Goal: Book appointment/travel/reservation

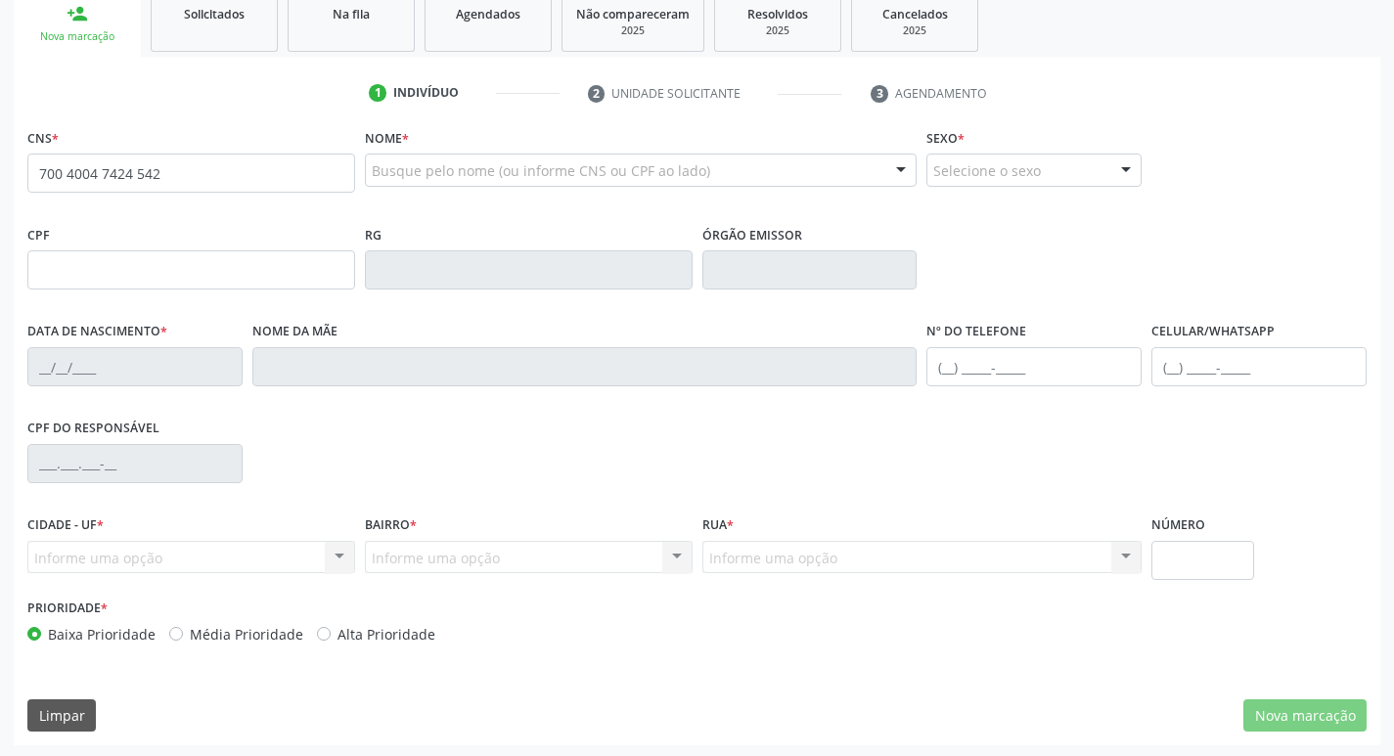
scroll to position [304, 0]
click at [141, 170] on input "700 4004 7424 542" at bounding box center [191, 170] width 328 height 39
type input "700 4004 7424 5242"
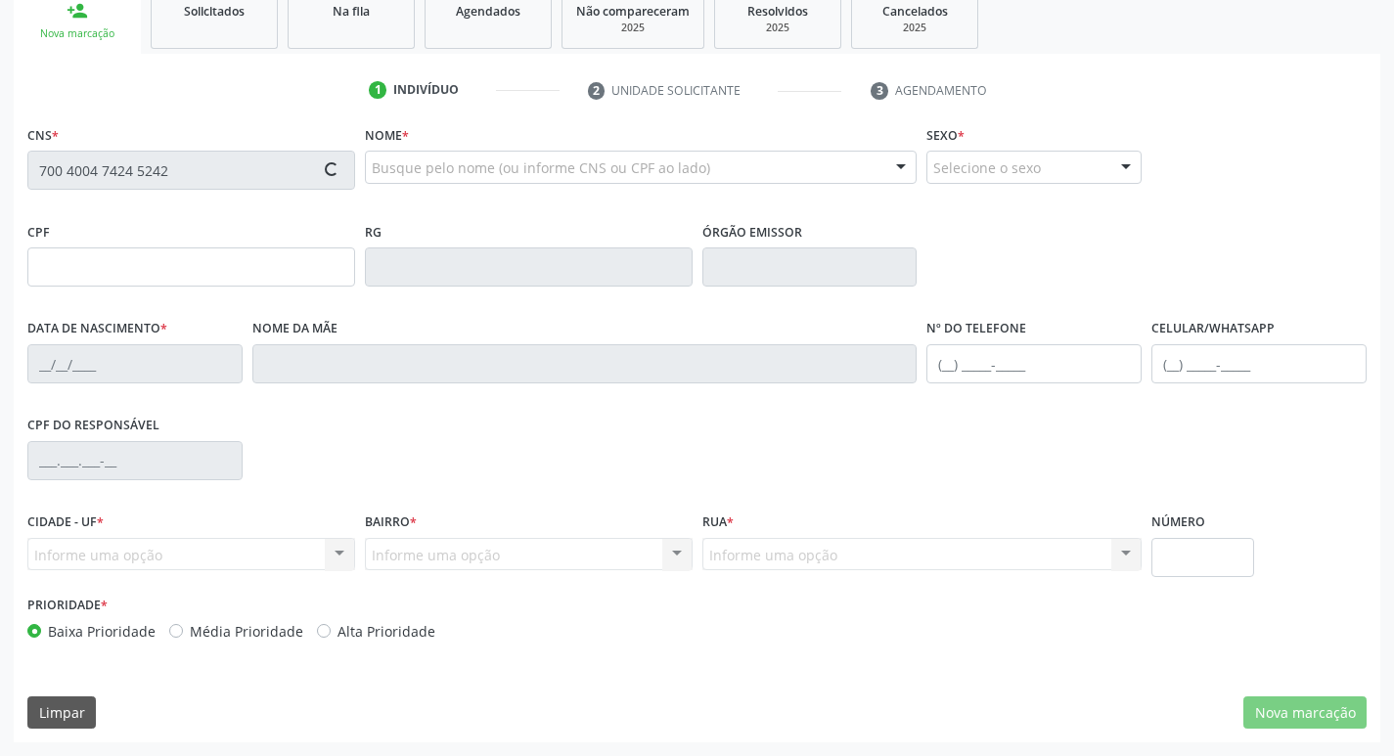
type input "058.820.544-35"
type input "[DATE]"
type input "[PERSON_NAME]"
type input "[PHONE_NUMBER]"
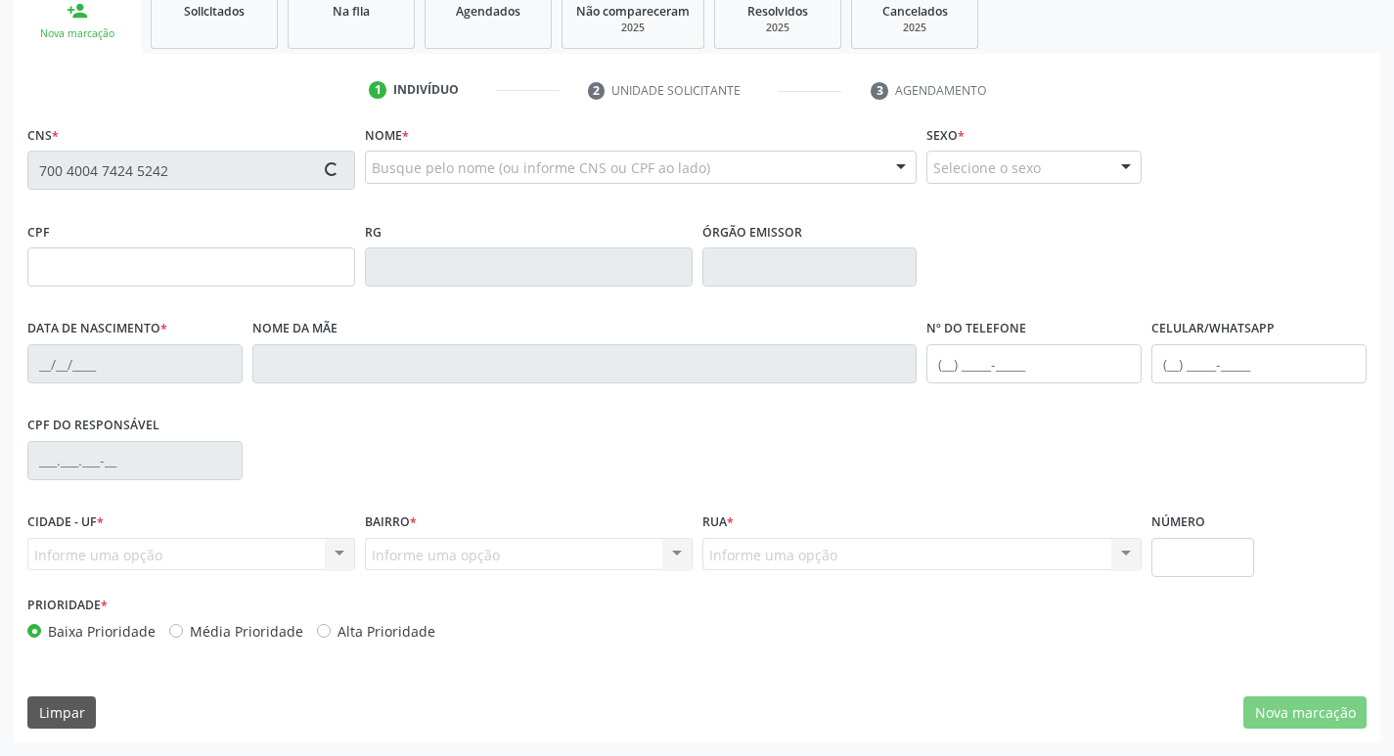
type input "011.399.054-57"
type input "19"
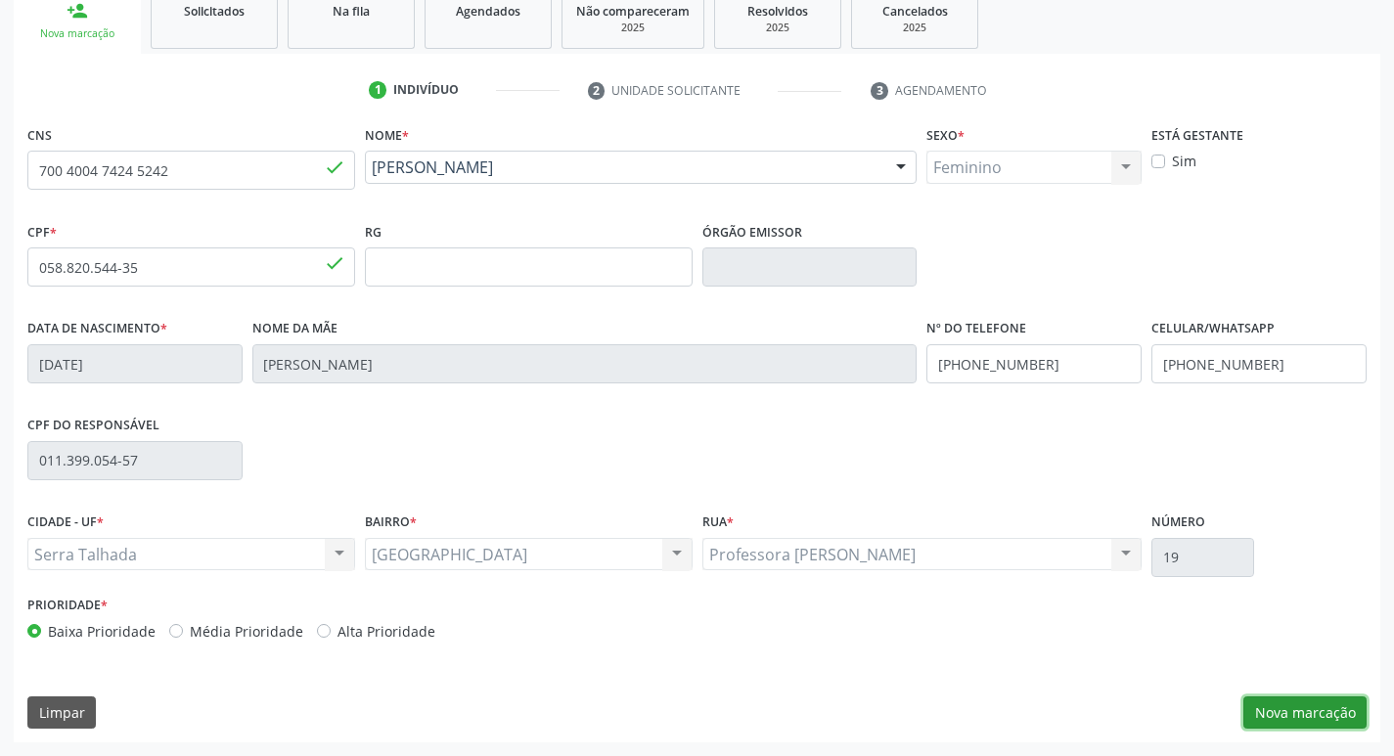
click at [1303, 724] on button "Nova marcação" at bounding box center [1304, 712] width 123 height 33
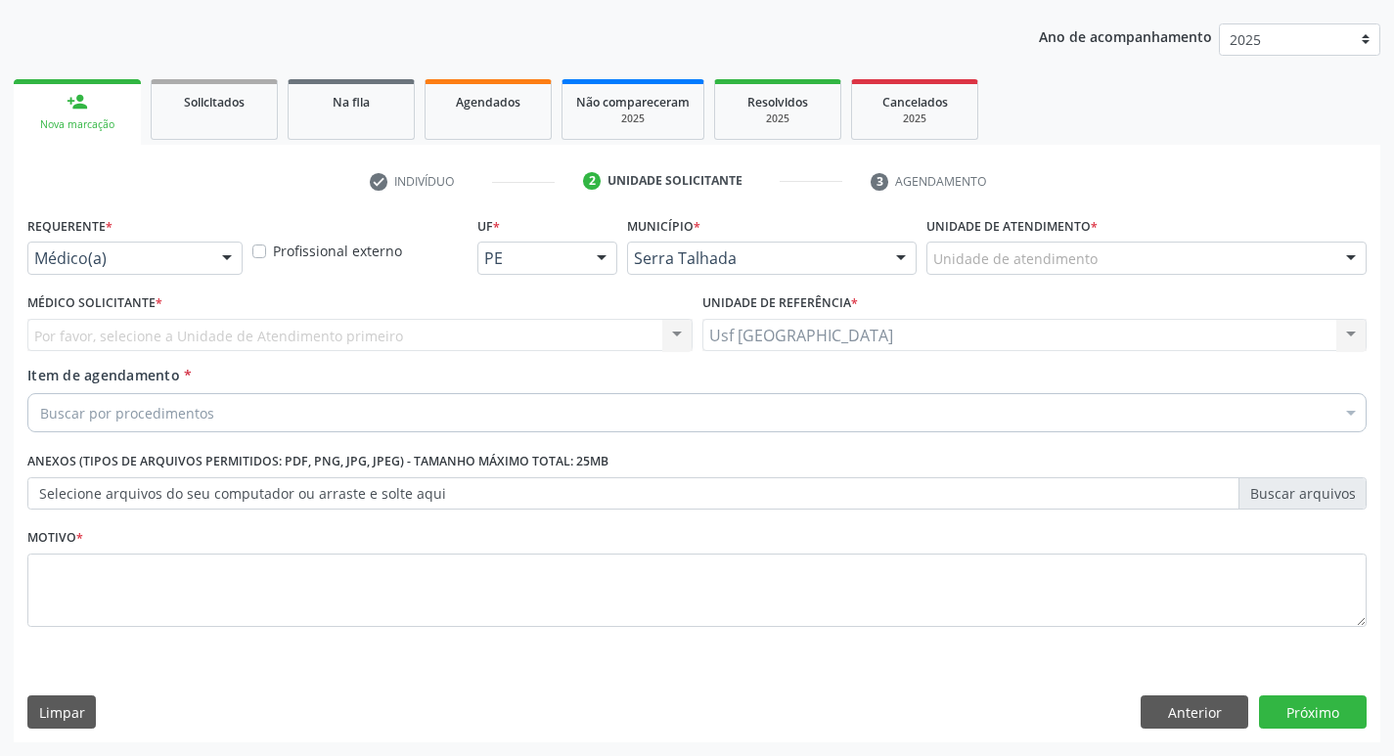
scroll to position [213, 0]
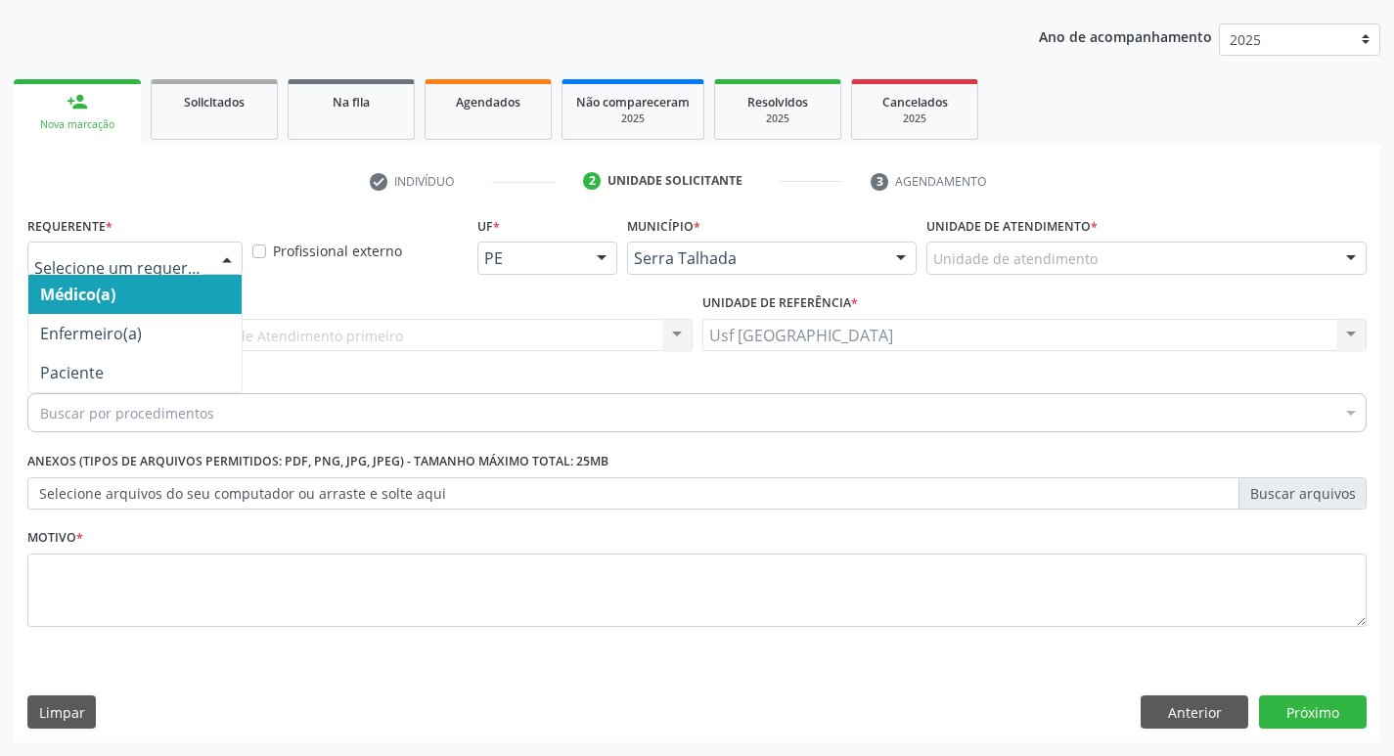
click at [208, 247] on div at bounding box center [134, 258] width 215 height 33
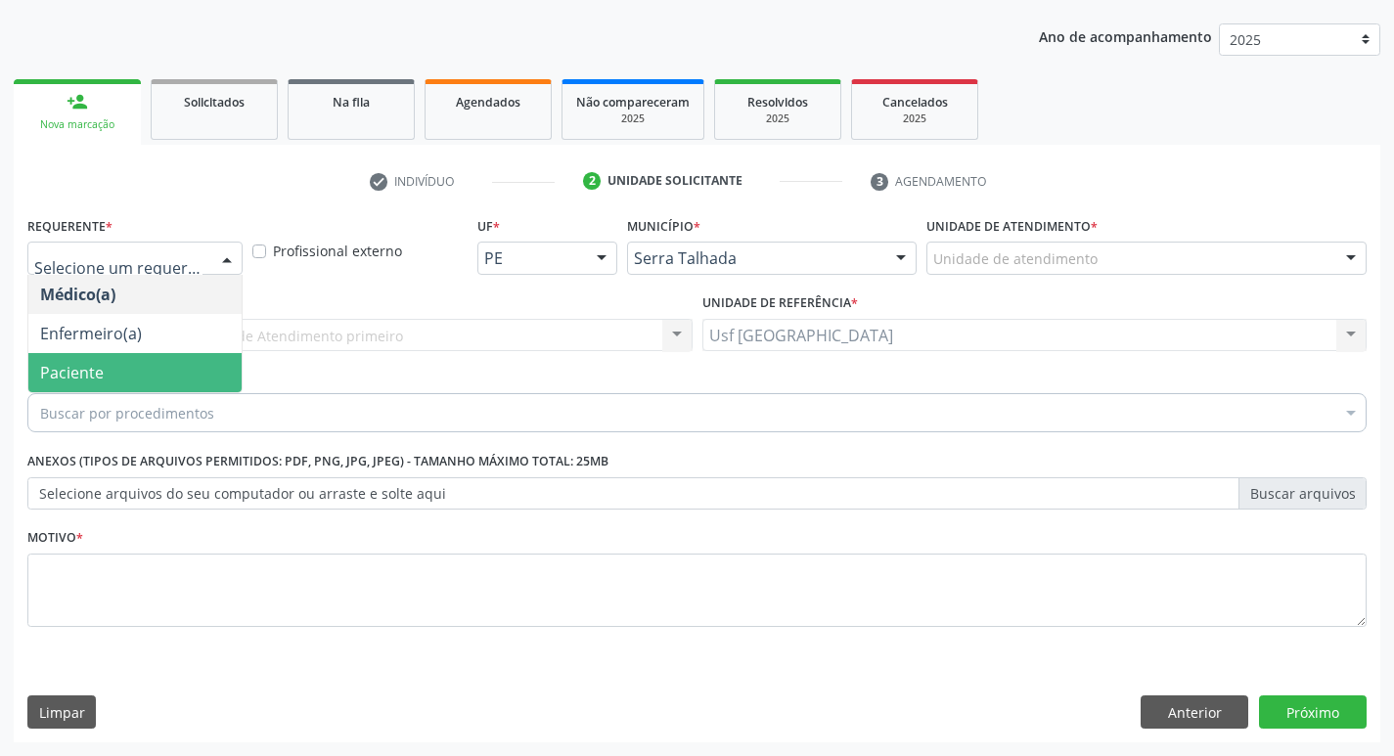
click at [175, 362] on span "Paciente" at bounding box center [134, 372] width 213 height 39
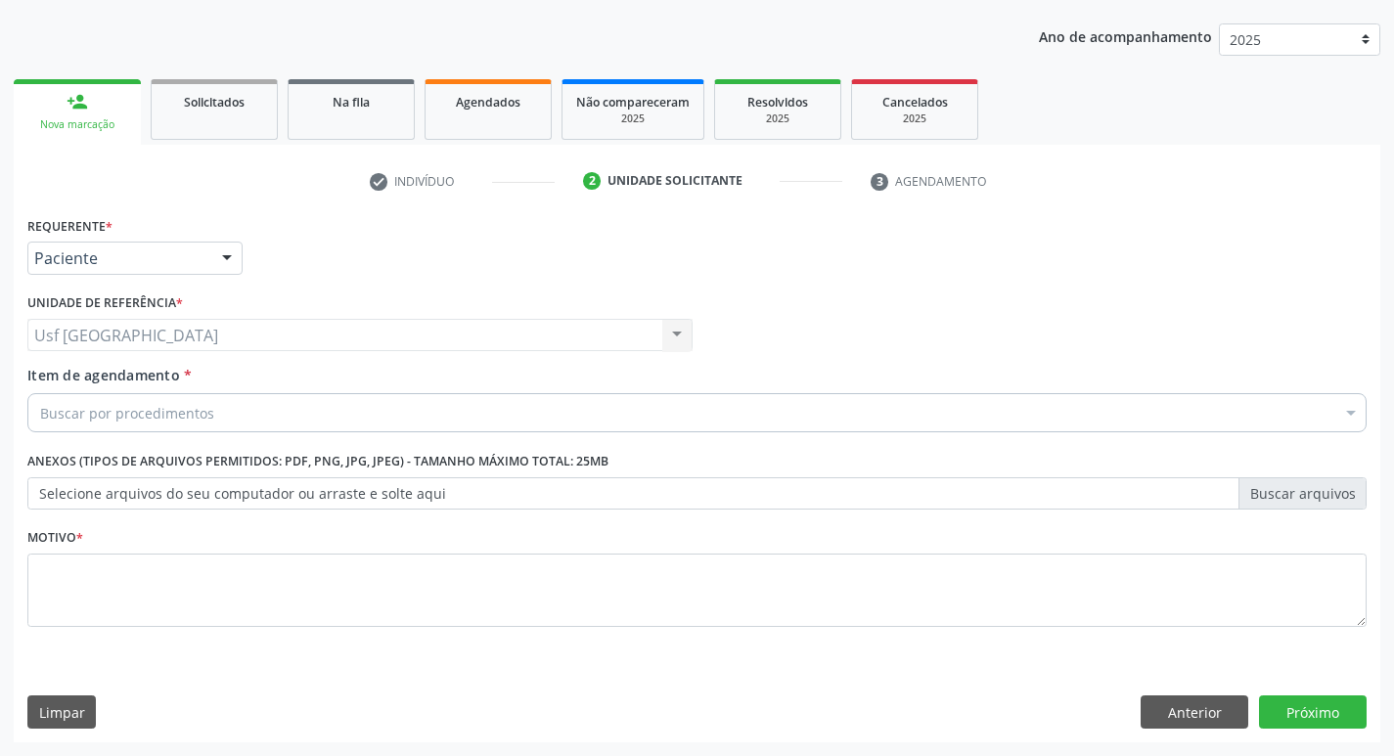
drag, startPoint x: 124, startPoint y: 424, endPoint x: 130, endPoint y: 410, distance: 14.9
click at [128, 415] on div "Buscar por procedimentos" at bounding box center [696, 412] width 1339 height 39
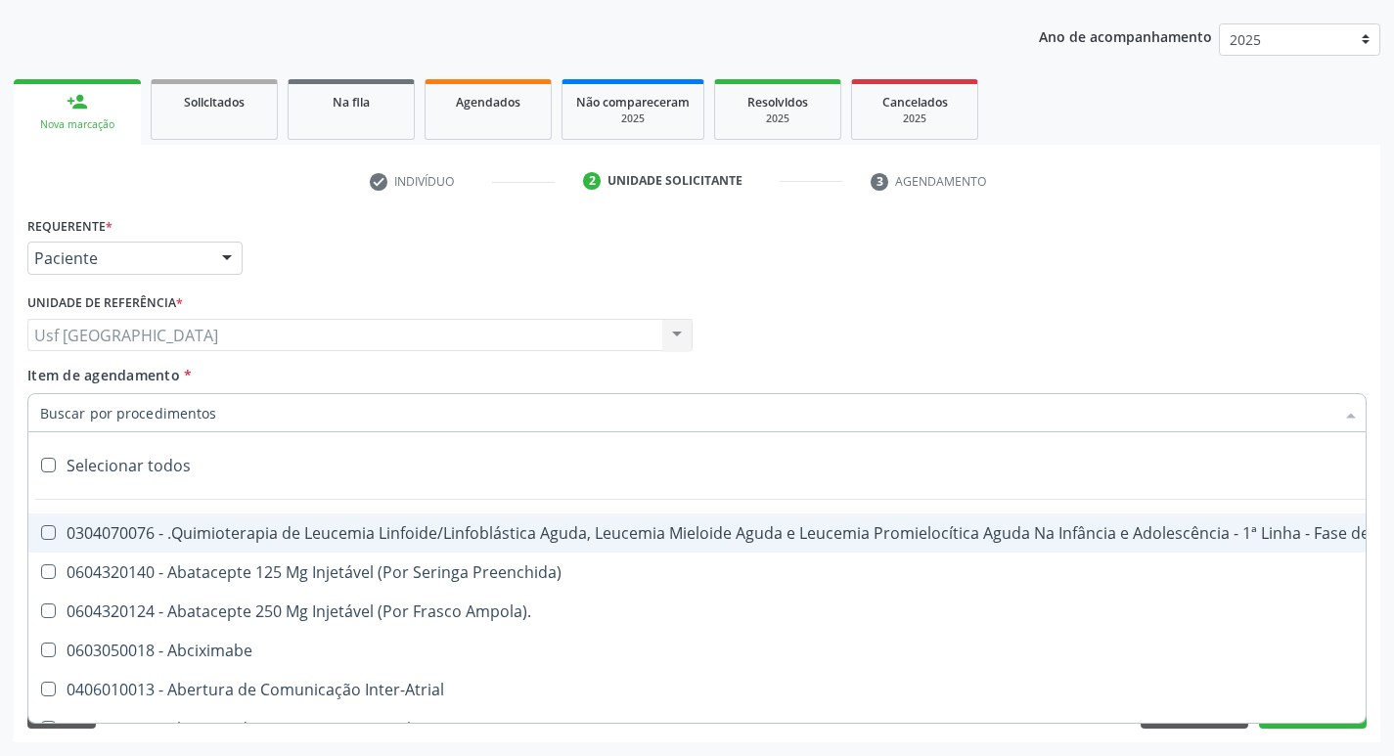
click at [130, 410] on input "Item de agendamento *" at bounding box center [687, 412] width 1294 height 39
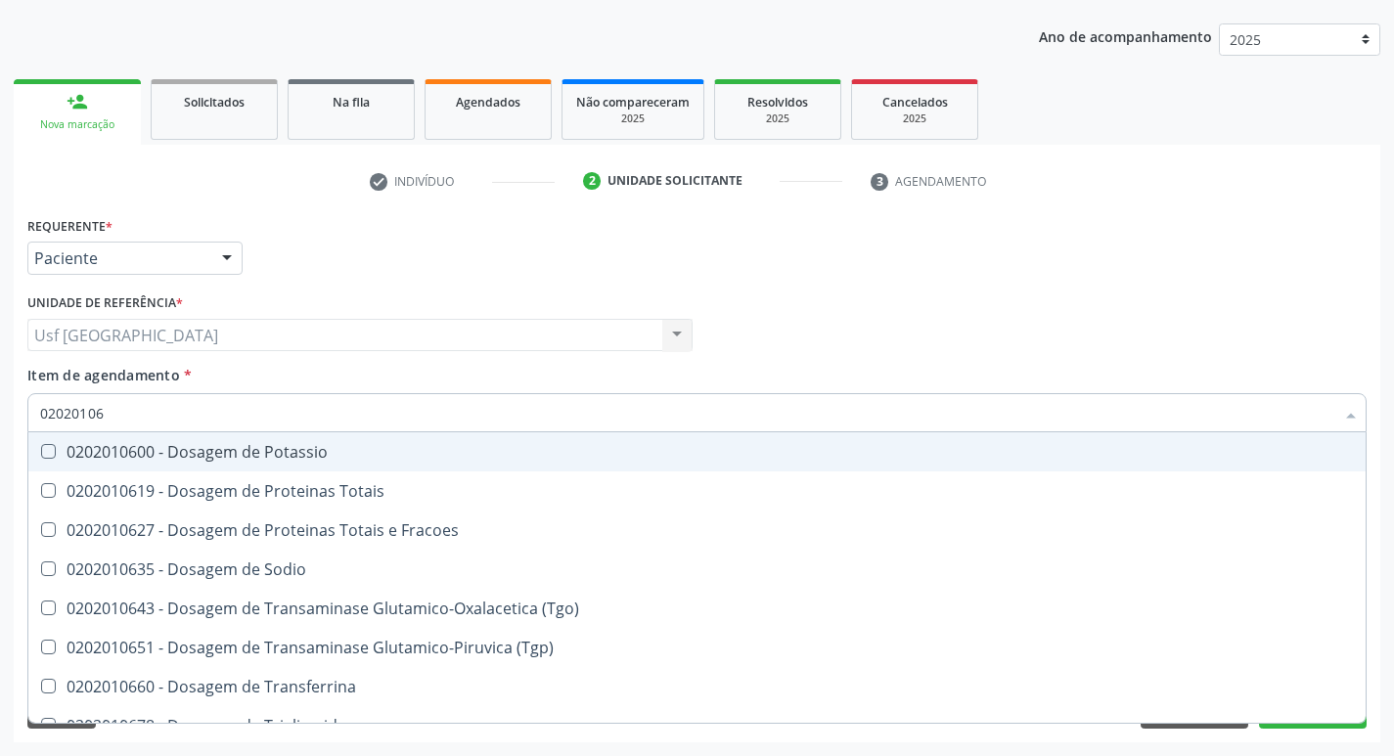
type input "020201064"
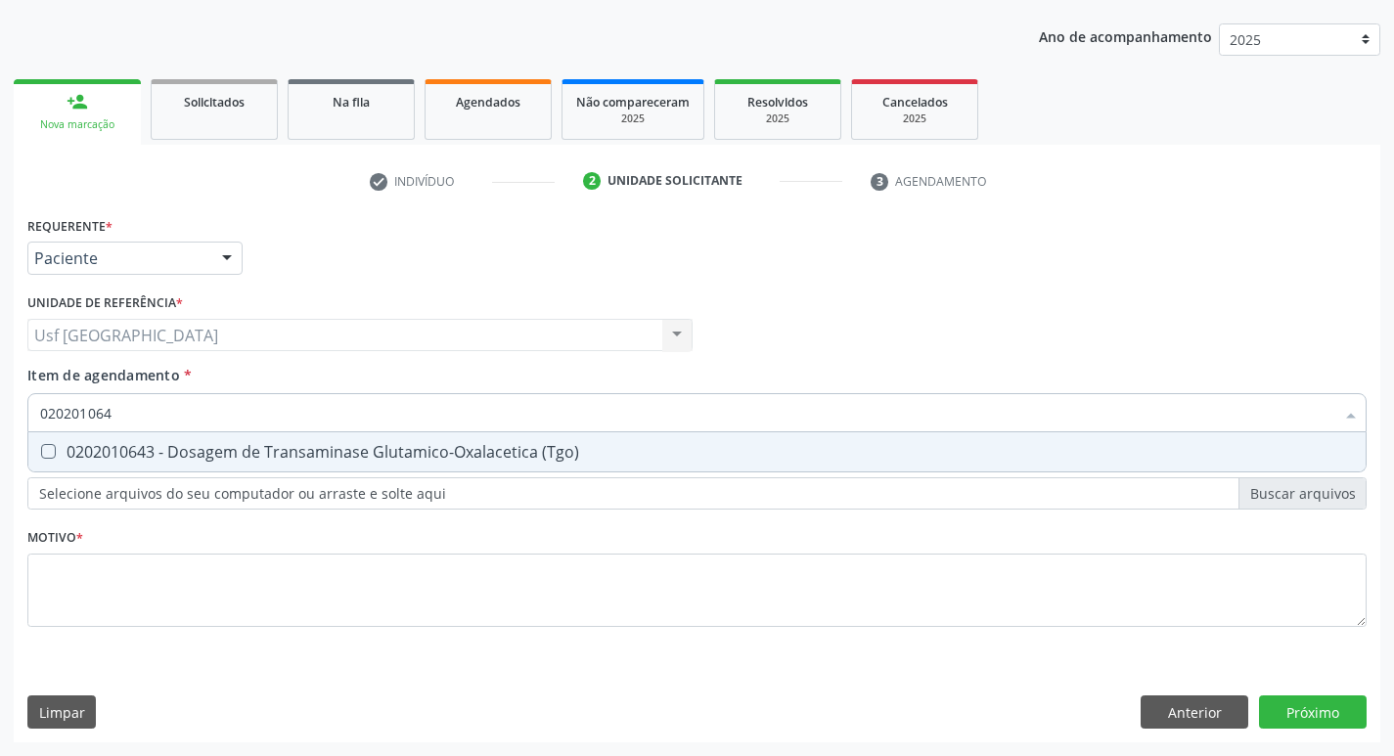
click at [161, 446] on div "0202010643 - Dosagem de Transaminase Glutamico-Oxalacetica (Tgo)" at bounding box center [697, 452] width 1314 height 16
checkbox \(Tgo\) "true"
type input "02020106"
checkbox \(Tgo\) "false"
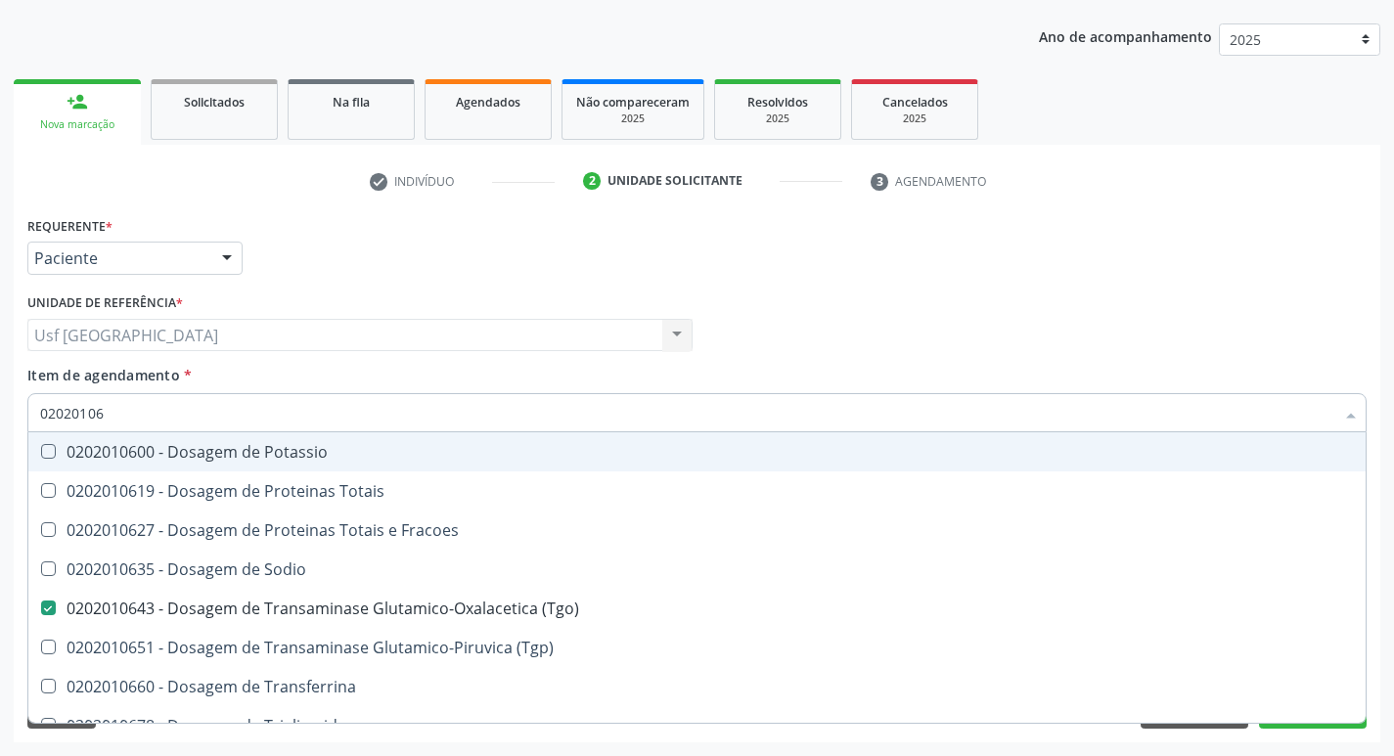
type input "0202010"
checkbox \(Tgo\) "false"
type input "0"
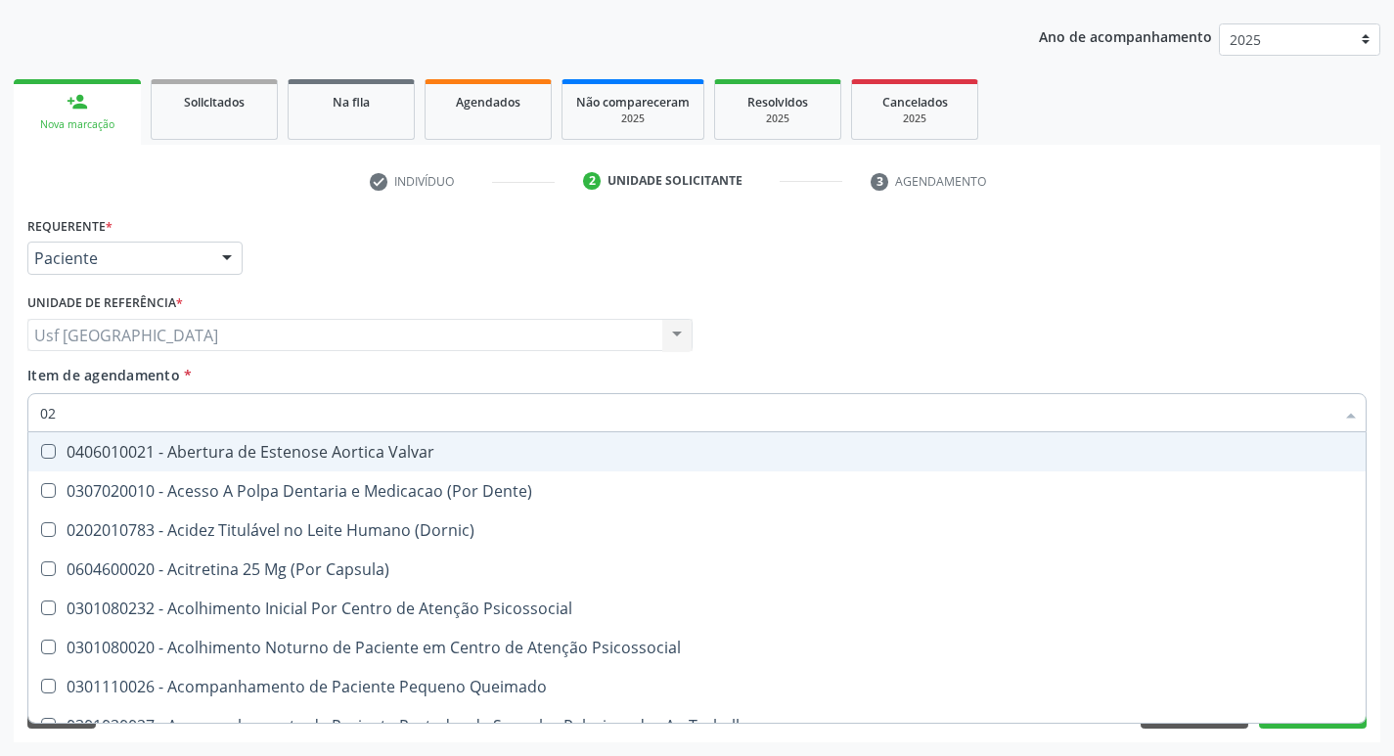
type input "020"
checkbox Semana\) "true"
checkbox \(Tgo\) "false"
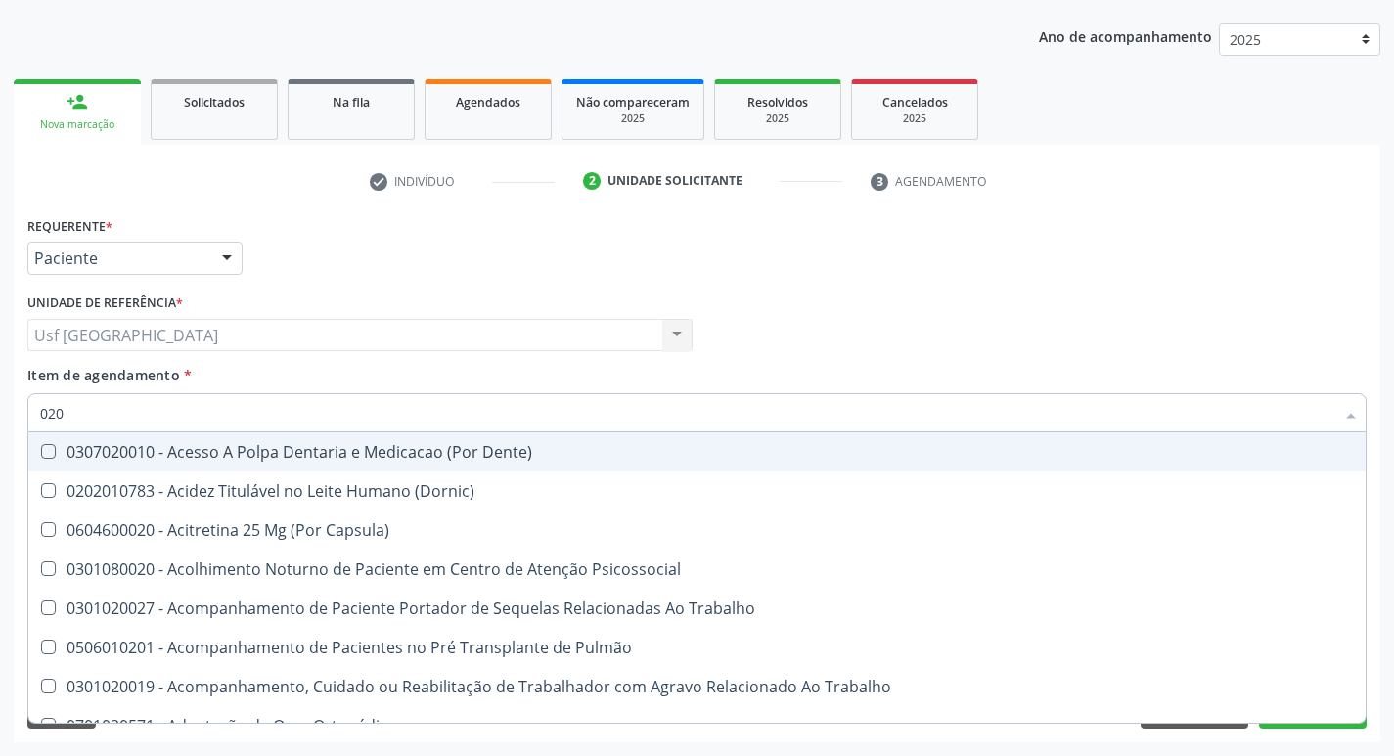
type input "0202"
checkbox \(Spcto\) "true"
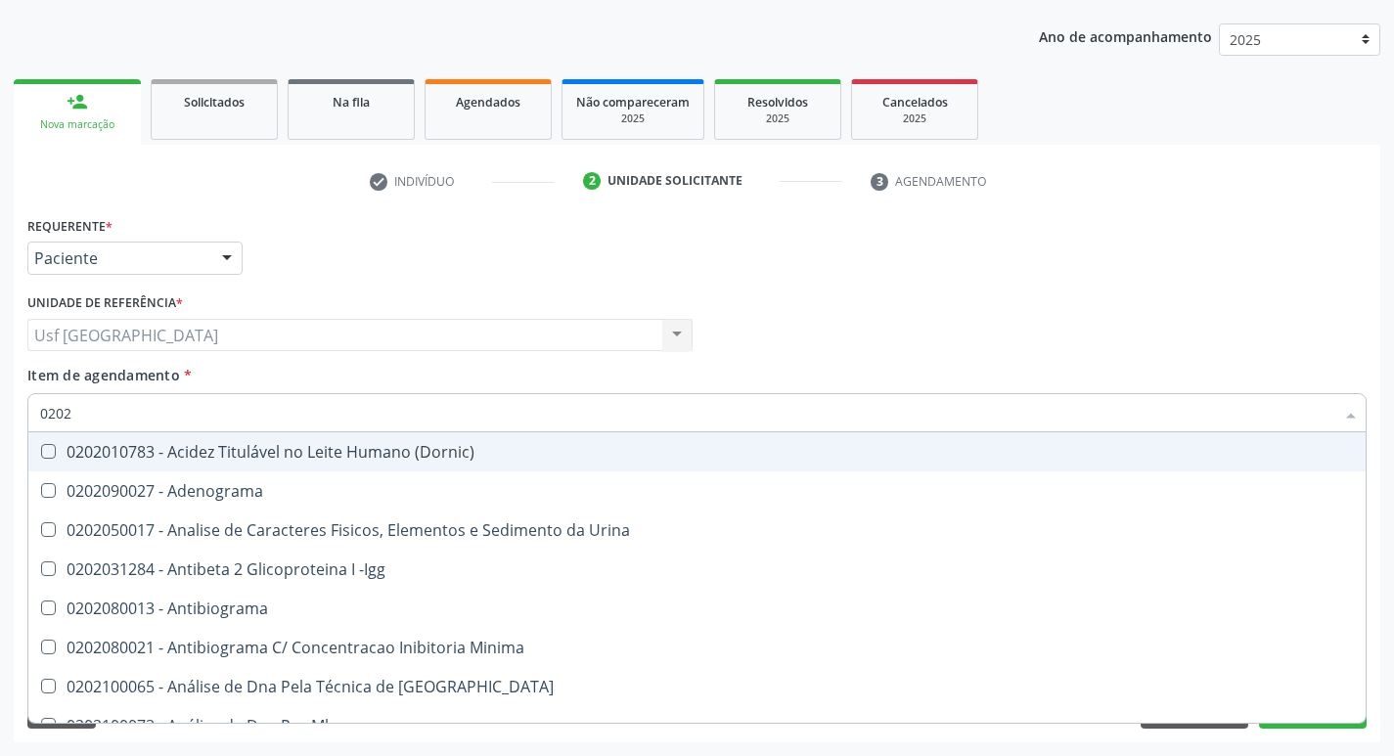
type input "02020"
checkbox Prolactina "true"
checkbox \(Tgo\) "false"
type input "020201"
checkbox 17-Hidroxicorticosteroides "true"
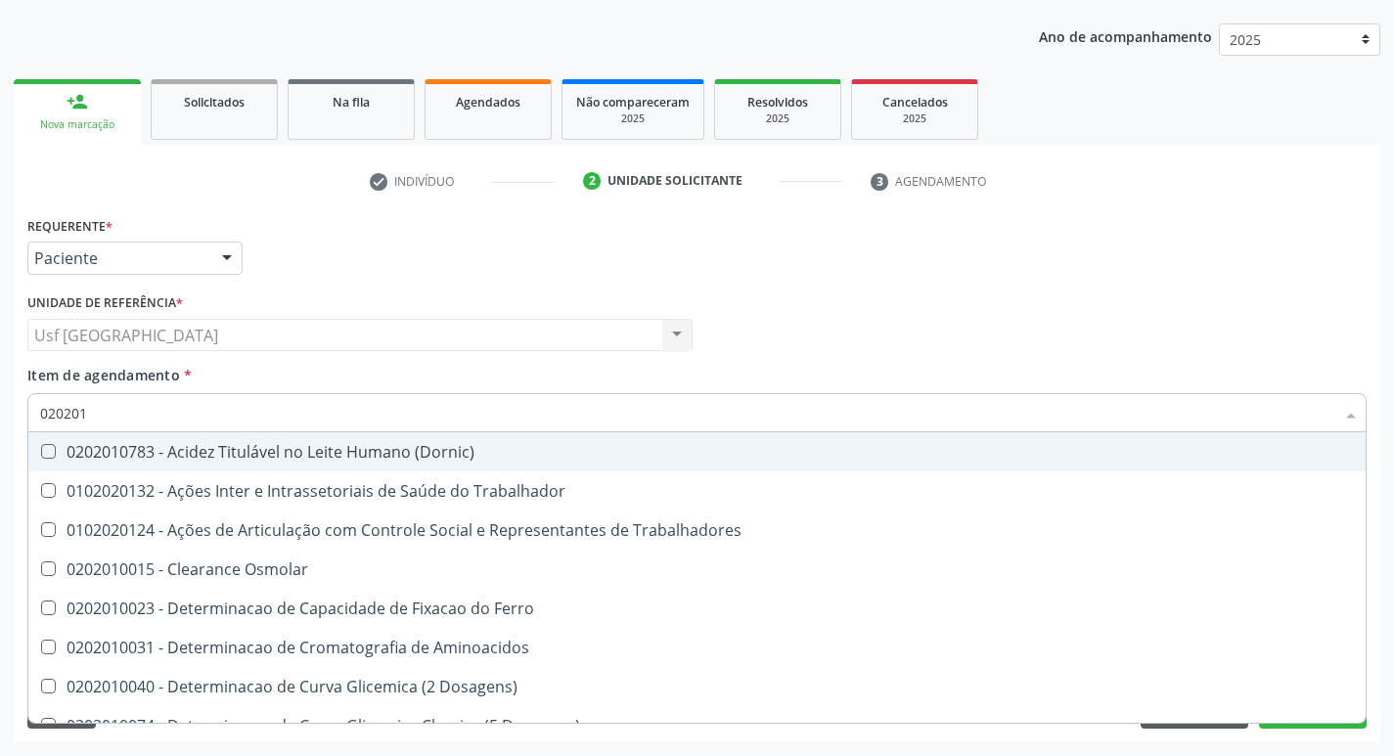
type input "0202010"
checkbox Leucino-Aminopeptidase "true"
checkbox \(Tgo\) "false"
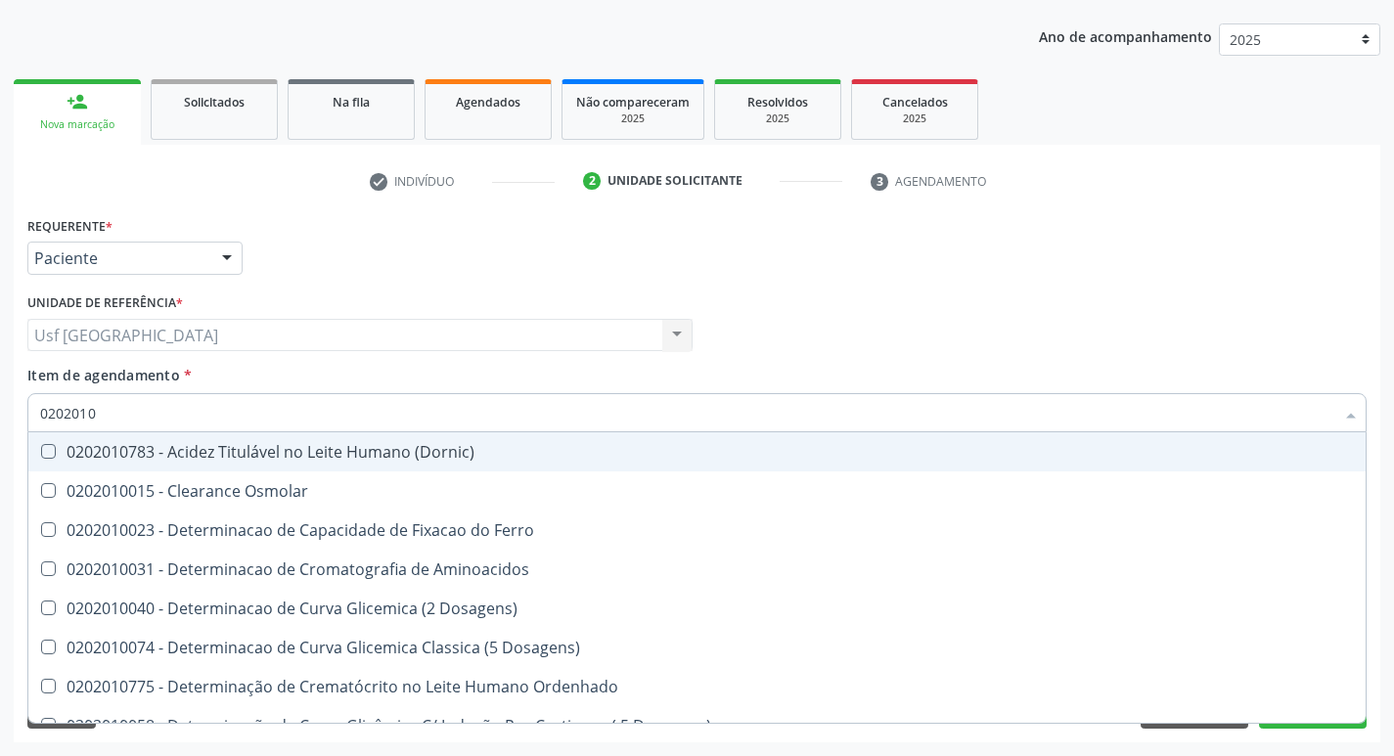
type input "02020106"
checkbox Dosagens\) "true"
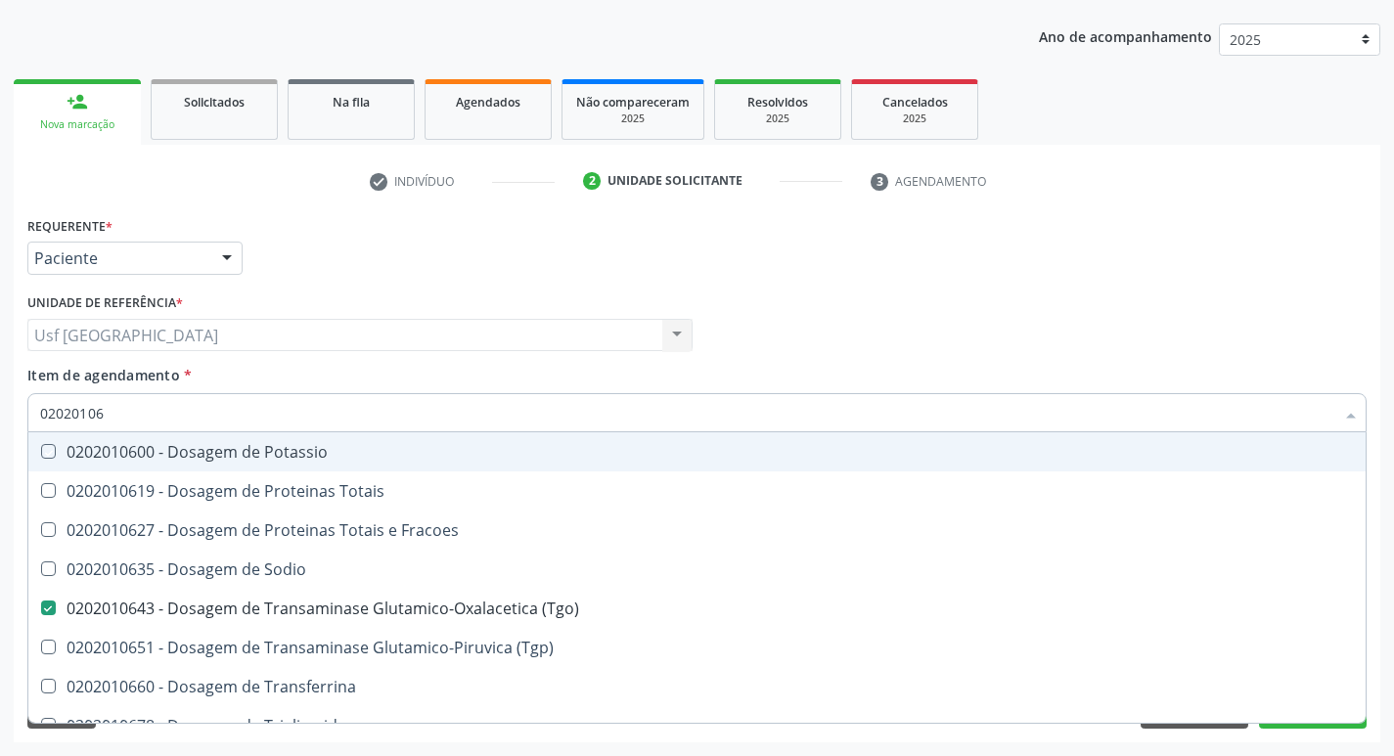
type input "020201064"
checkbox Potassio "true"
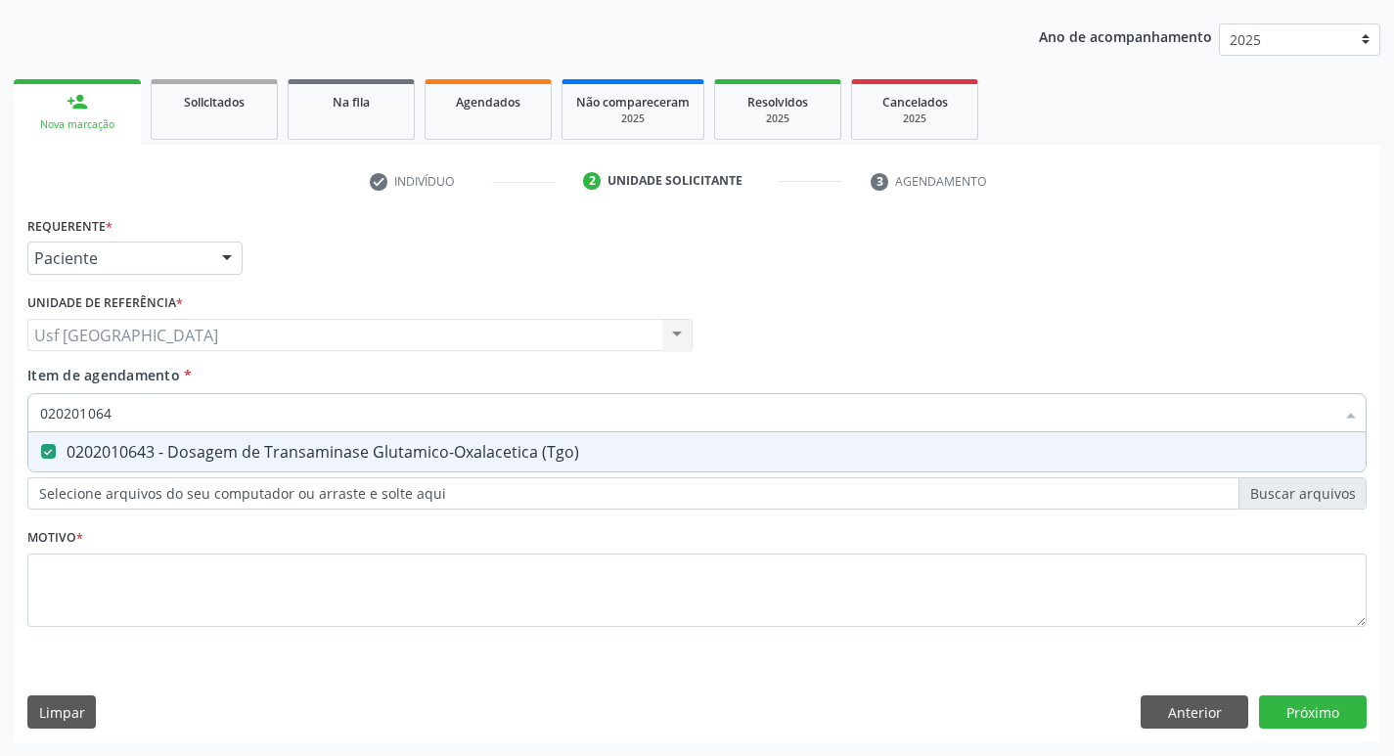
type input "02020106"
checkbox \(Tgo\) "false"
type input "0"
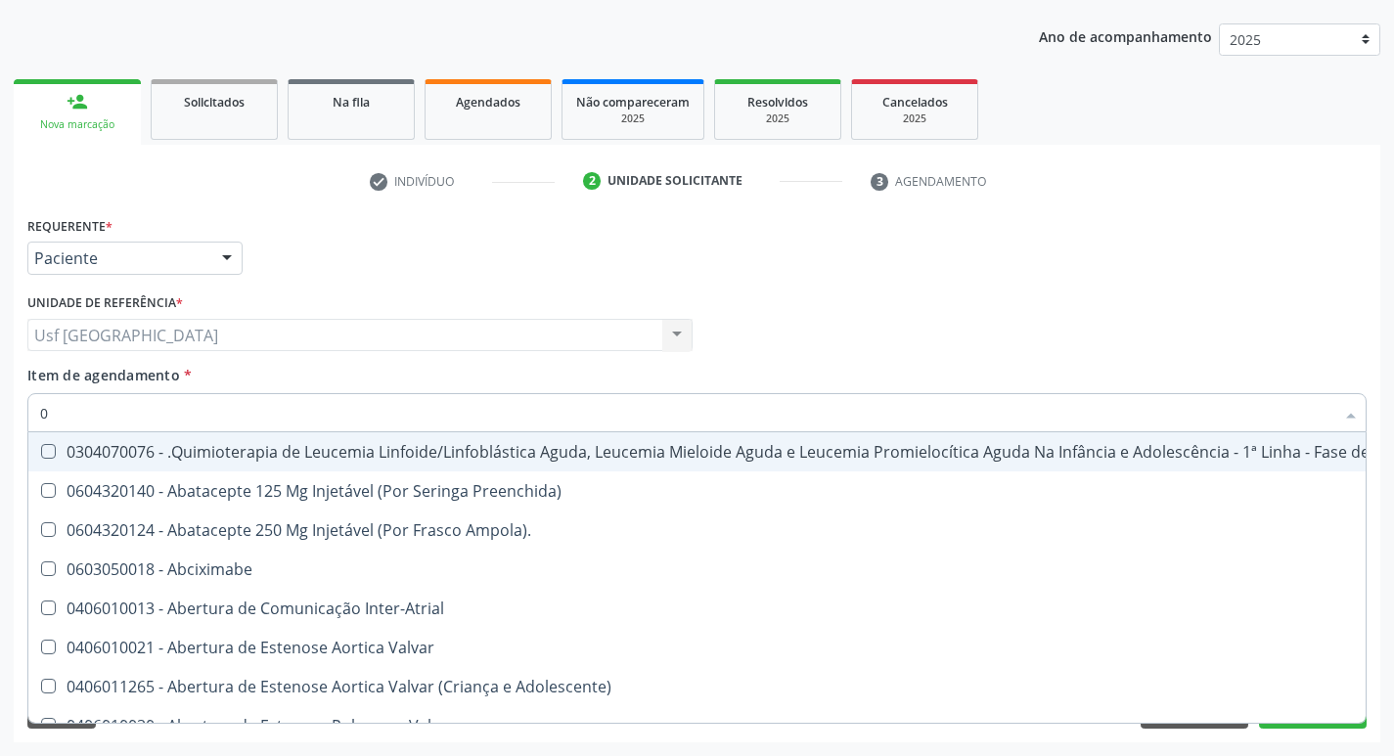
type input "02"
checkbox Laboratorial "true"
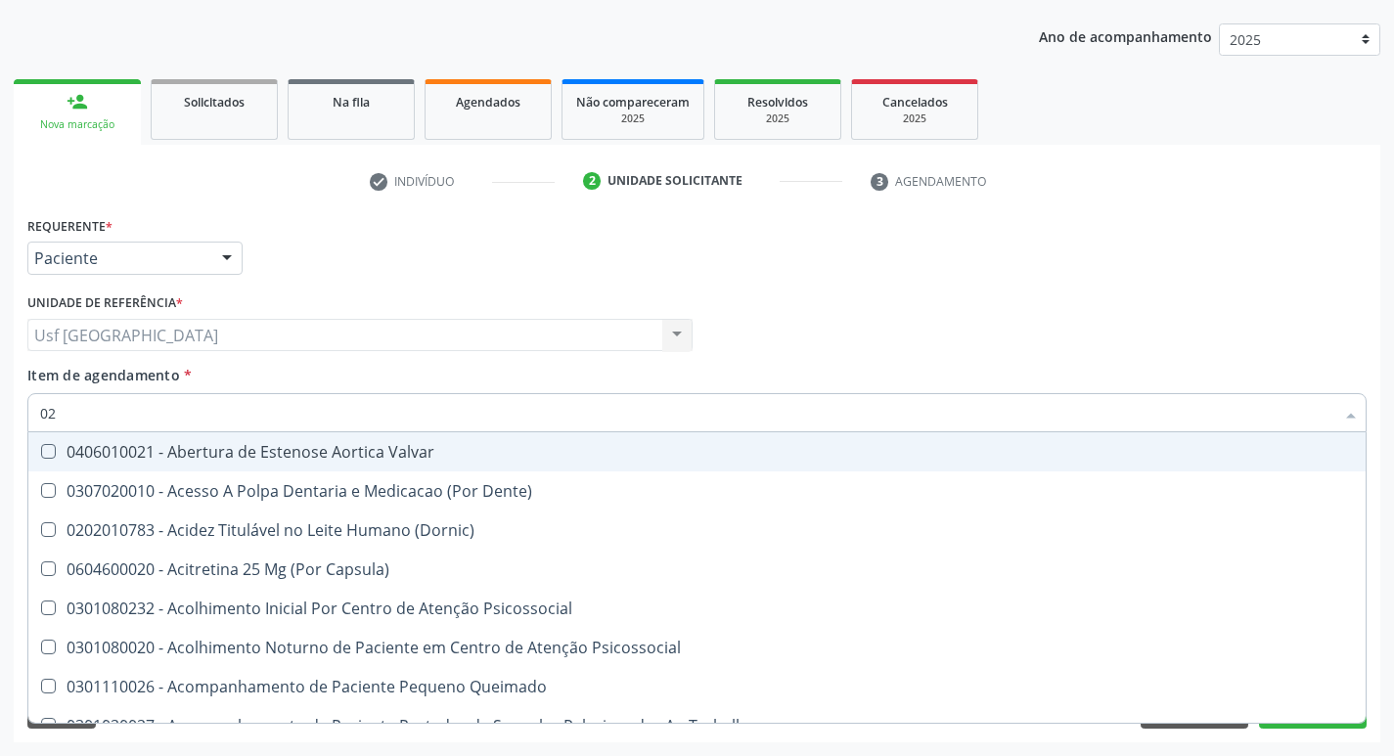
type input "020"
checkbox Semana\) "true"
checkbox \(Tgo\) "false"
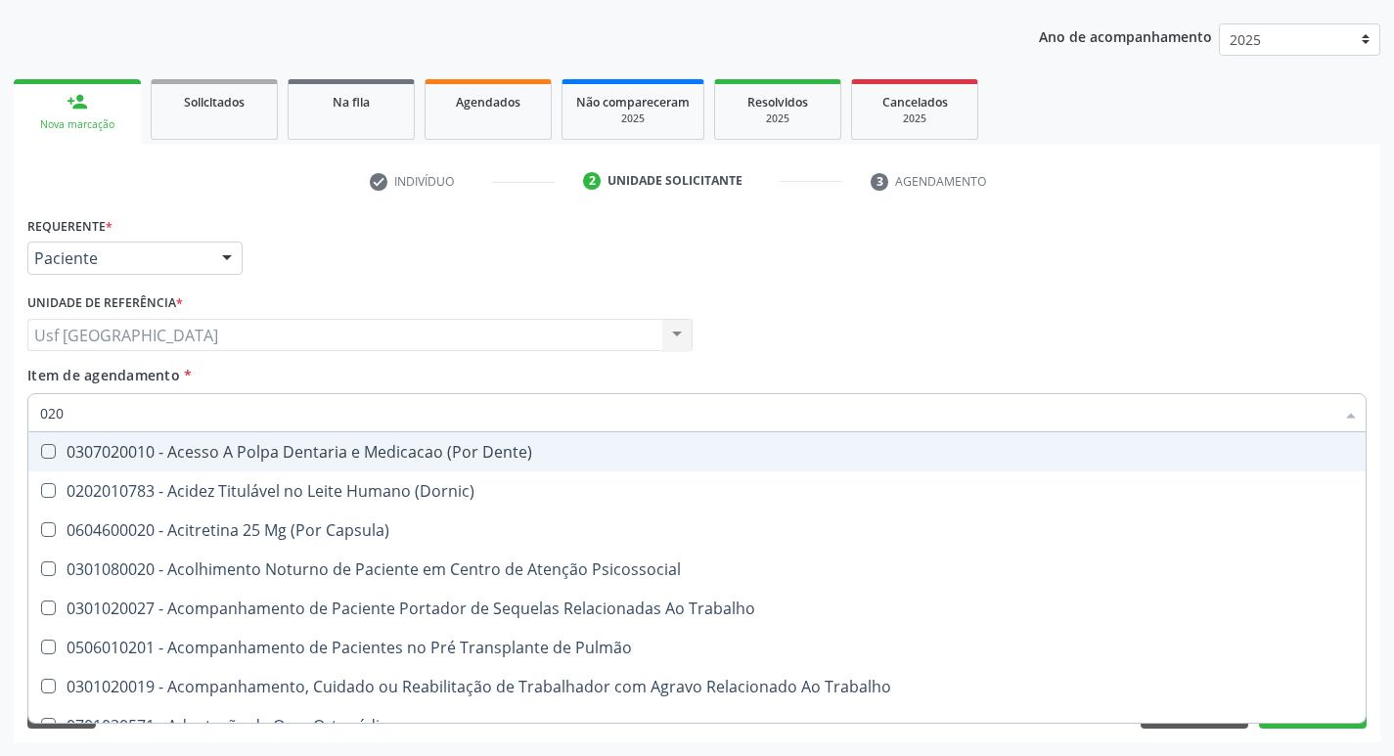
type input "0202"
checkbox \(Spcto\) "true"
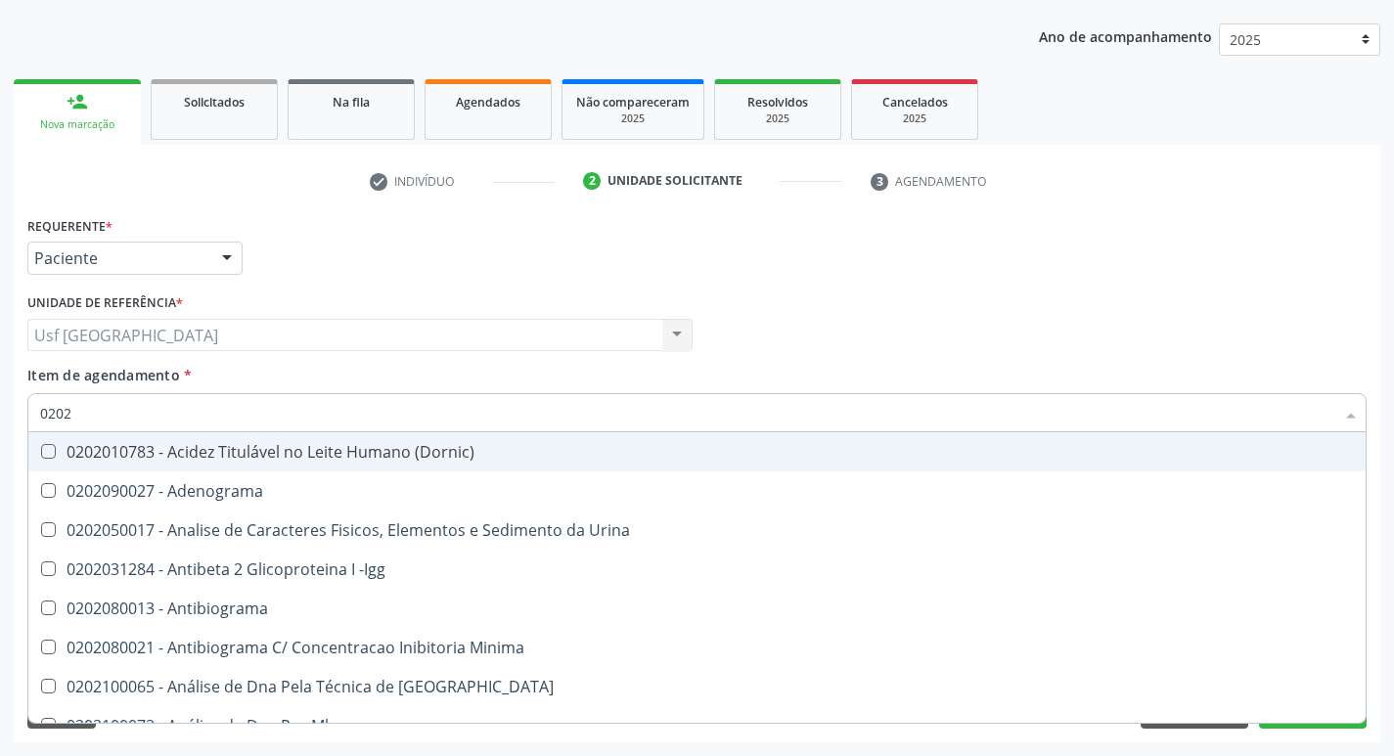
type input "02020"
checkbox Prolactina "true"
checkbox \(Tgo\) "false"
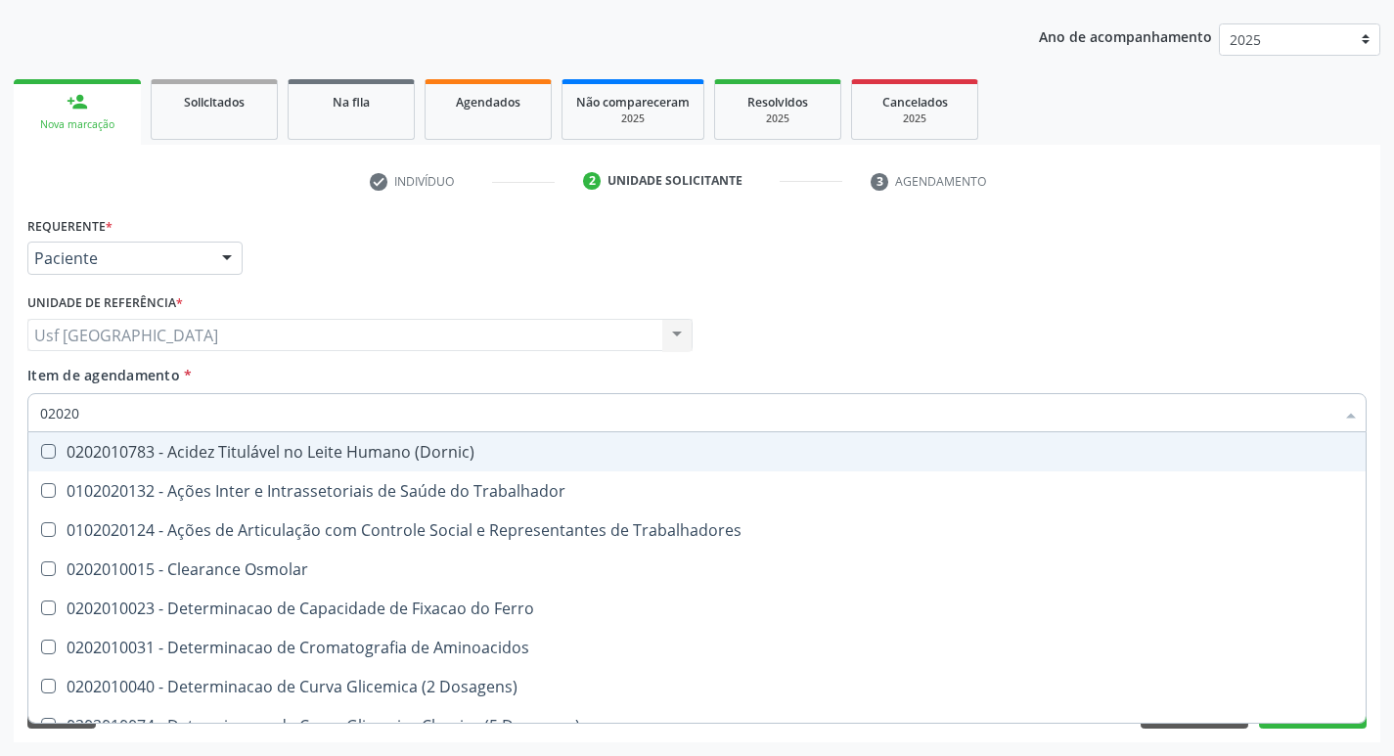
type input "020201"
checkbox \(Tgo\) "true"
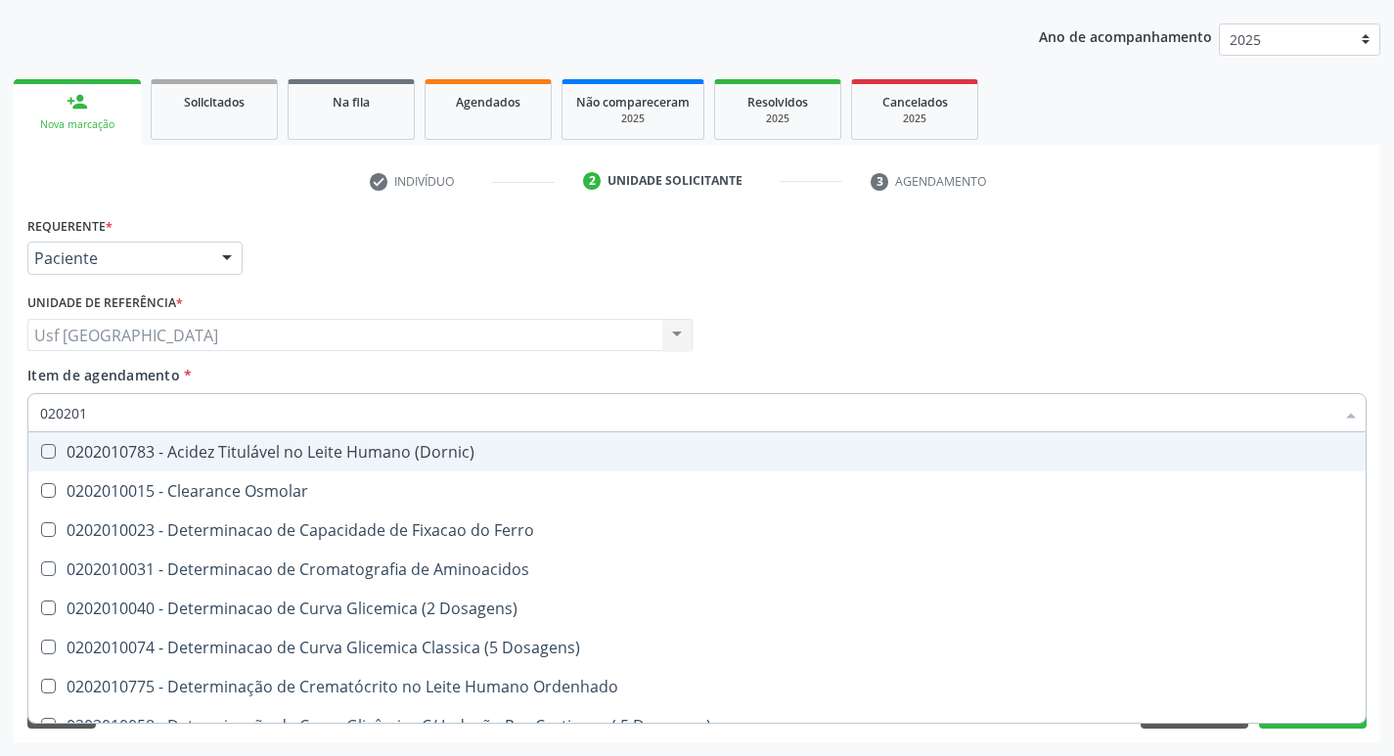
type input "0202010"
checkbox \(Tgo\) "true"
checkbox D-Xilose "false"
type input "02020106"
checkbox Dosagens\) "true"
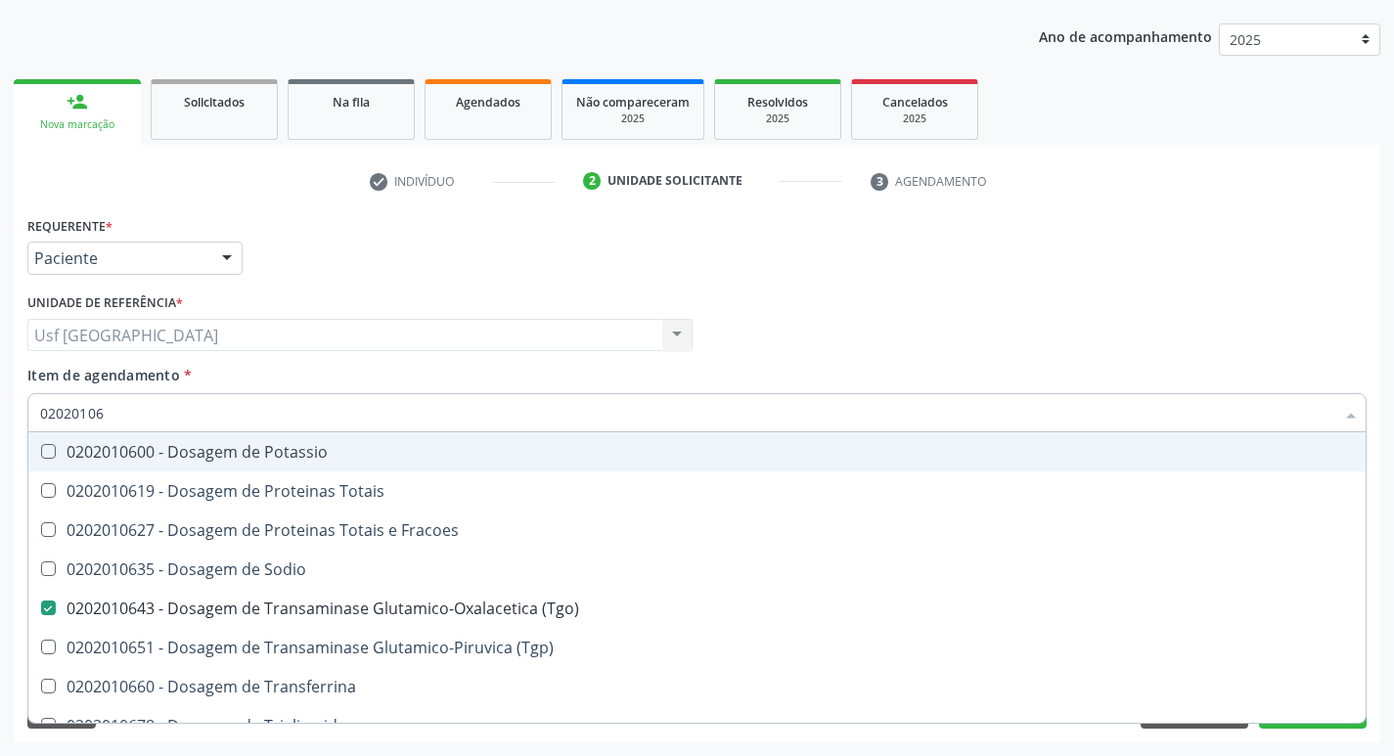
type input "020201065"
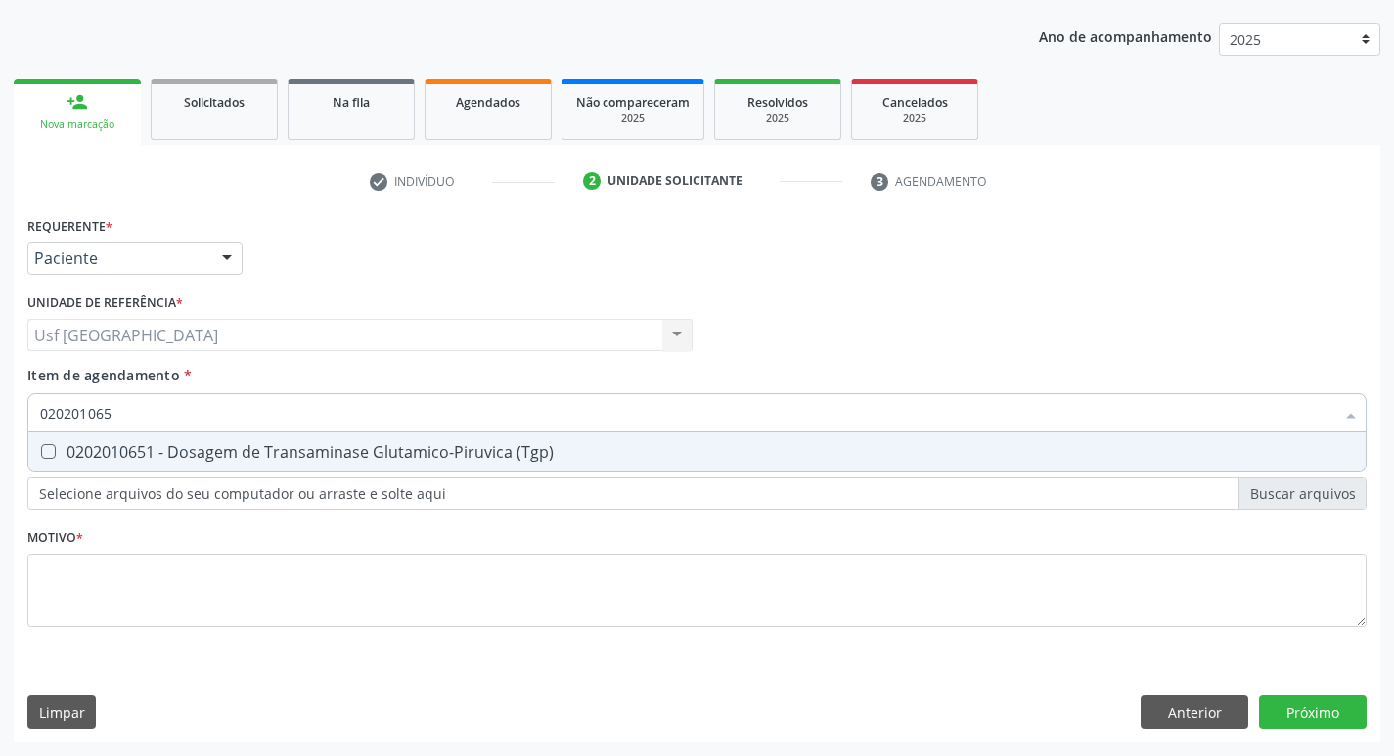
click at [242, 437] on span "0202010651 - Dosagem de Transaminase Glutamico-Piruvica (Tgp)" at bounding box center [696, 451] width 1337 height 39
checkbox \(Tgp\) "true"
type input "02020106"
checkbox \(Tgp\) "false"
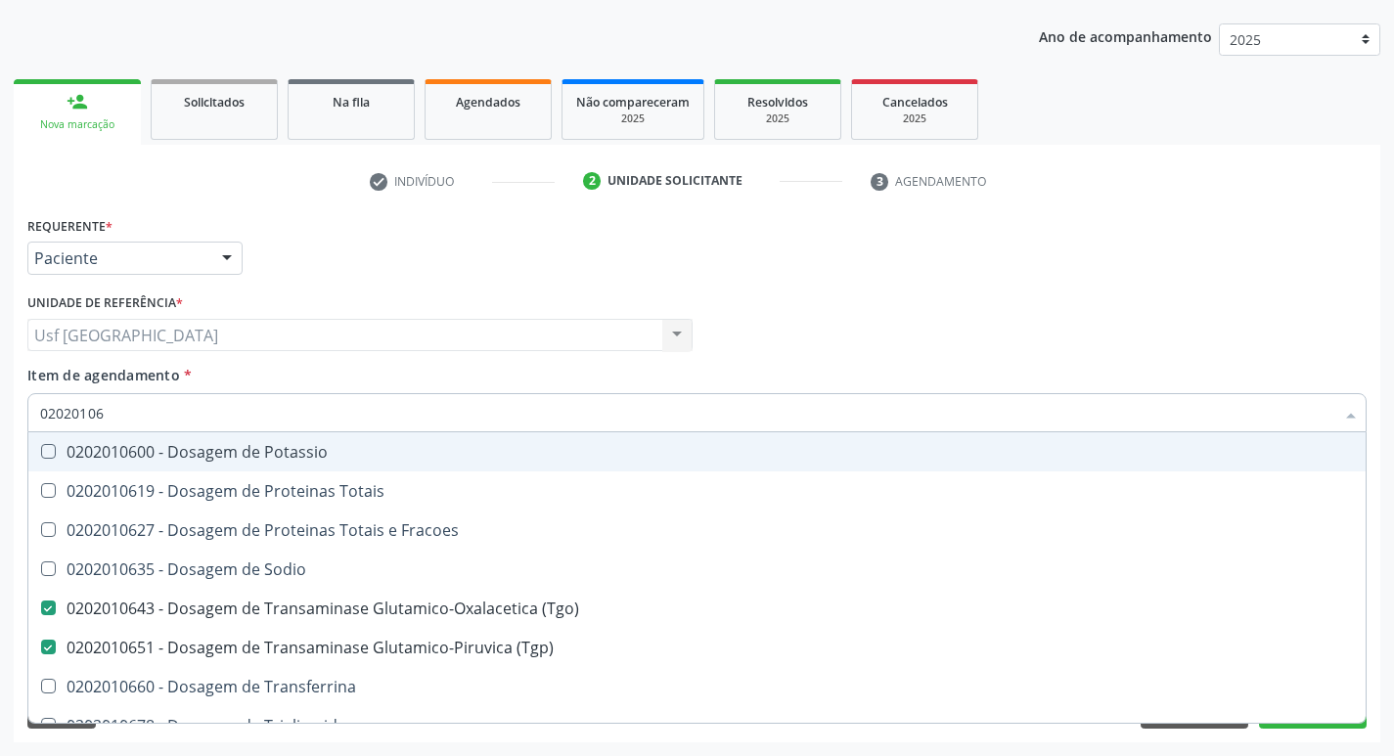
type input "0202010"
checkbox \(Tgo\) "false"
checkbox \(Tgp\) "false"
type input "0"
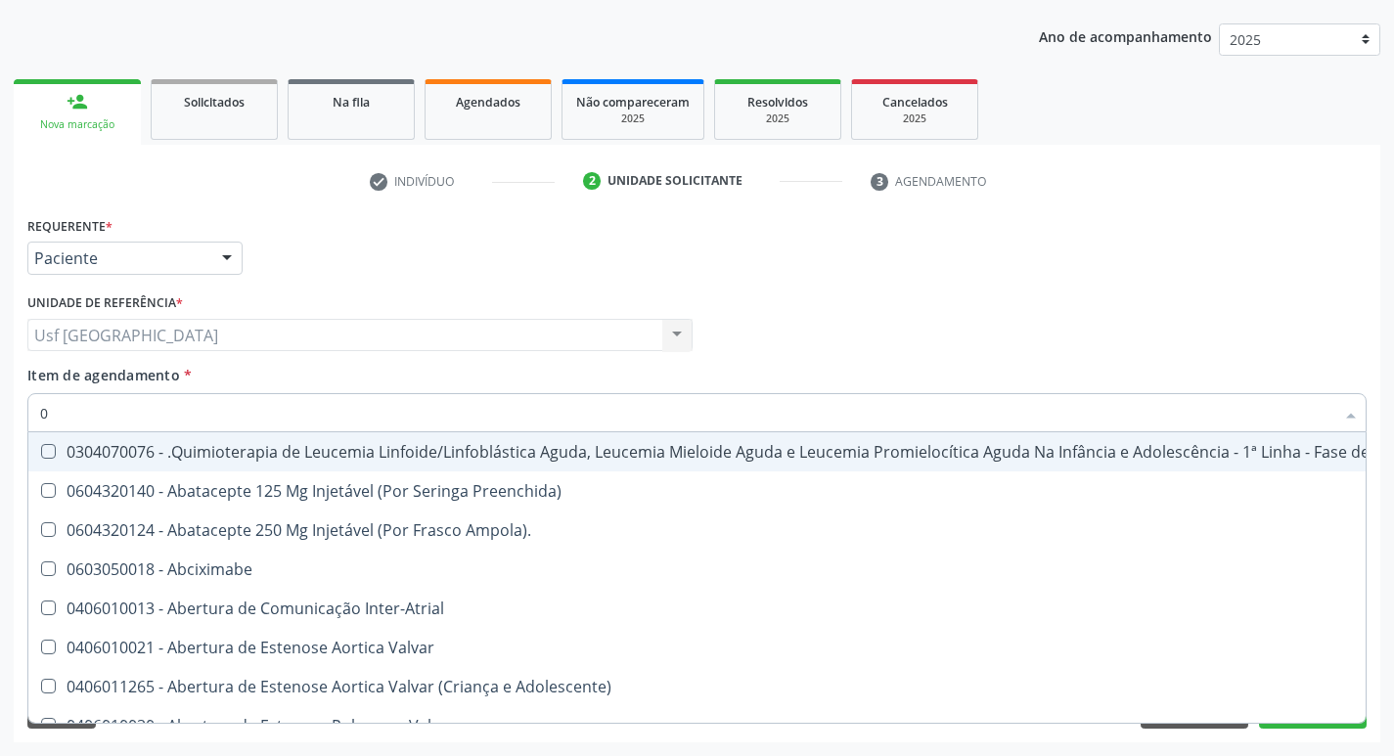
type input "02"
checkbox Laboratorial "true"
checkbox Citopatológico "true"
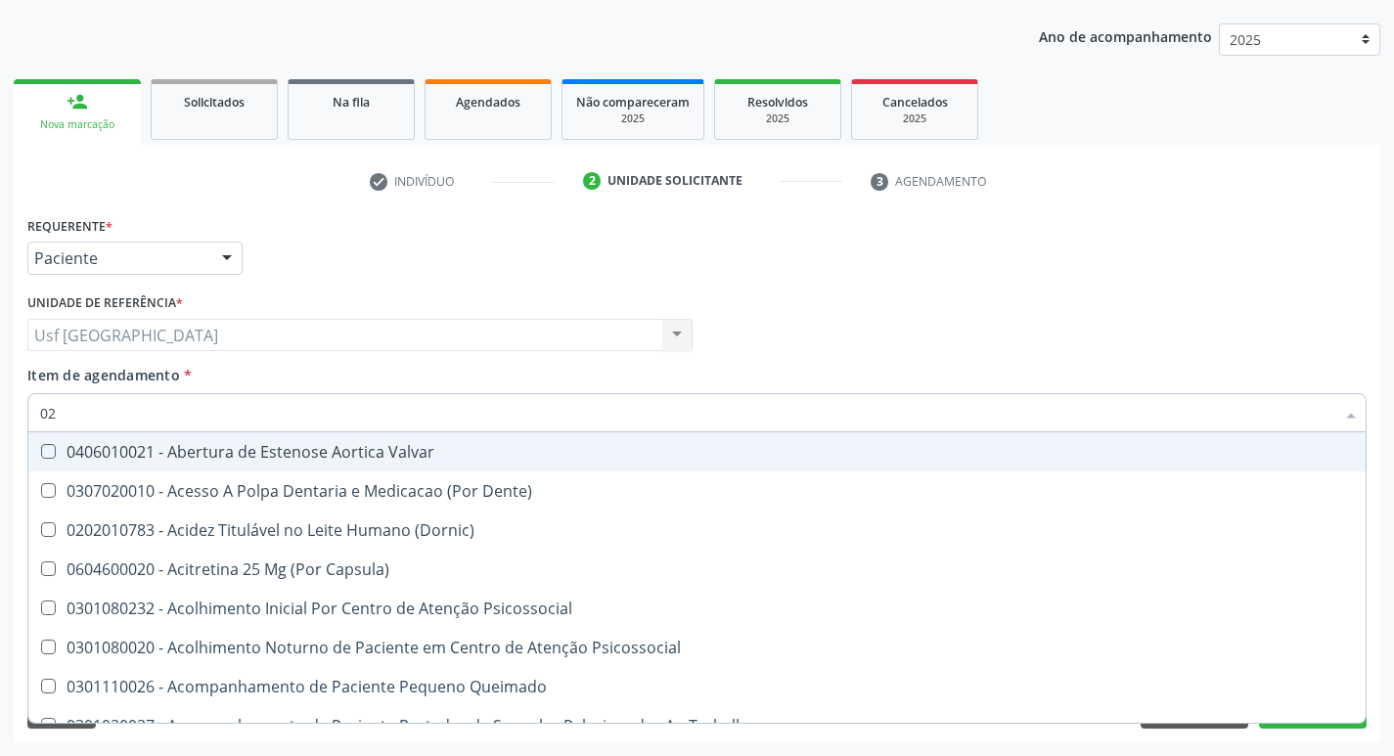
type input "020"
checkbox Semana\) "true"
checkbox Pediátrico "true"
checkbox \(Tgo\) "false"
checkbox \(Tgp\) "false"
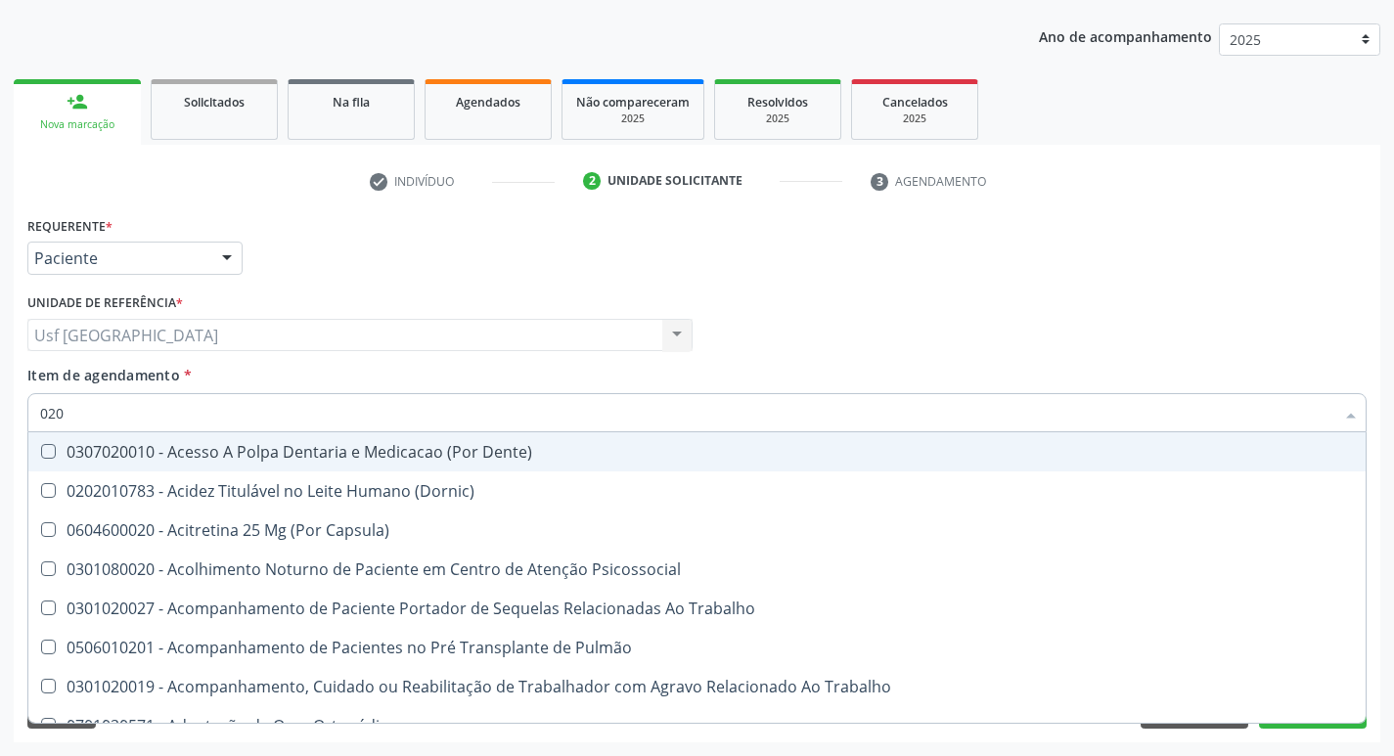
type input "0202"
checkbox \(Spcto\) "true"
checkbox 67 "true"
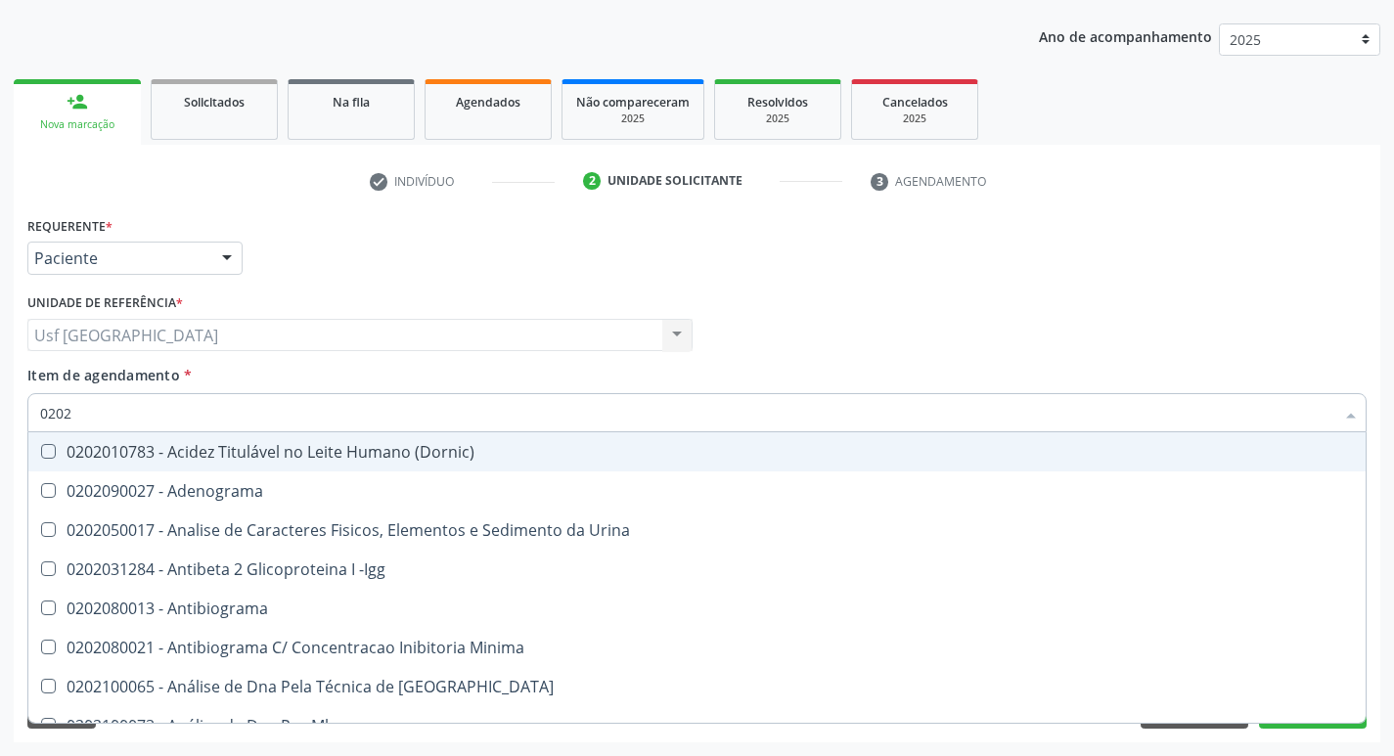
type input "02020"
checkbox Prolactina "true"
checkbox Funcional "true"
checkbox \(Tgo\) "false"
checkbox \(Tgp\) "false"
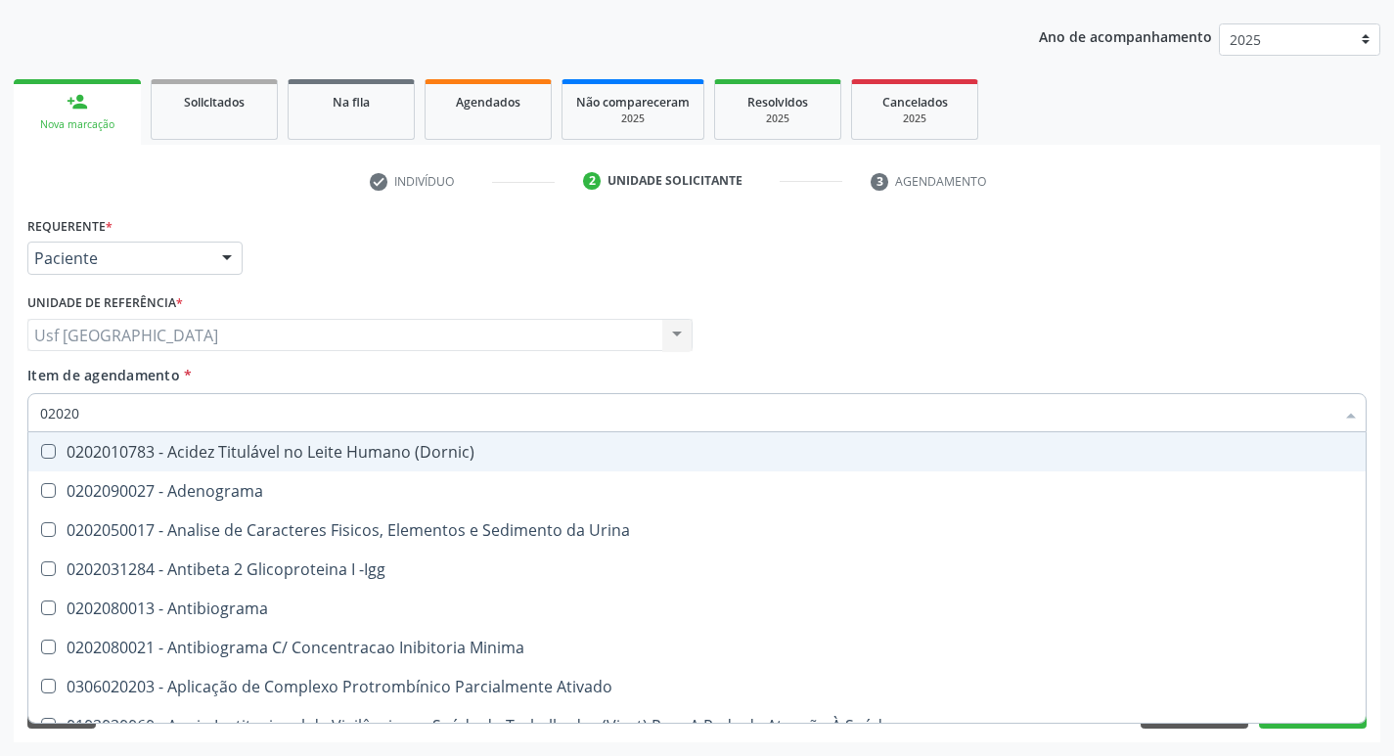
type input "020201"
checkbox 17-Hidroxicorticosteroides "true"
checkbox D "true"
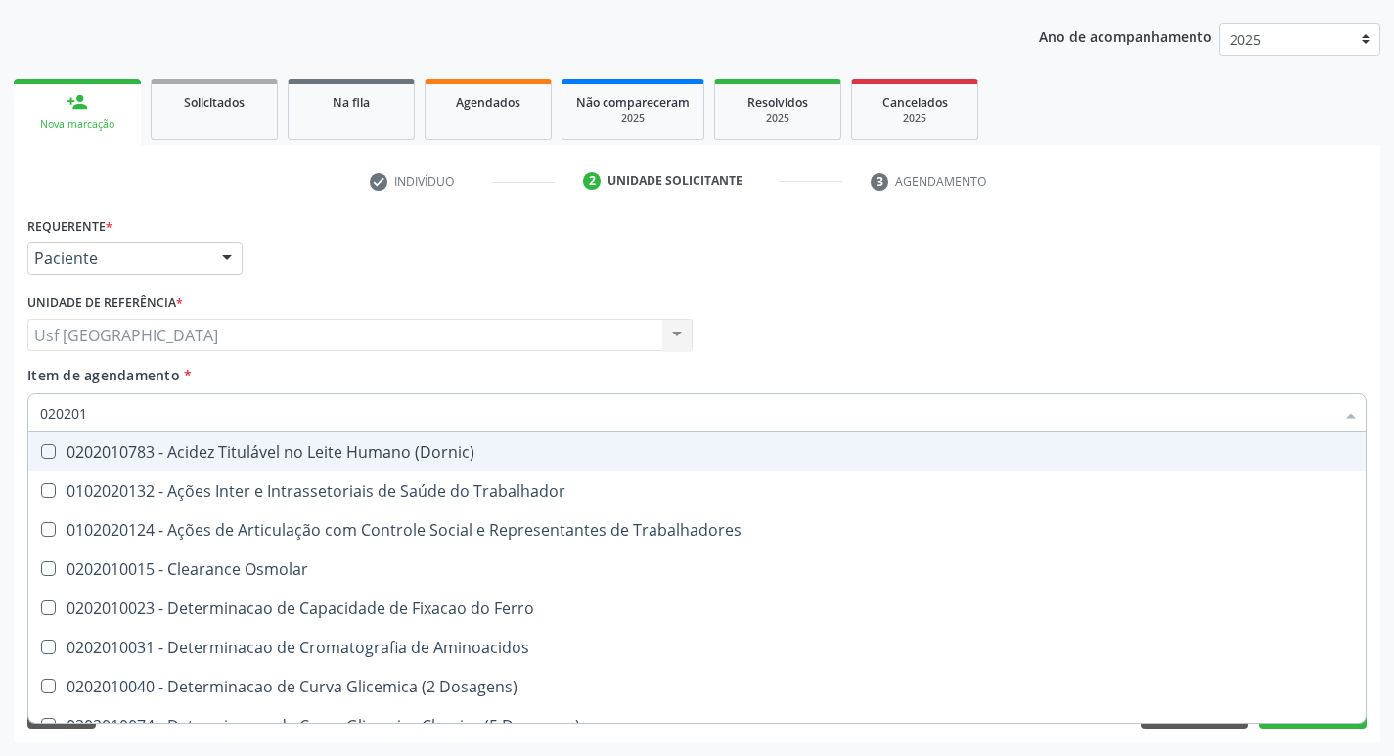
type input "0202010"
checkbox Leucino-Aminopeptidase "true"
checkbox Lipase "true"
checkbox \(Tgo\) "false"
checkbox \(Tgp\) "false"
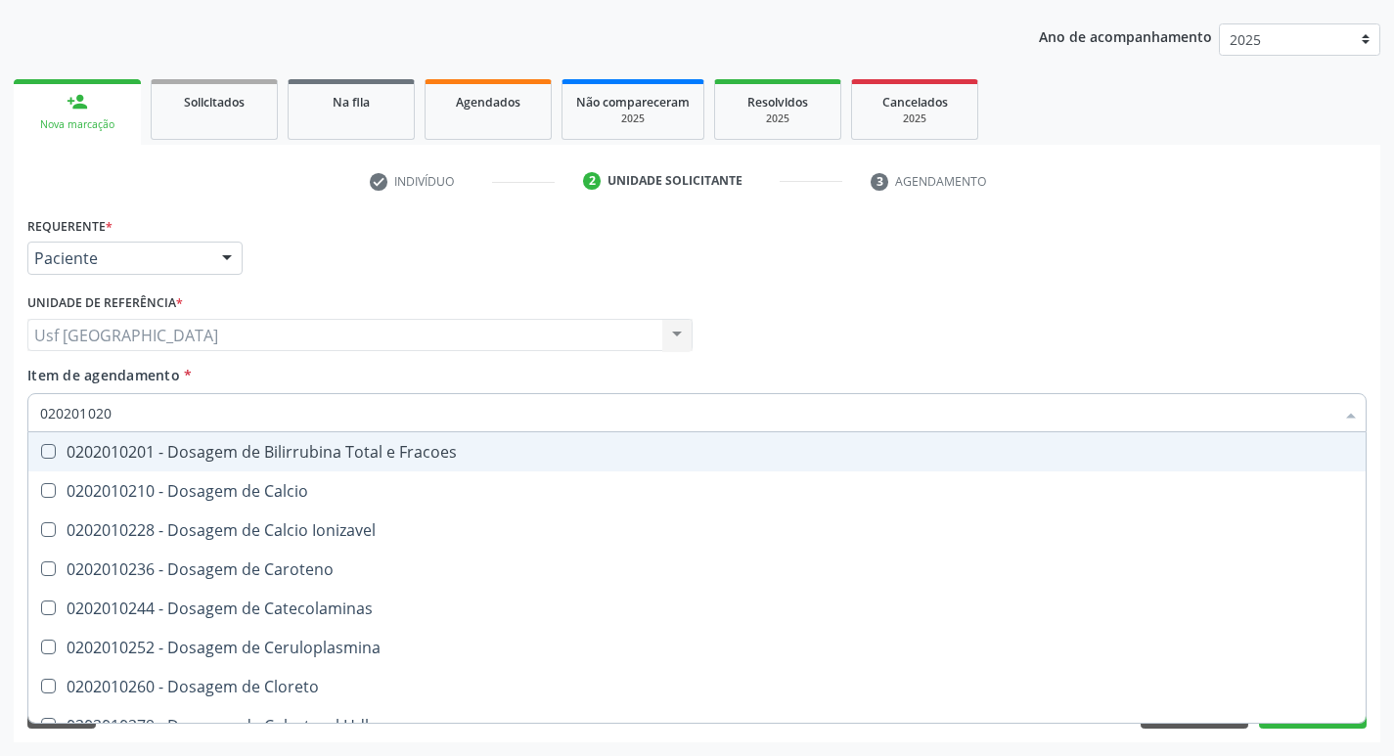
type input "0202010201"
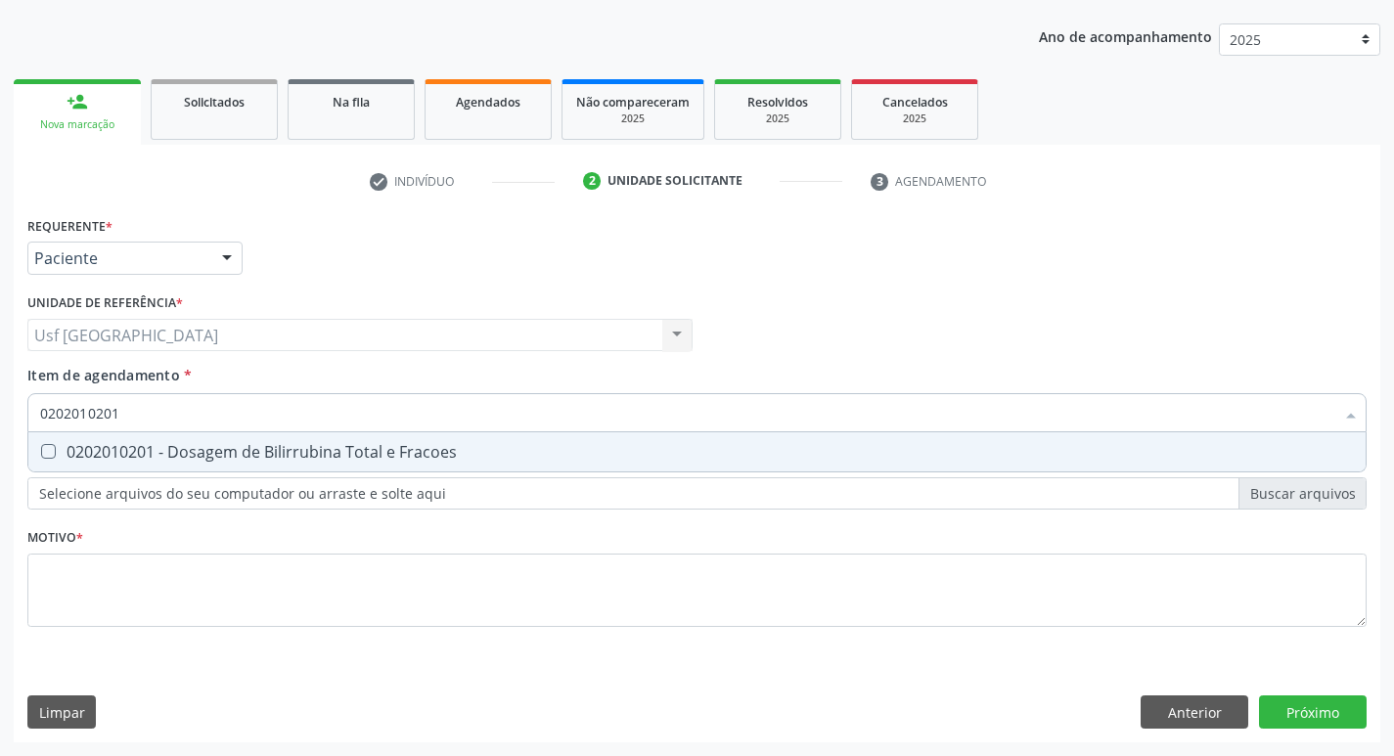
click at [202, 449] on div "0202010201 - Dosagem de Bilirrubina Total e Fracoes" at bounding box center [697, 452] width 1314 height 16
checkbox Fracoes "true"
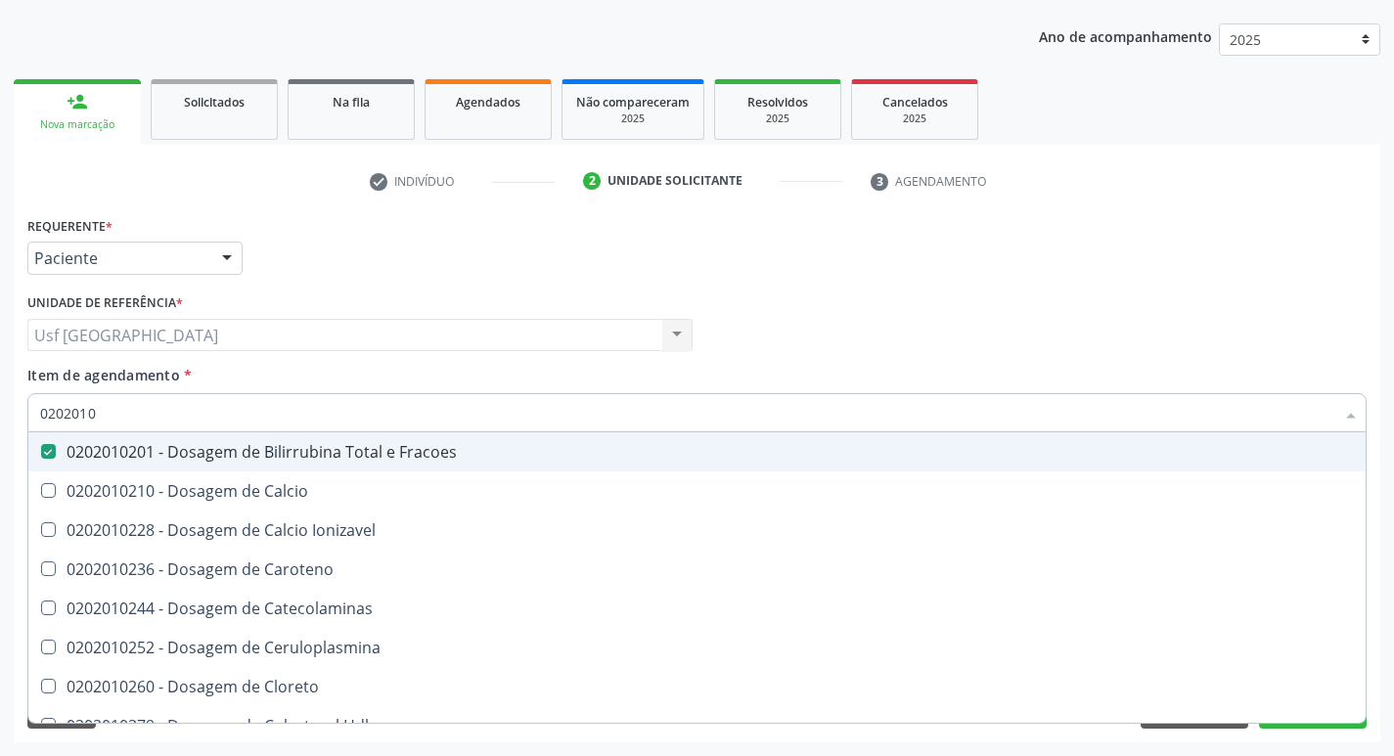
type input "020201"
checkbox Fracoes "false"
type input "0"
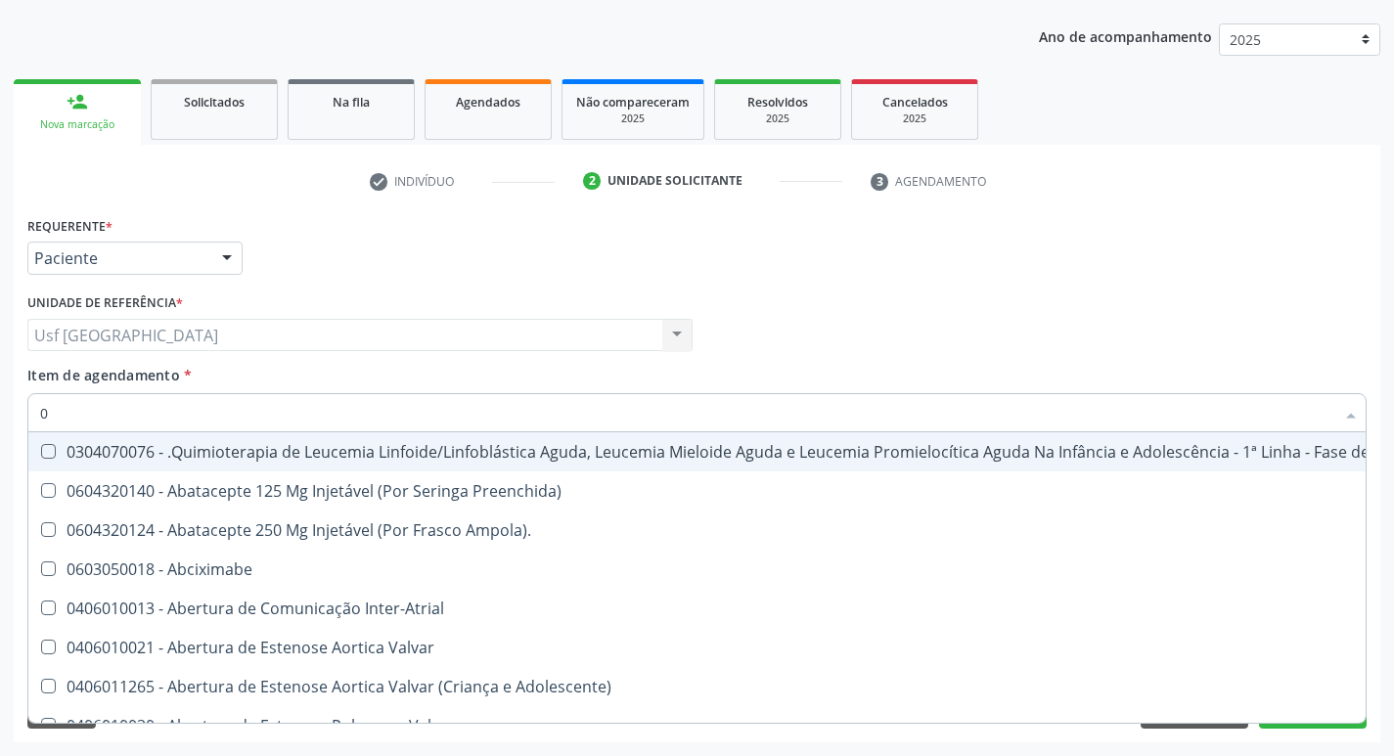
type input "02"
checkbox Capsula\) "true"
checkbox Laboratorial "true"
checkbox Citopatológico "true"
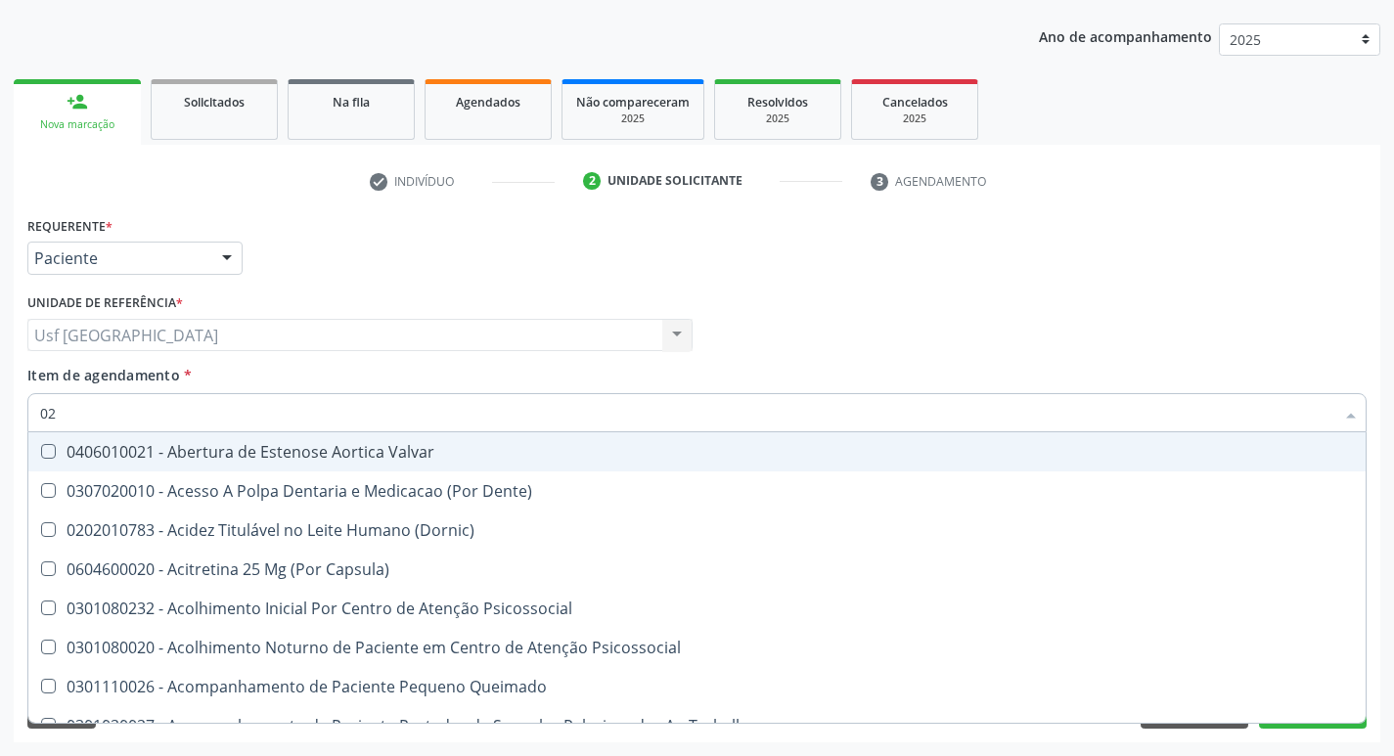
type input "020"
checkbox Splintagem "true"
checkbox Semana\) "true"
checkbox Pediátrico "true"
checkbox Fracoes "false"
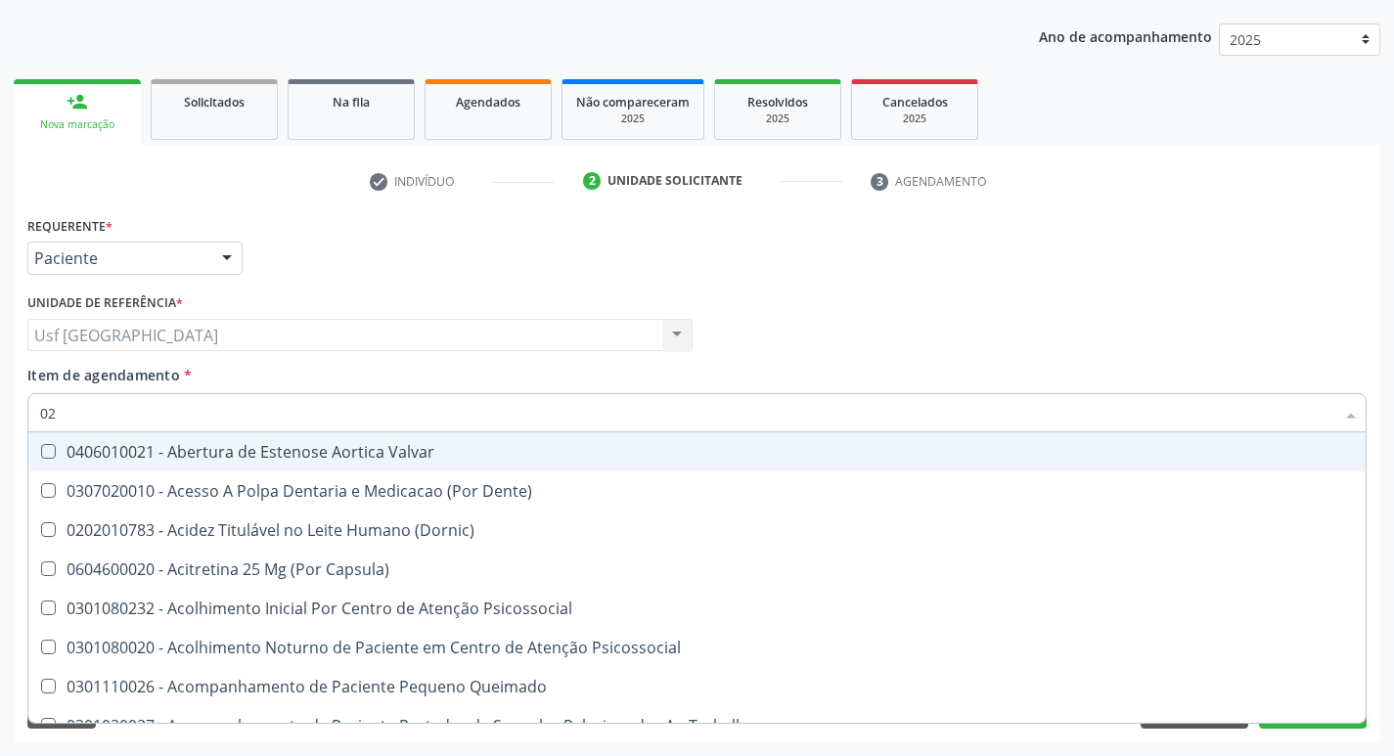
checkbox \(Tgo\) "false"
checkbox \(Tgp\) "false"
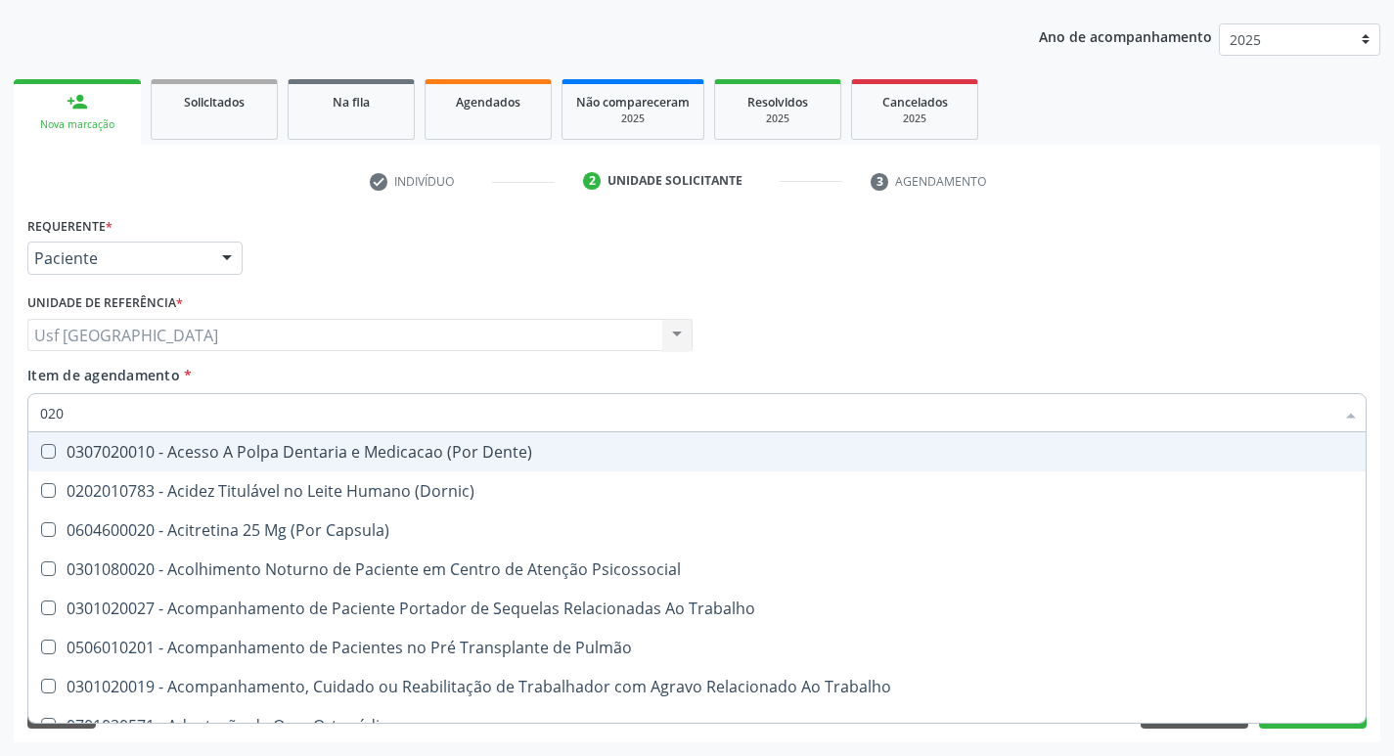
type input "0202"
checkbox Pré-Escalênica "true"
checkbox \(Spcto\) "true"
checkbox 67 "true"
checkbox Fracoes "false"
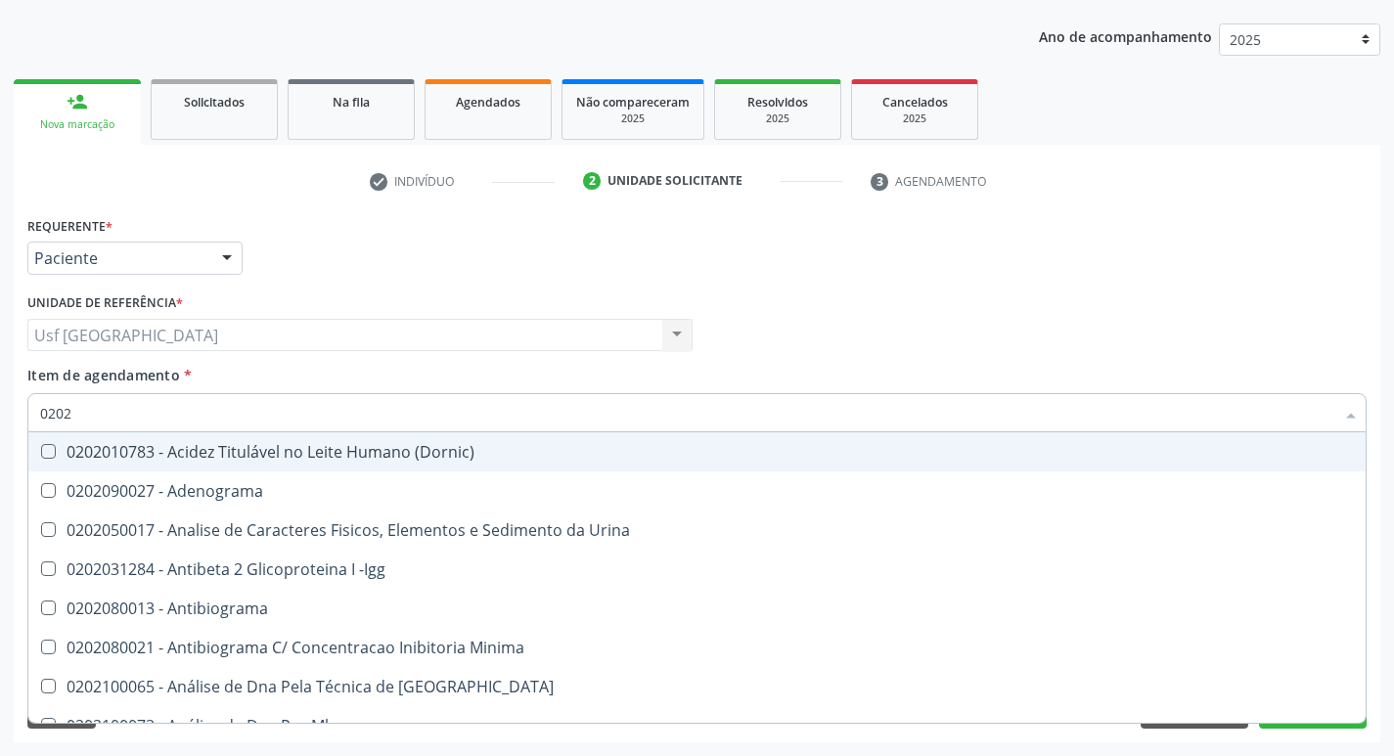
type input "02020"
checkbox Alfa-2-Macroglobulina "true"
checkbox Fracoes "false"
checkbox Prolactina "true"
checkbox Funcional "true"
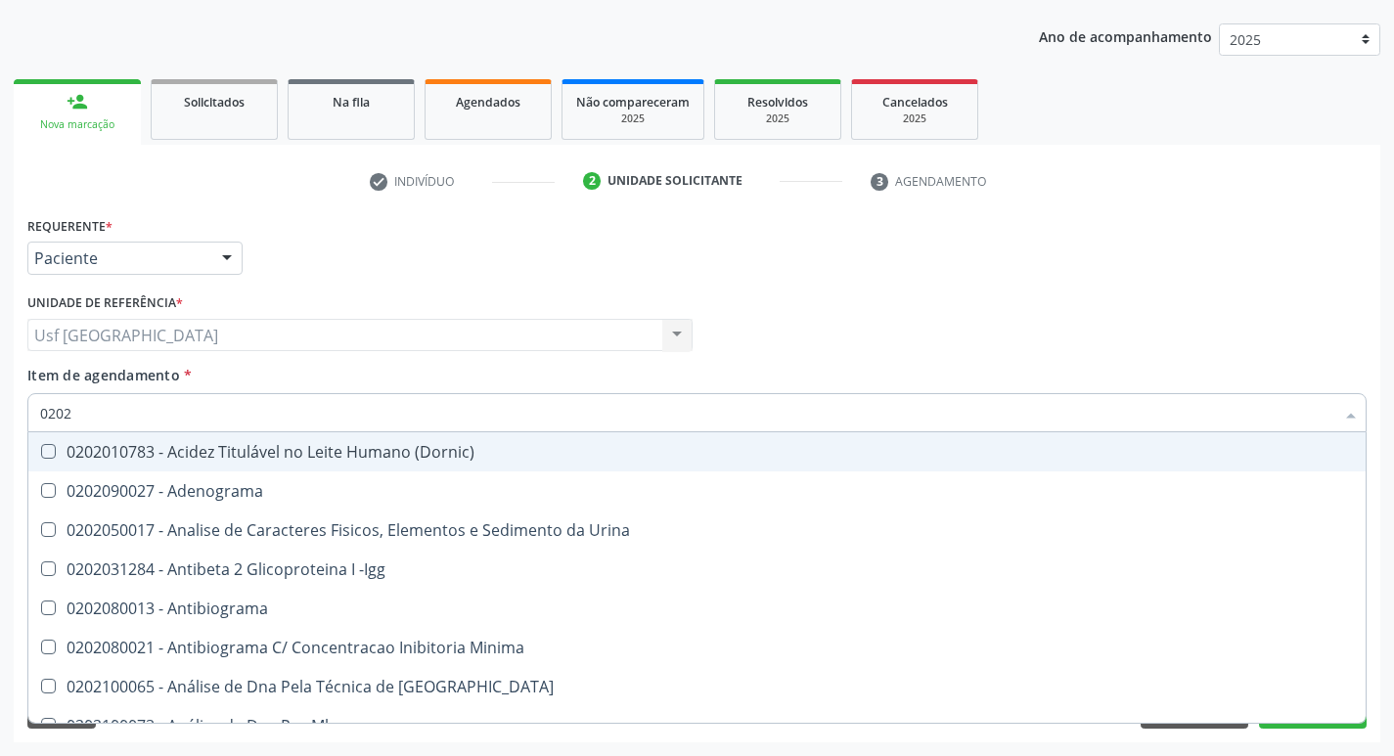
checkbox \(Tgo\) "false"
checkbox \(Tgp\) "false"
type input "020203"
checkbox Fracoes "false"
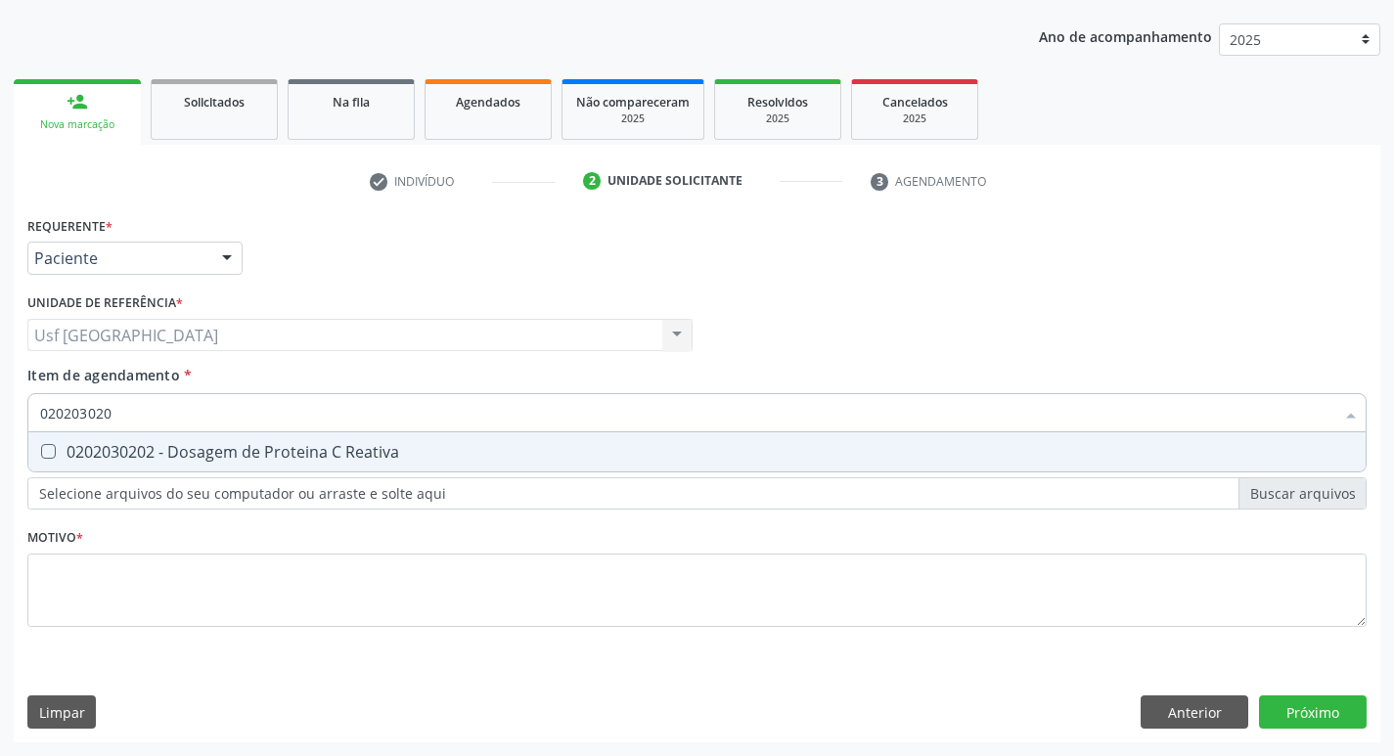
type input "0202030202"
click at [202, 448] on div "0202030202 - Dosagem de Proteina C Reativa" at bounding box center [697, 452] width 1314 height 16
checkbox Reativa "true"
type input "0202030"
checkbox Reativa "false"
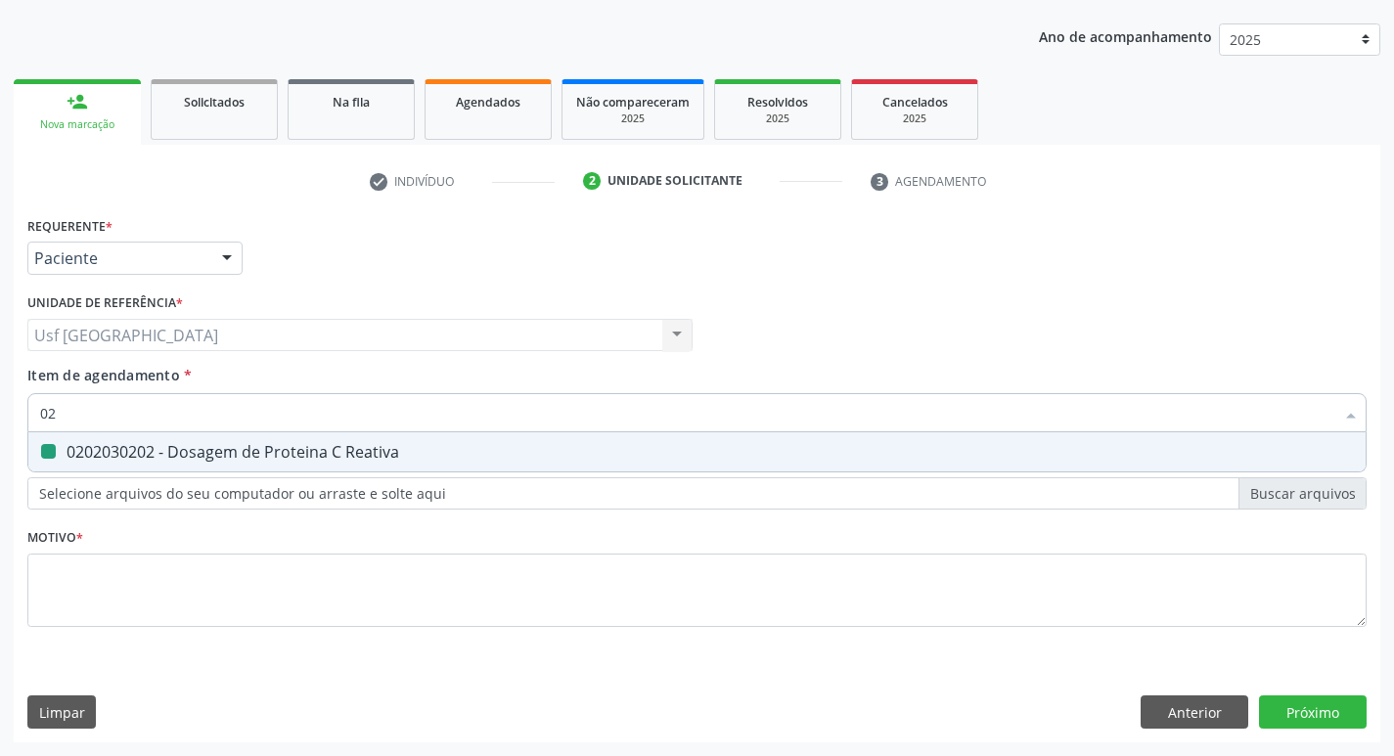
type input "0"
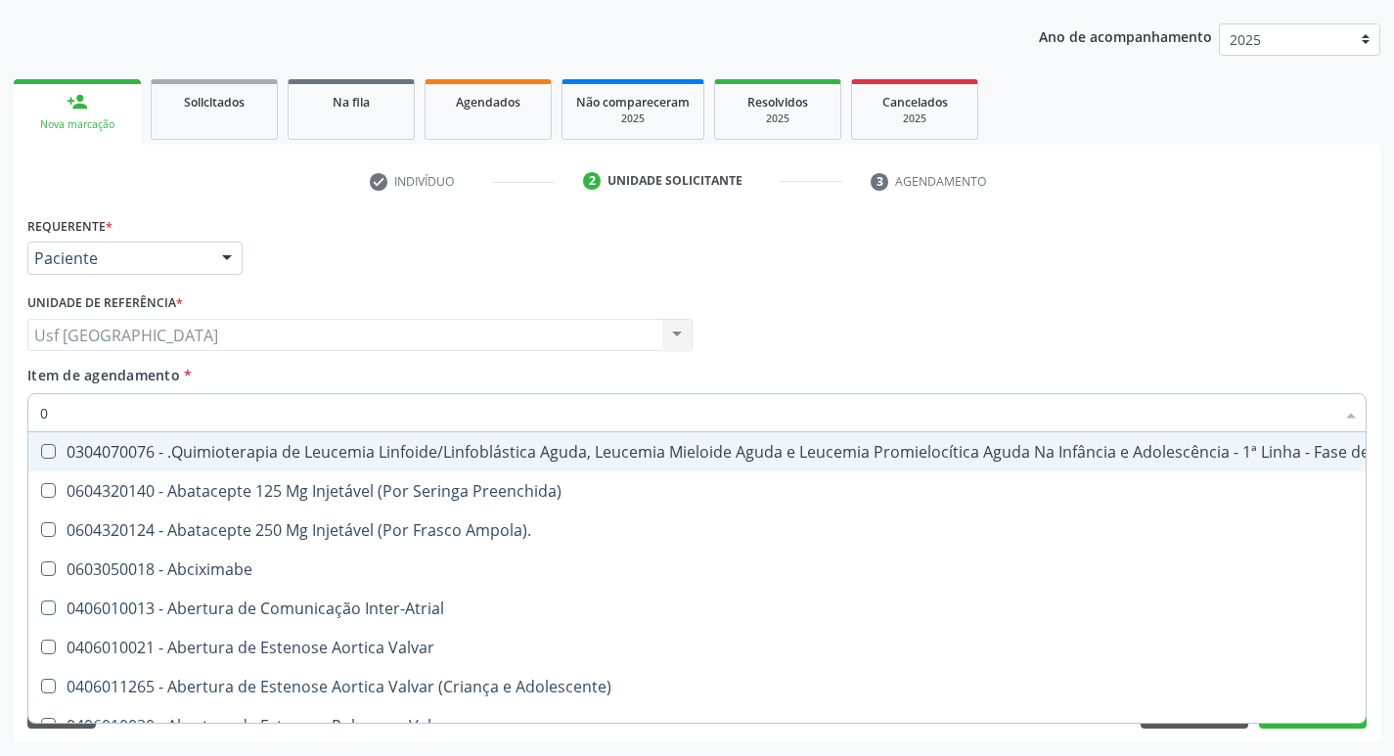
type input "02"
checkbox Capsula\) "true"
checkbox Per-Operatoria "true"
checkbox Laboratorial "true"
checkbox Citopatológico "true"
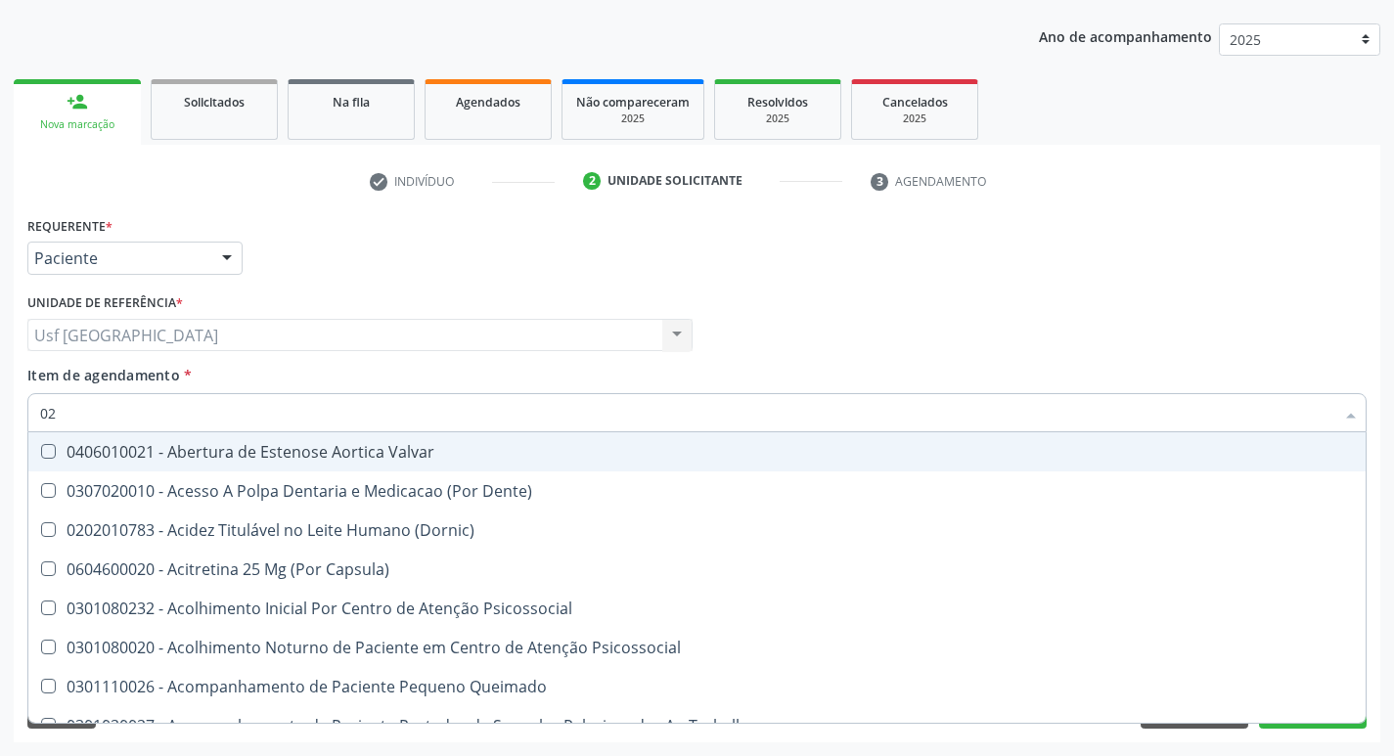
type input "020"
checkbox Splintagem "true"
checkbox Pernoite "true"
checkbox Semana\) "true"
checkbox Pediátrico "true"
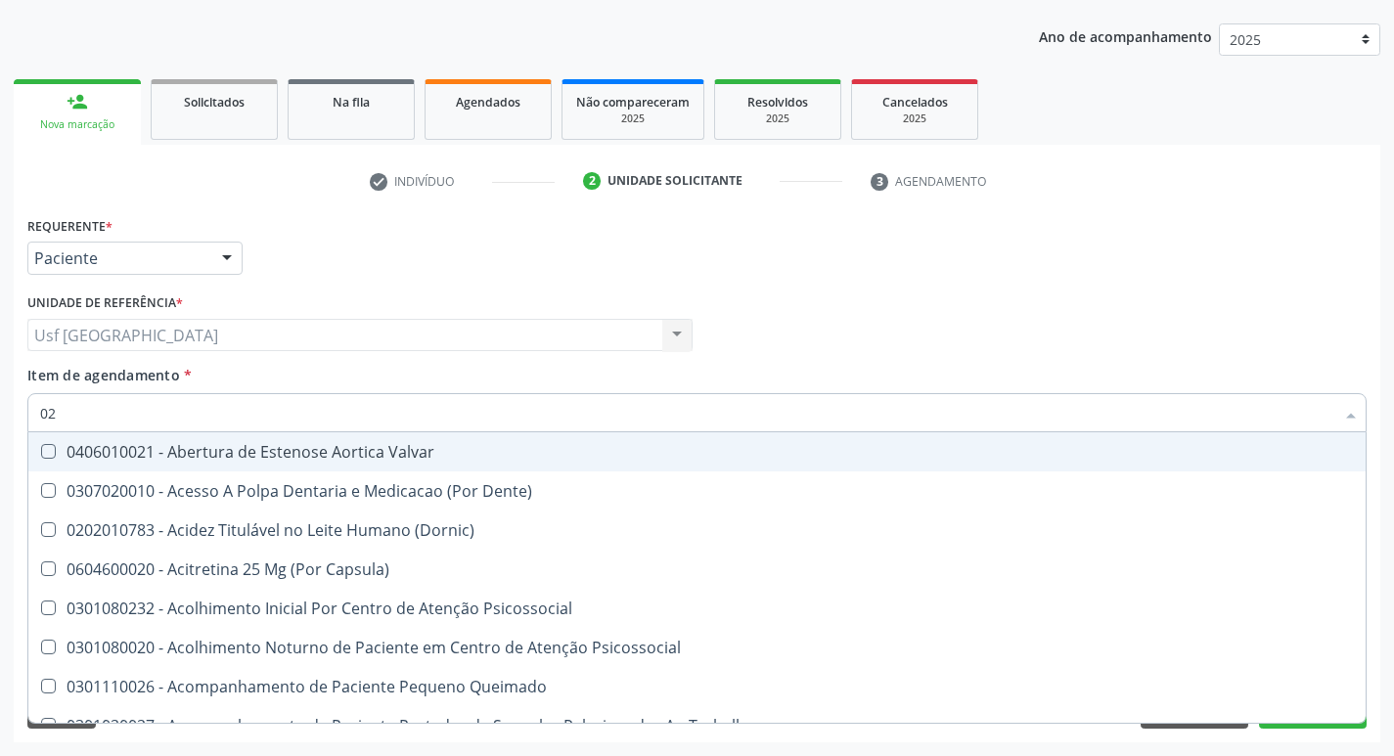
checkbox Fracoes "false"
checkbox Reativa "false"
checkbox \(Tgo\) "false"
checkbox \(Tgp\) "false"
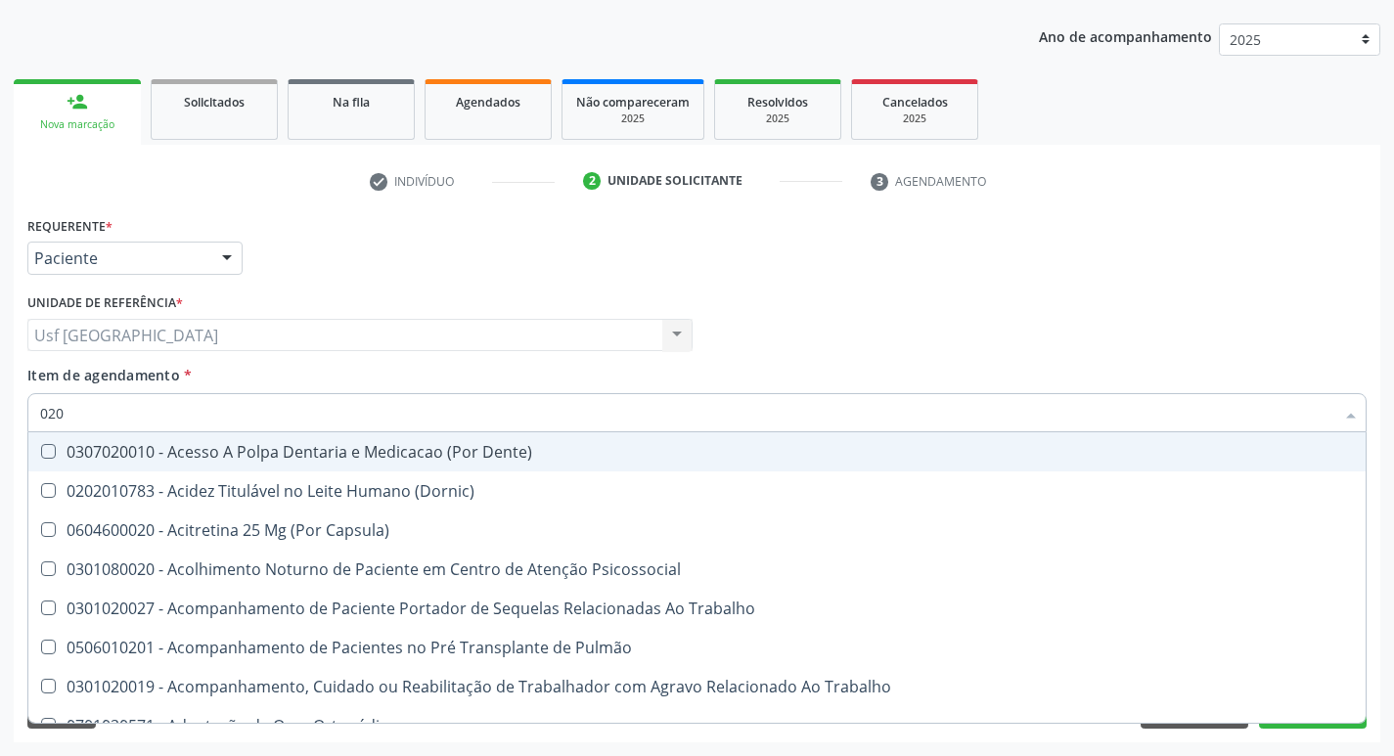
type input "0202"
checkbox Pré-Escalênica "true"
checkbox Gastro-Esofagico "true"
checkbox \(Spcto\) "true"
checkbox 67 "true"
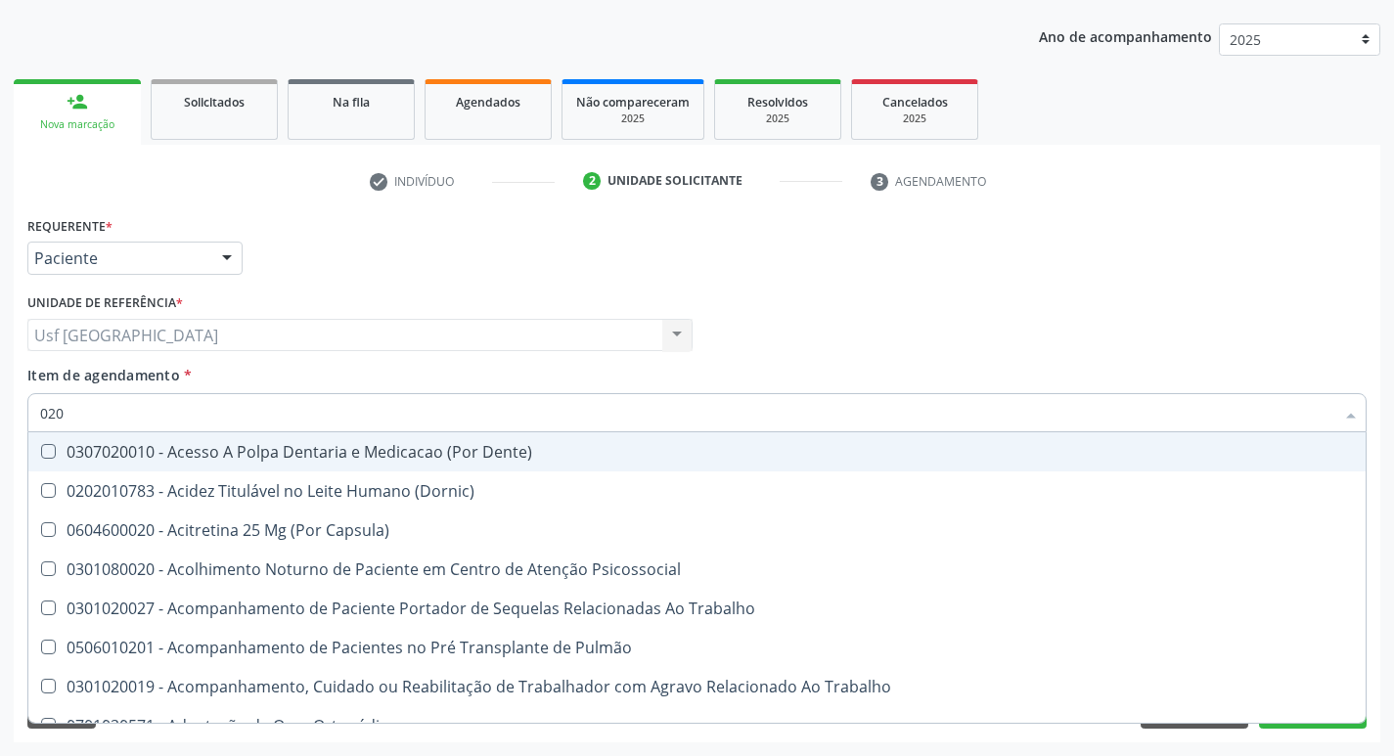
checkbox Fracoes "false"
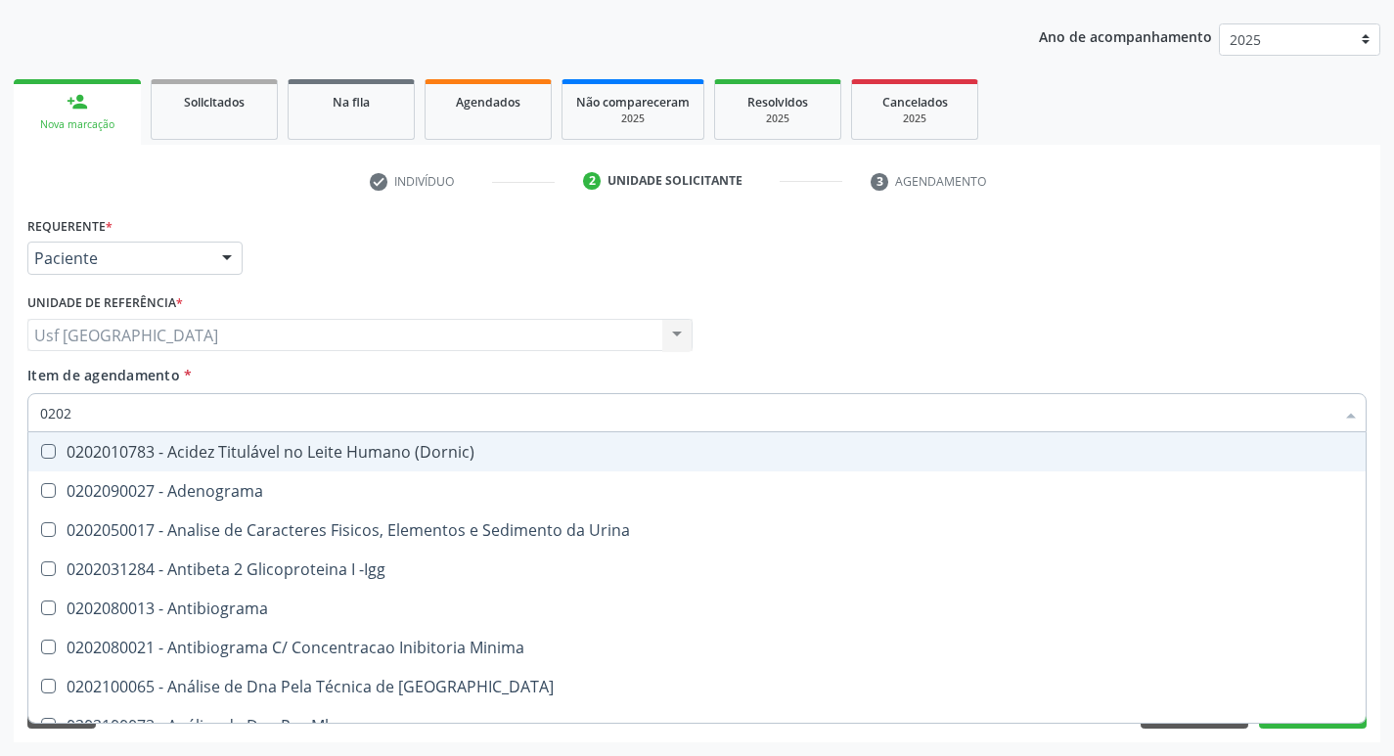
type input "02020"
checkbox Alfa-2-Macroglobulina "true"
checkbox Fracoes "false"
checkbox Insulina "true"
checkbox Prolactina "true"
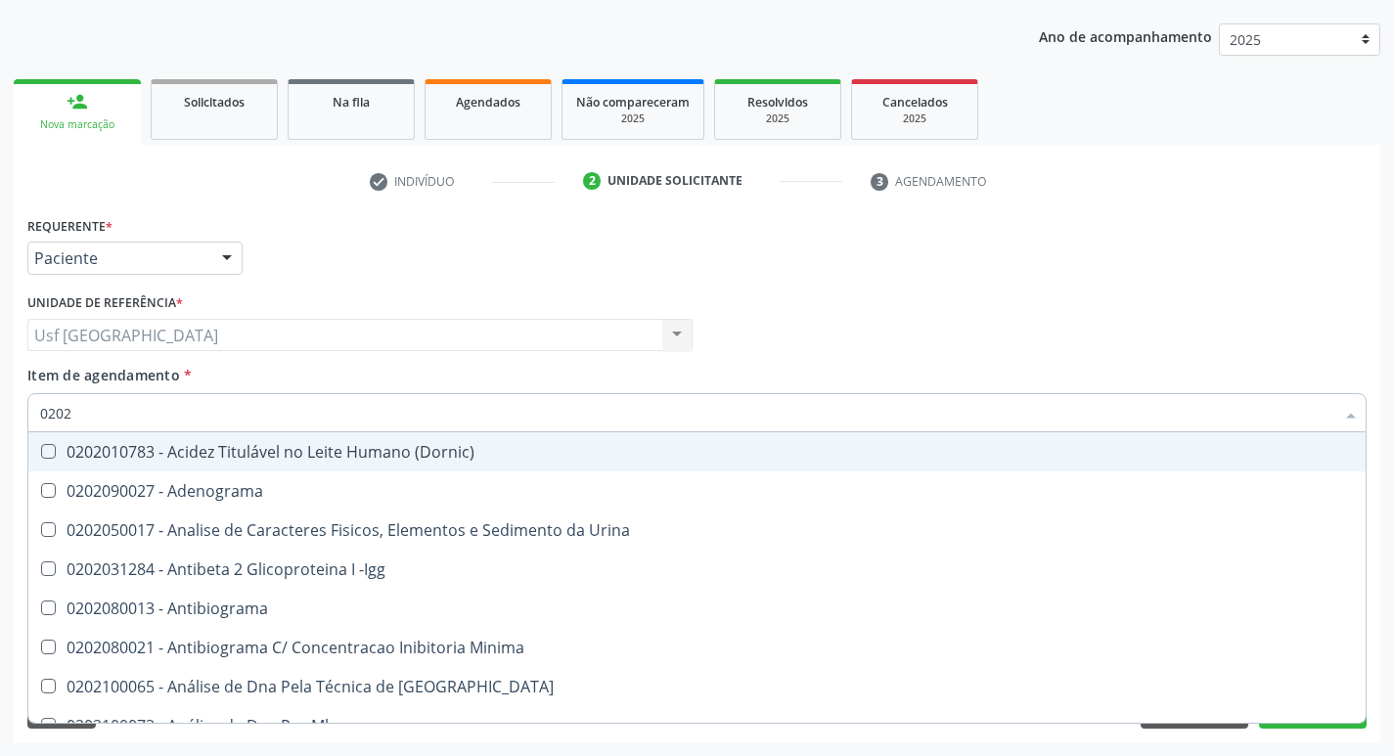
checkbox Funcional "true"
checkbox Reativa "false"
checkbox \(Tgo\) "false"
checkbox \(Tgp\) "false"
type input "020201"
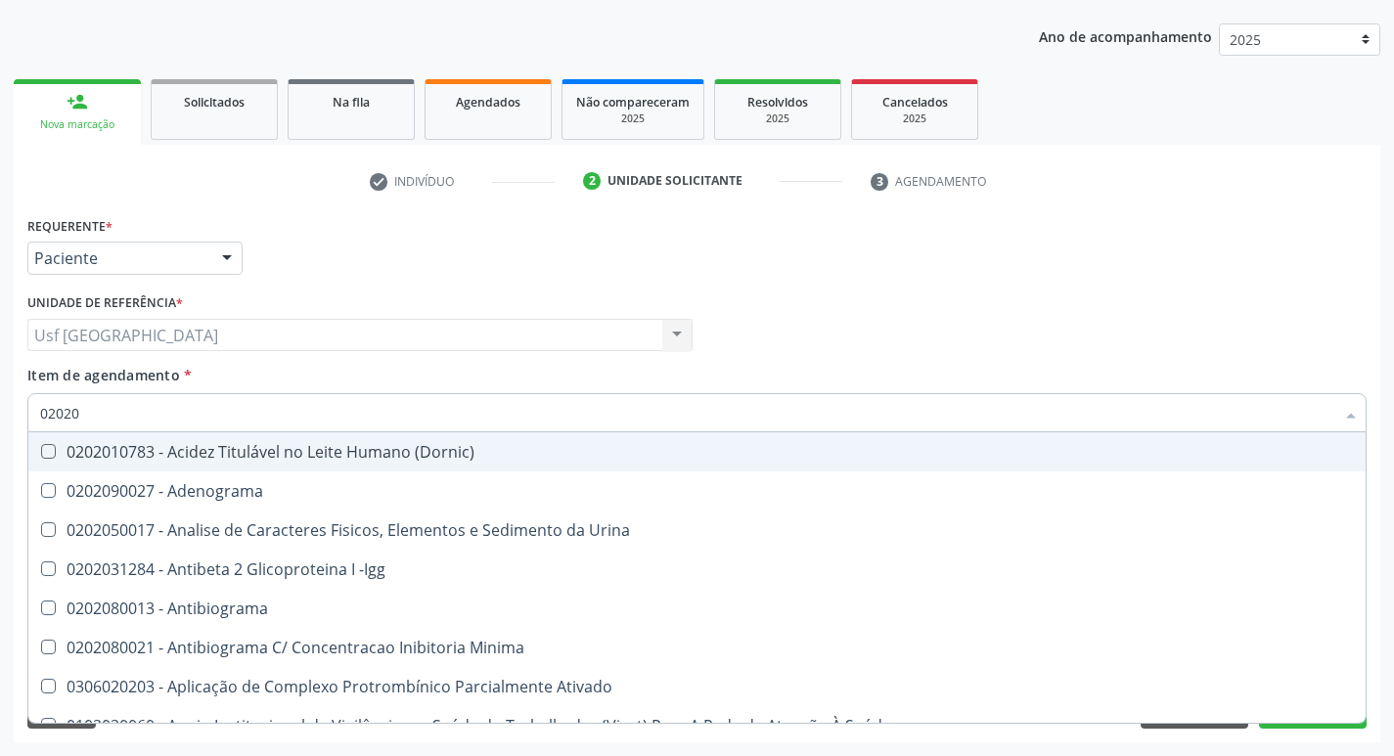
checkbox Plaquetas "true"
checkbox 17-Hidroxicorticosteroides "true"
checkbox D "true"
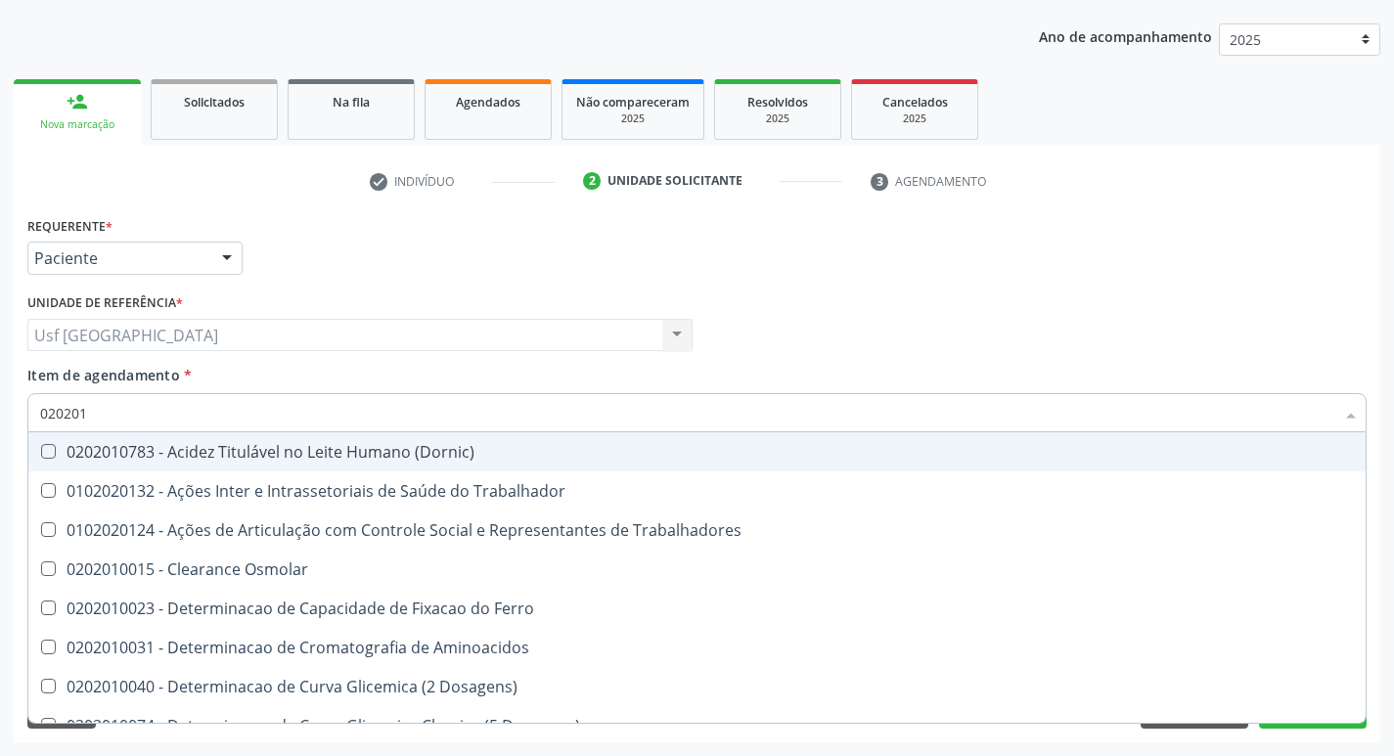
type input "0202010"
checkbox Vanilmandelico "true"
checkbox Fracoes "false"
checkbox Leucino-Aminopeptidase "true"
checkbox Lipase "true"
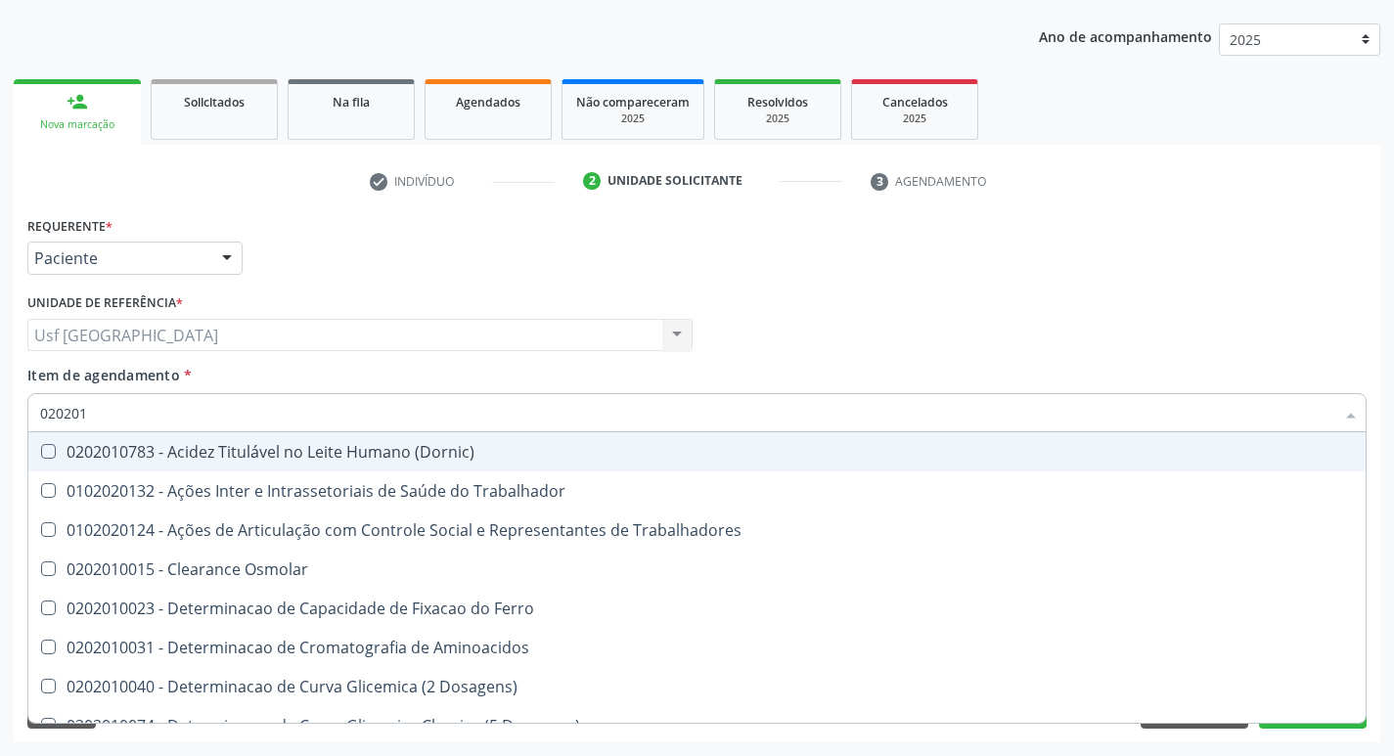
checkbox \(Tgo\) "false"
checkbox \(Tgp\) "false"
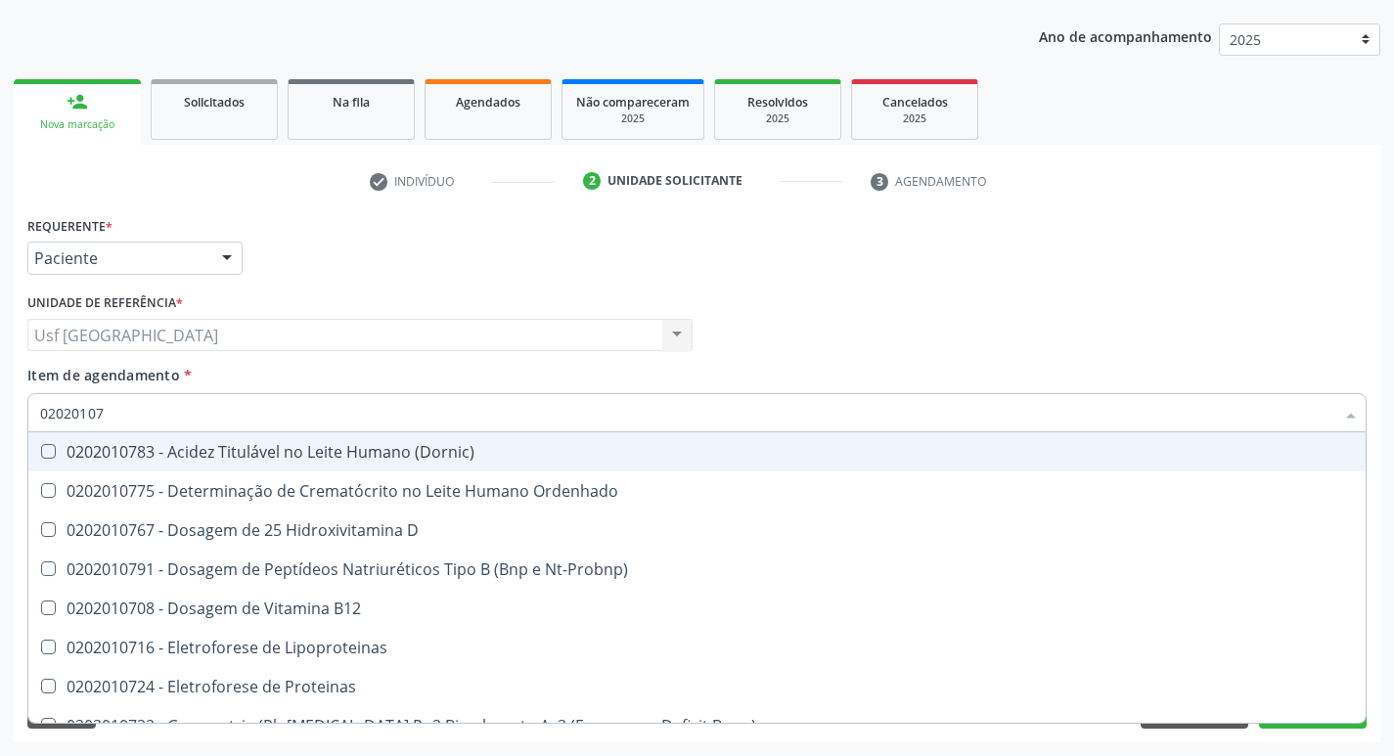
type input "020201076"
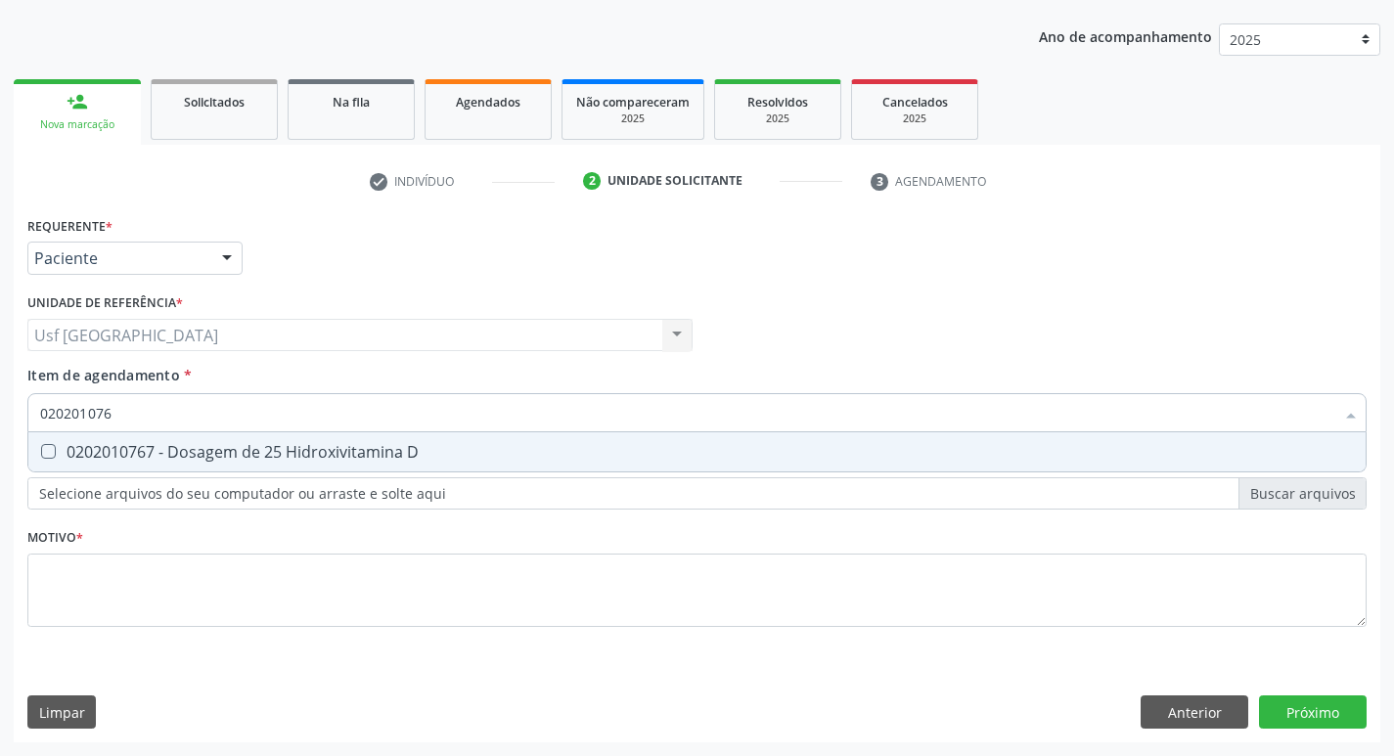
click at [202, 459] on div "0202010767 - Dosagem de 25 Hidroxivitamina D" at bounding box center [697, 452] width 1314 height 16
checkbox D "true"
type input "02020107"
checkbox D "false"
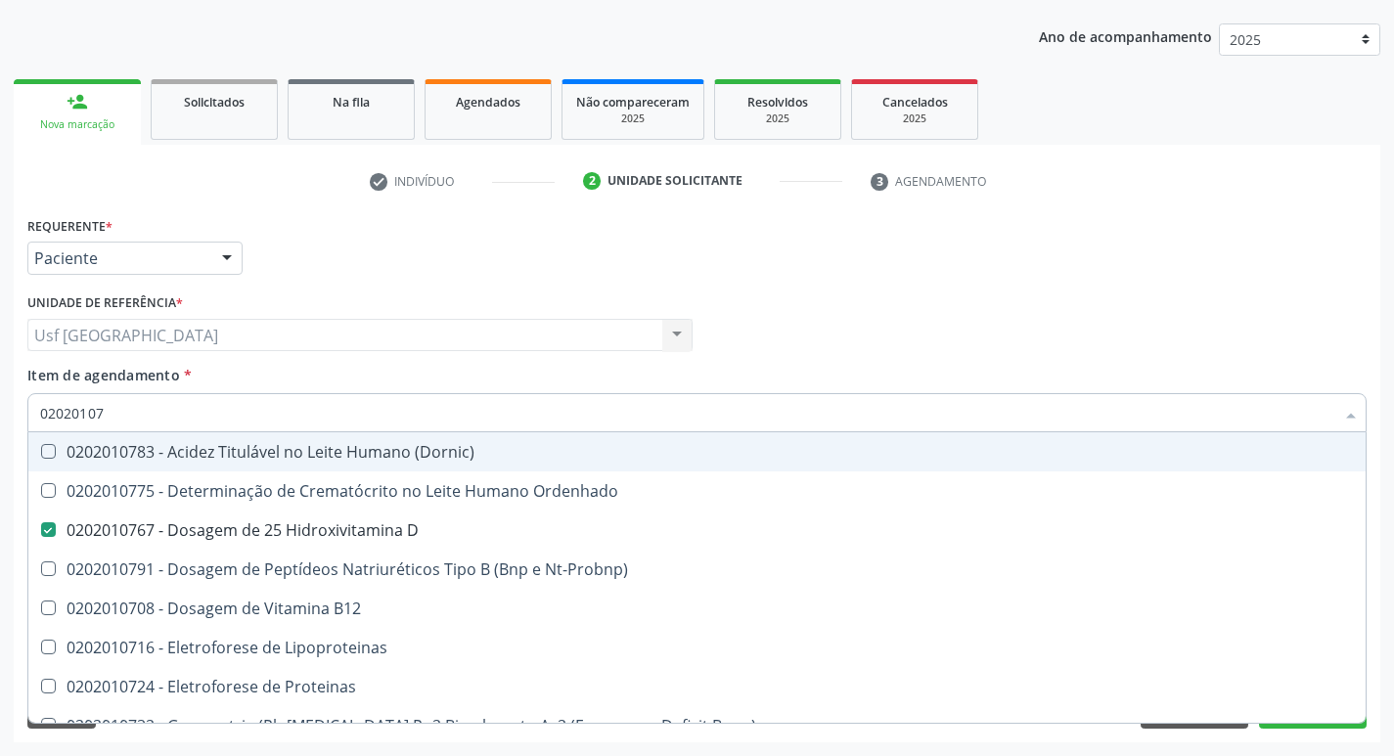
type input "0202010"
checkbox D "false"
type input "0"
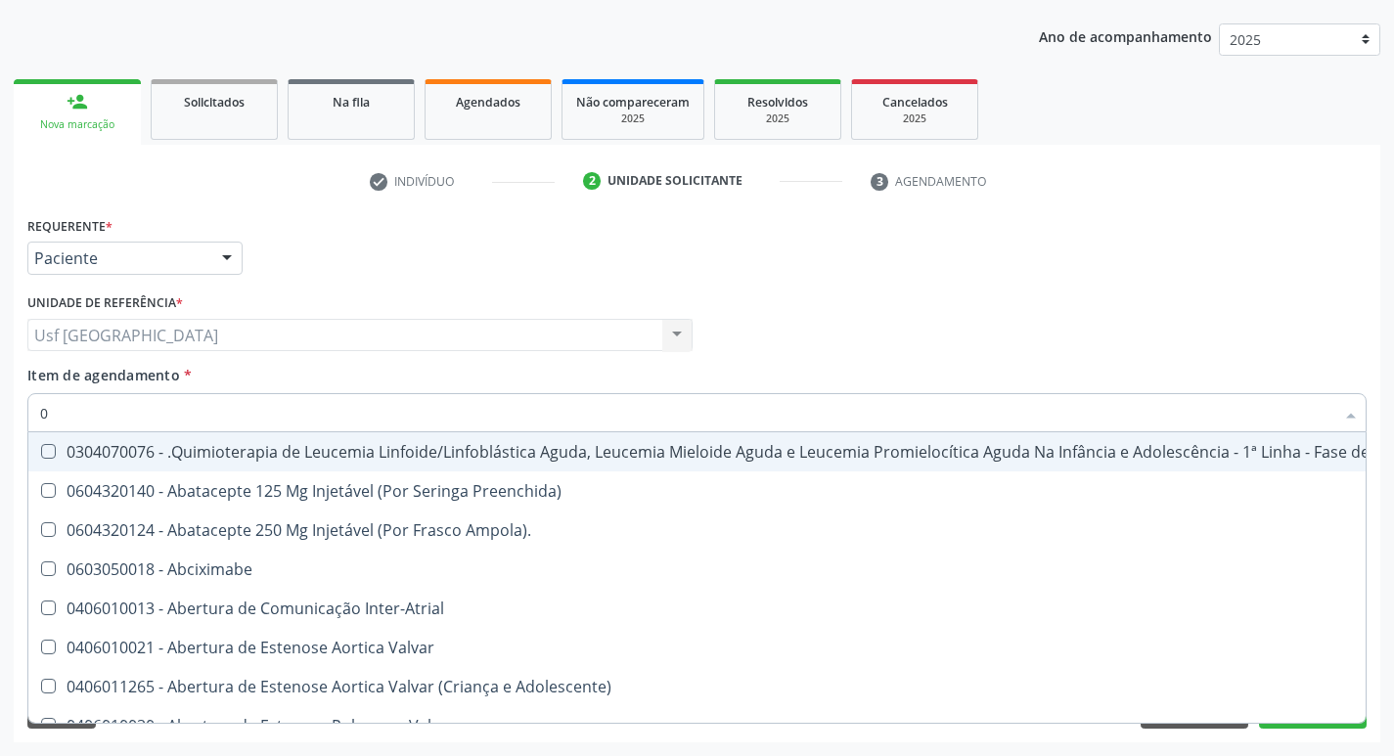
type input "02"
checkbox Venosa "true"
checkbox Capsula\) "true"
checkbox Per-Operatoria "true"
checkbox Laboratorial "true"
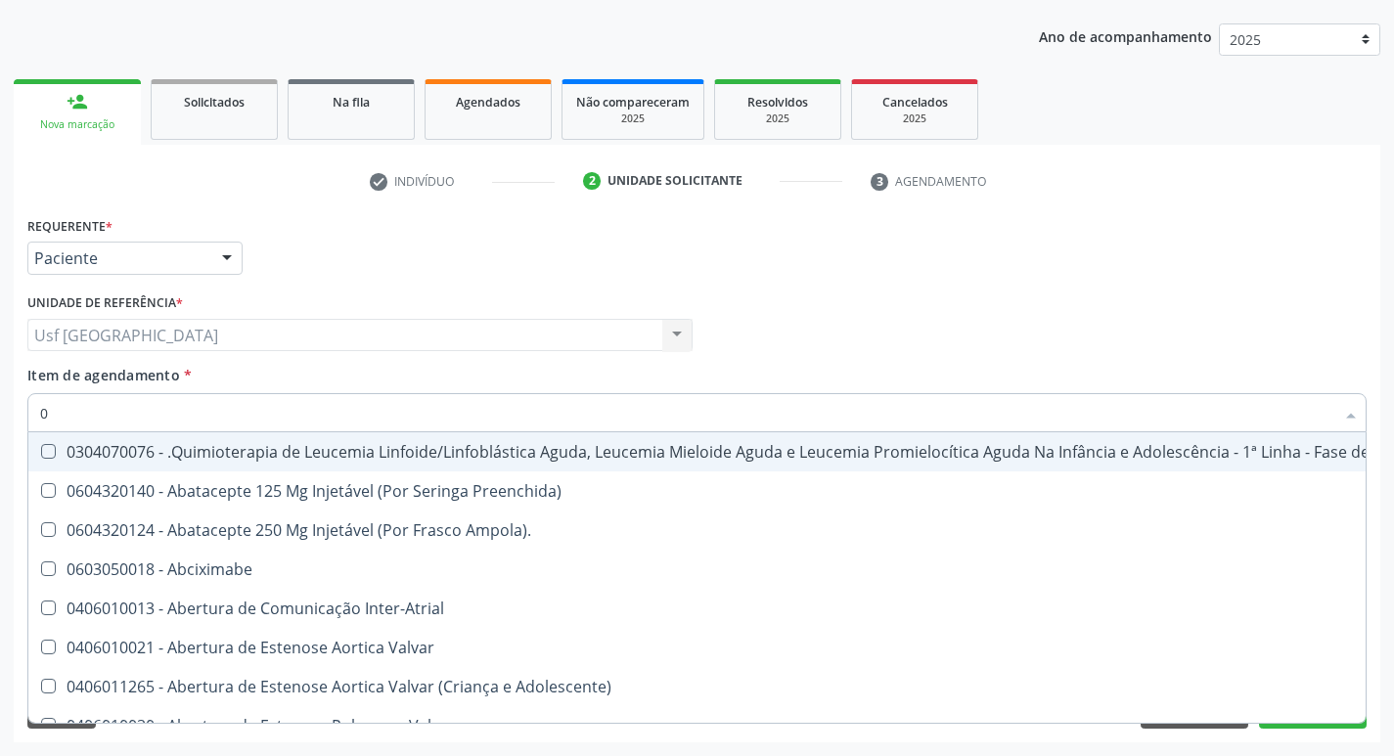
checkbox Citopatológico "true"
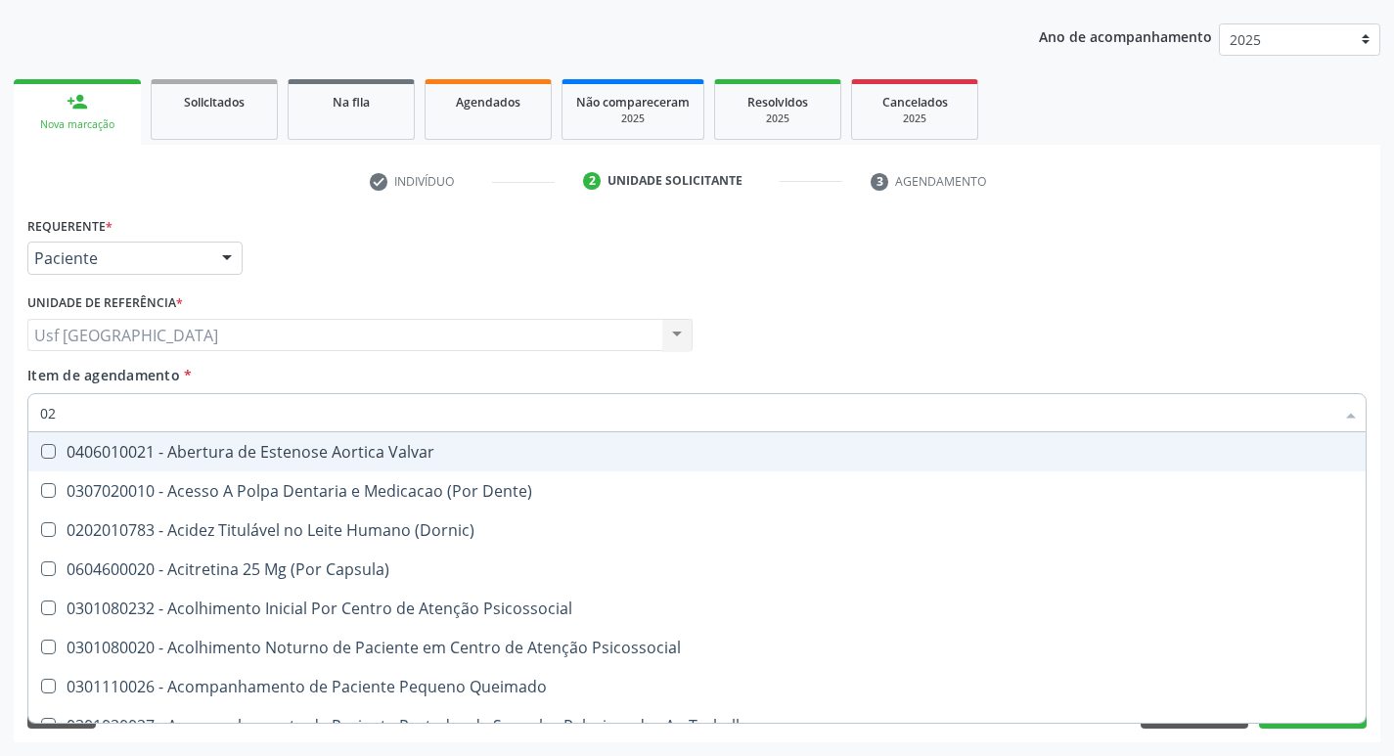
type input "020"
checkbox Joelho "true"
checkbox Splintagem "true"
checkbox Pernoite "true"
checkbox Semana\) "true"
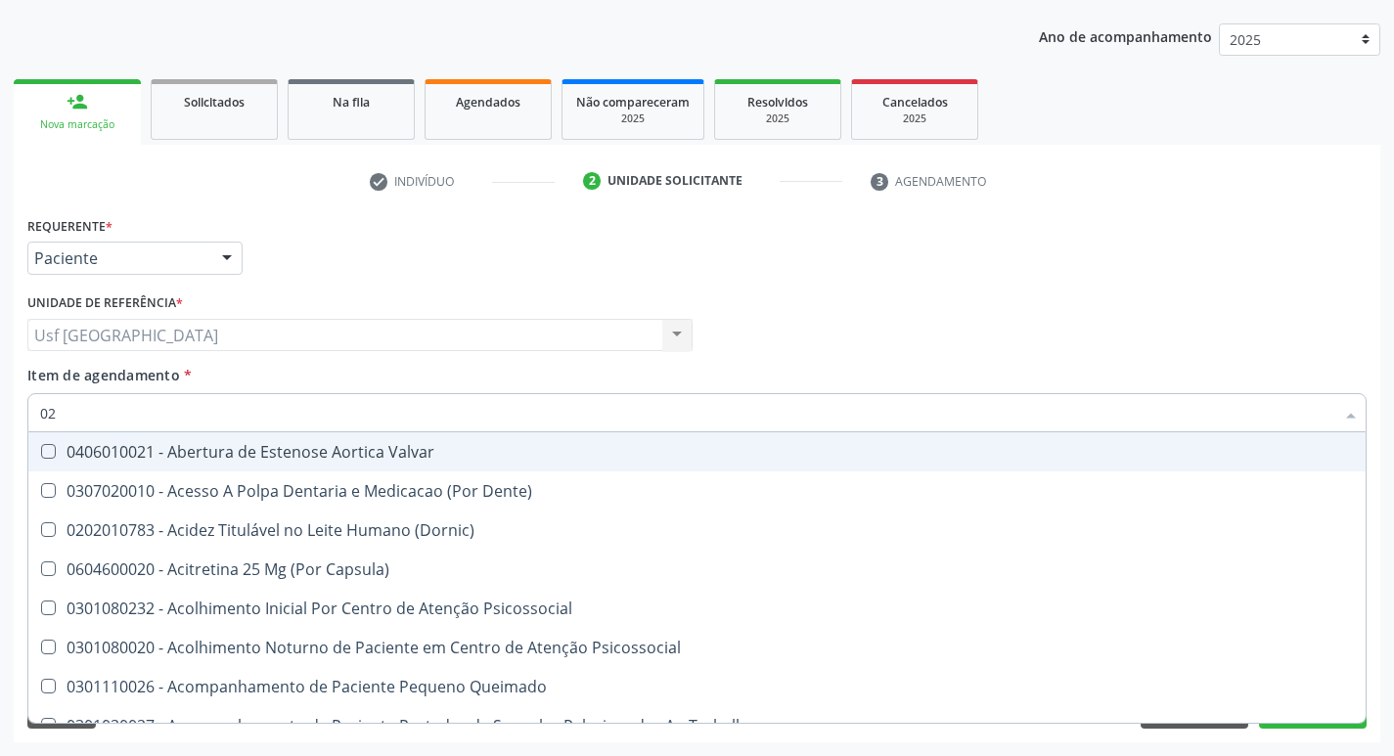
checkbox Pediátrico "true"
checkbox D "false"
checkbox Fracoes "false"
checkbox Reativa "false"
checkbox \(Tgo\) "false"
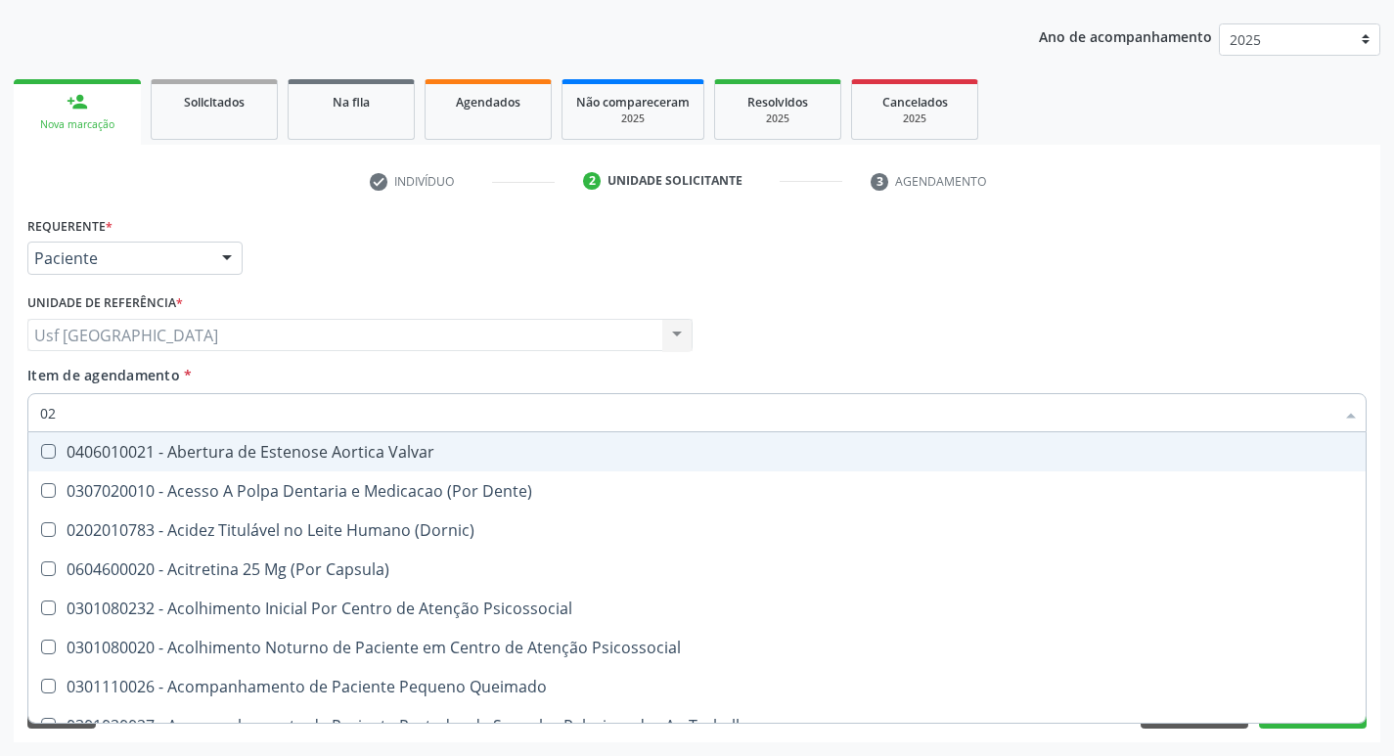
checkbox \(Tgp\) "false"
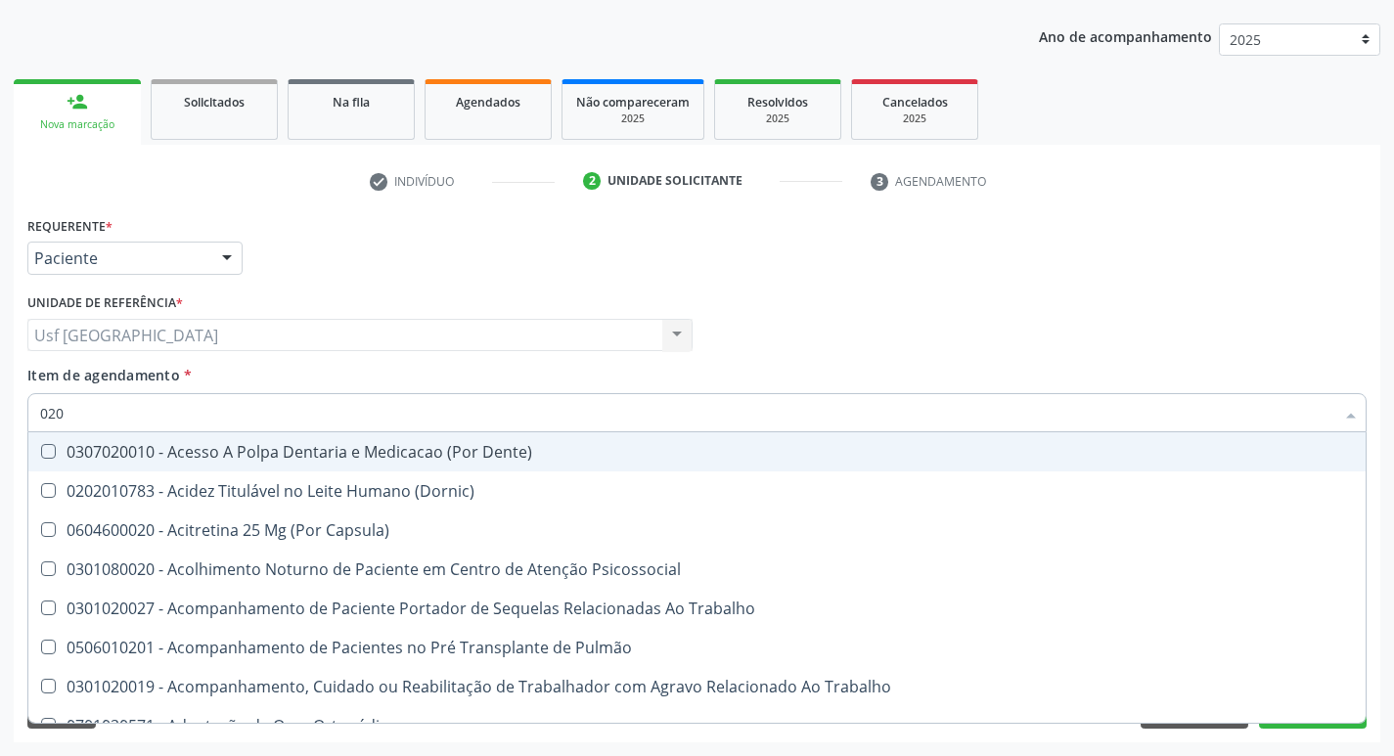
type input "0202"
checkbox Psicossocial "true"
checkbox Pré-Escalênica "true"
checkbox Gastro-Esofagico "true"
checkbox \(Spcto\) "true"
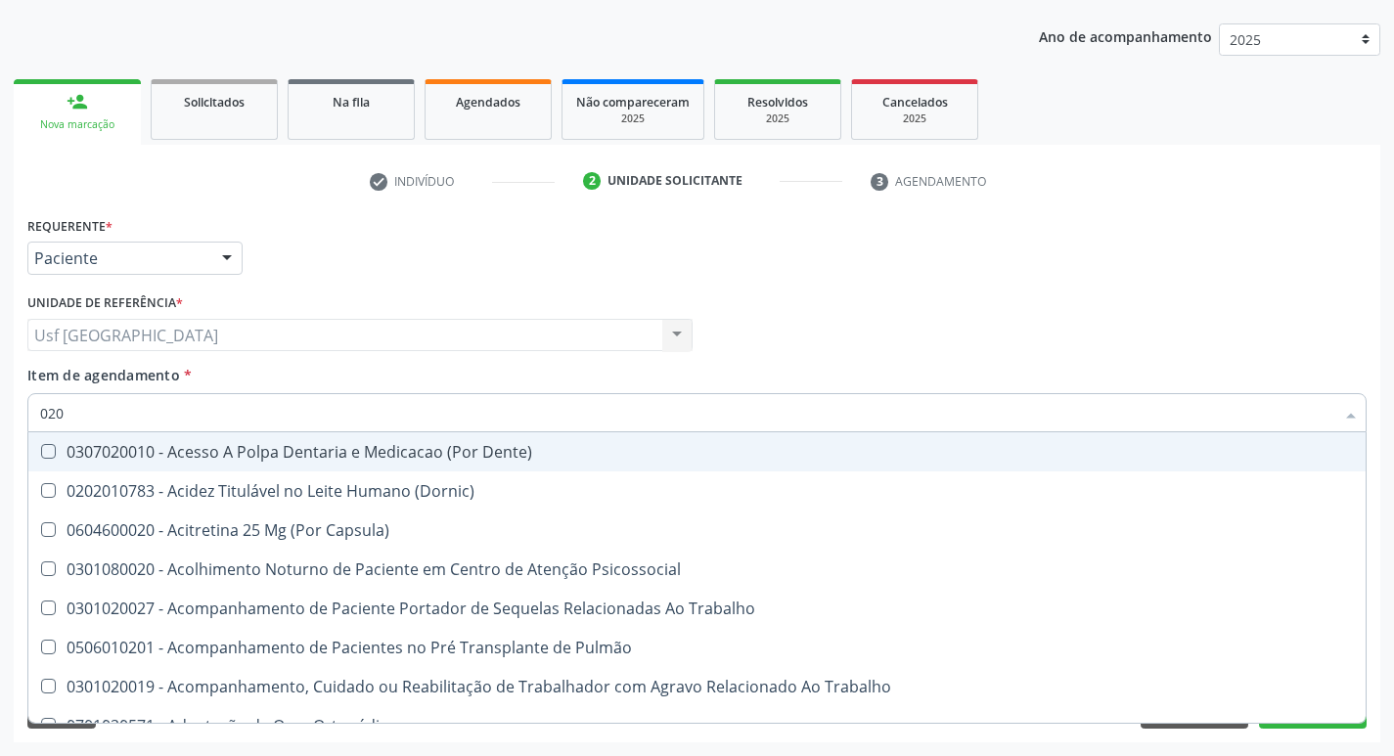
checkbox 67 "true"
checkbox D "false"
checkbox Fracoes "false"
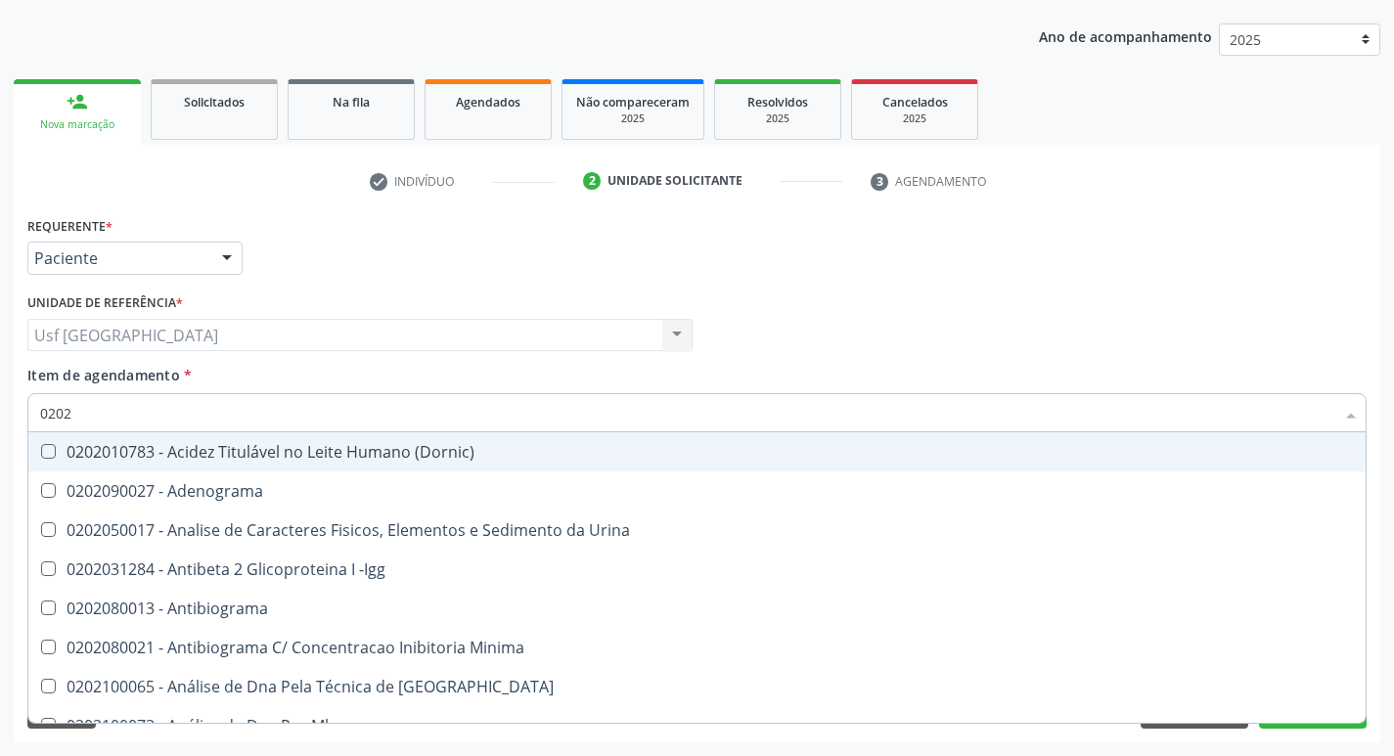
type input "02020"
checkbox Ivy "true"
checkbox D "false"
checkbox Alfa-2-Macroglobulina "true"
checkbox Fracoes "false"
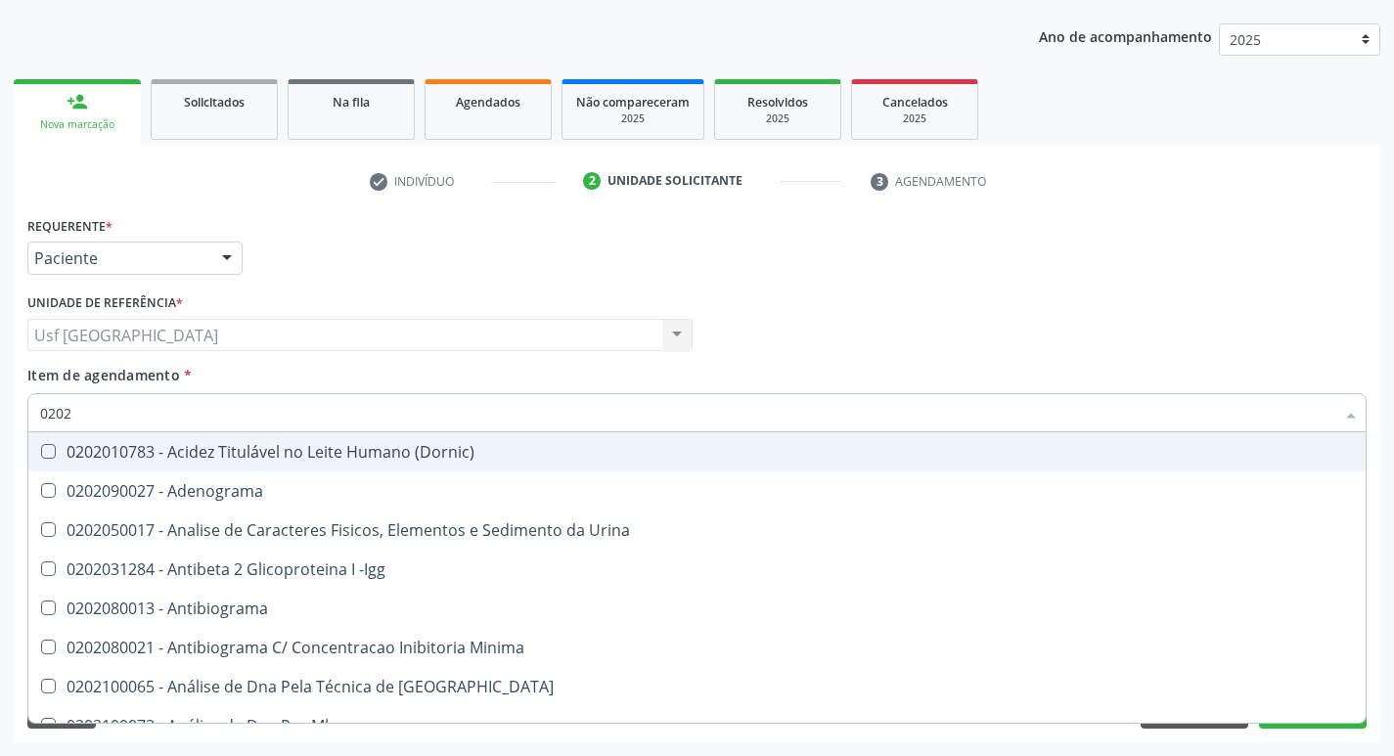
checkbox Insulina "true"
checkbox Prolactina "true"
checkbox Funcional "true"
checkbox Reativa "false"
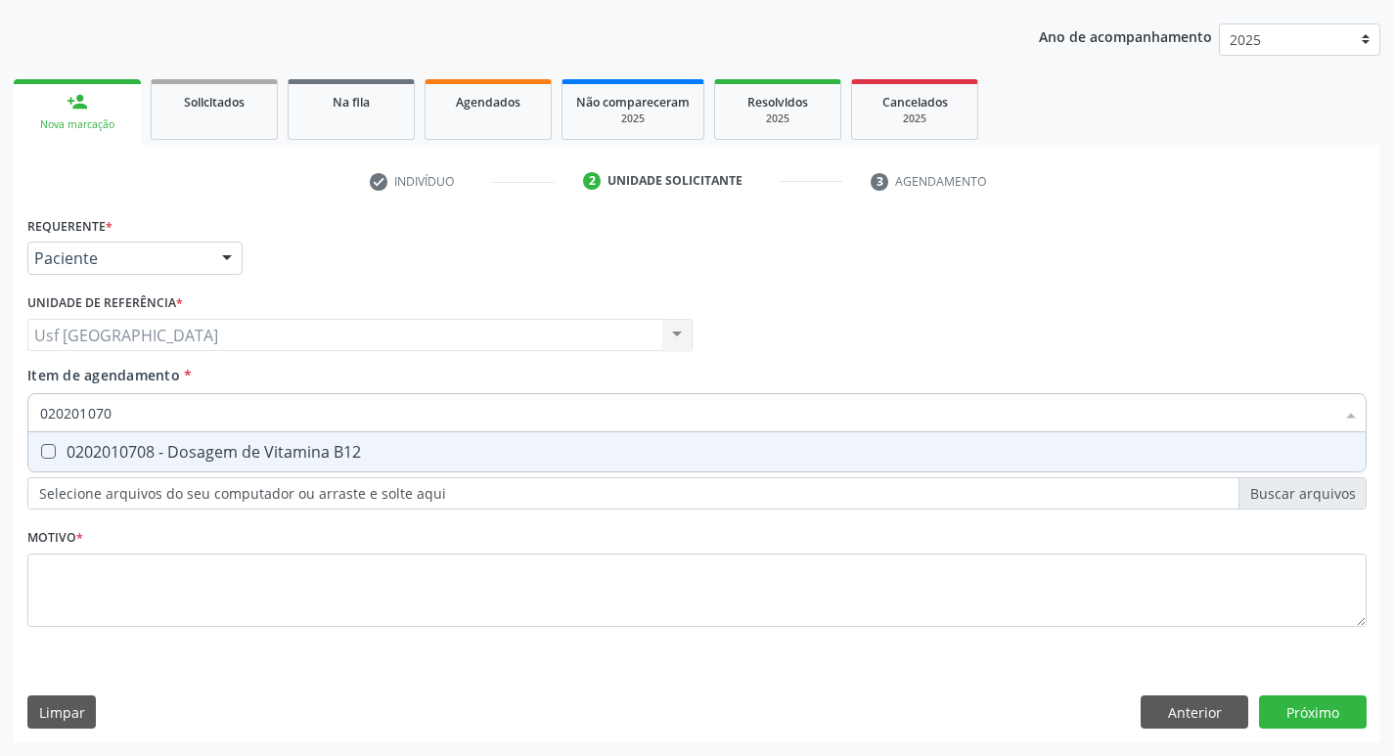
click at [202, 460] on div "0202010708 - Dosagem de Vitamina B12" at bounding box center [697, 452] width 1314 height 16
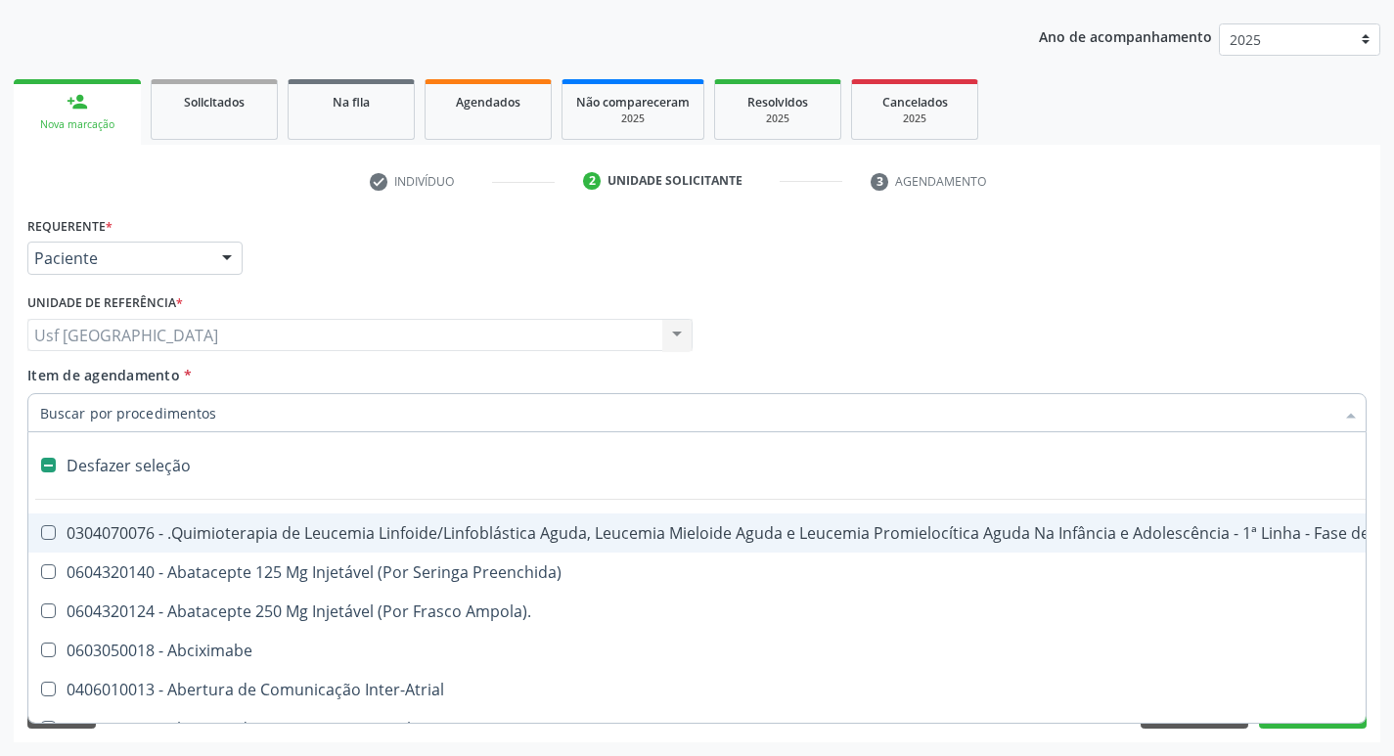
click at [365, 365] on div "Item de agendamento * Desfazer seleção 0304070076 - .Quimioterapia de Leucemia …" at bounding box center [696, 396] width 1339 height 62
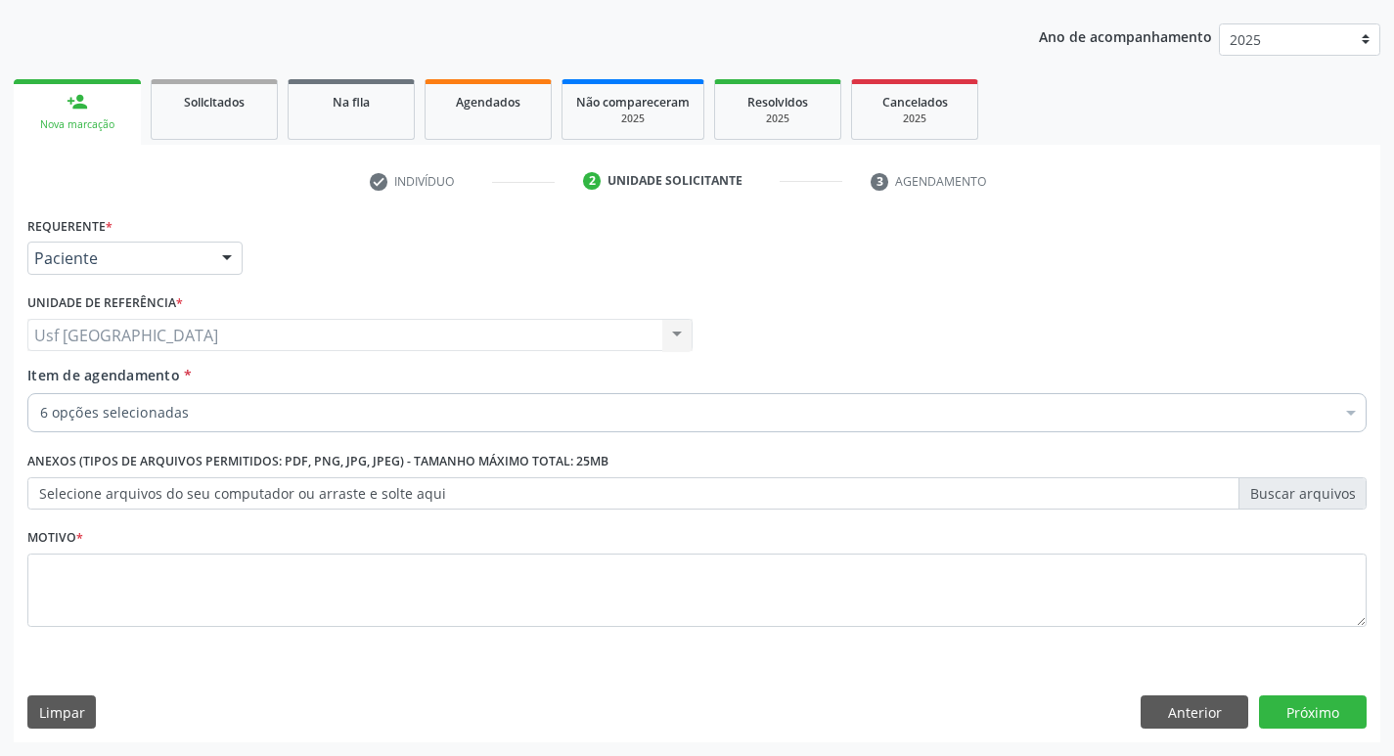
scroll to position [115, 0]
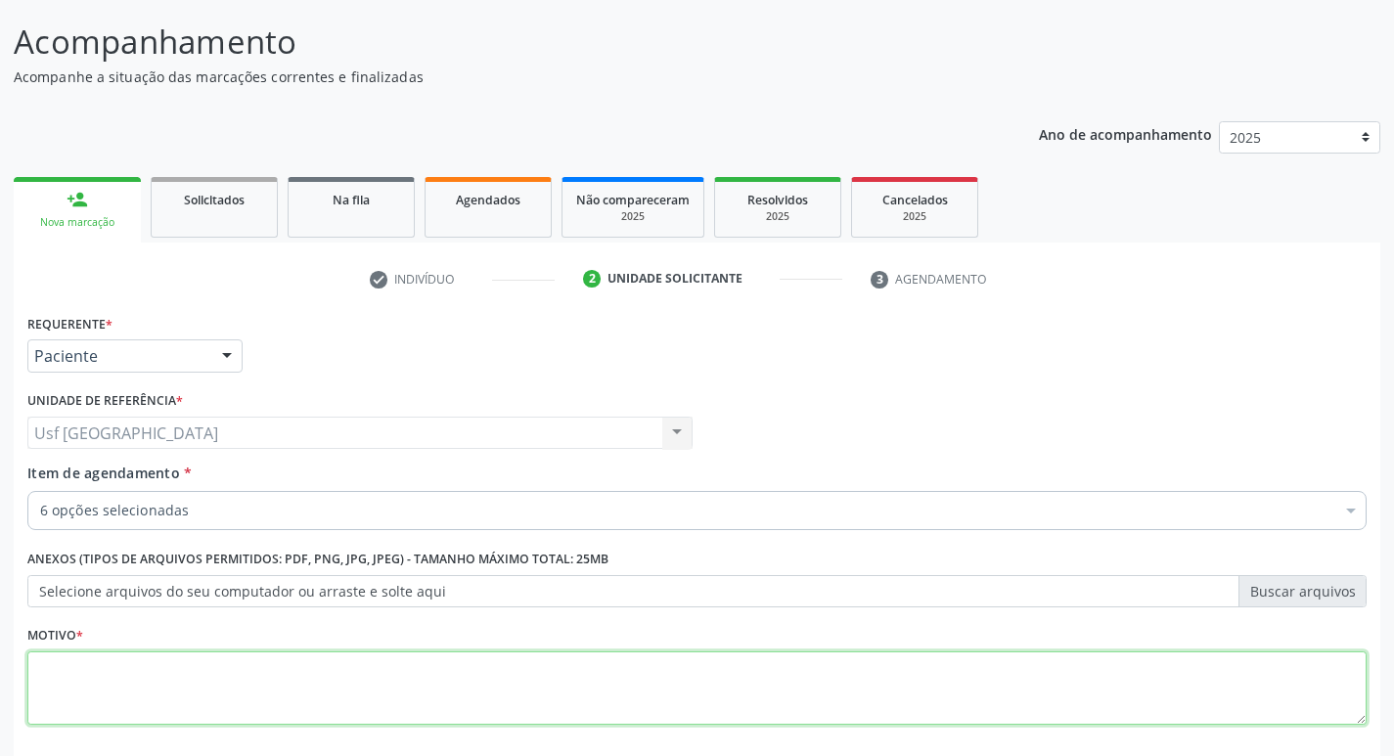
click at [308, 720] on textarea at bounding box center [696, 688] width 1339 height 74
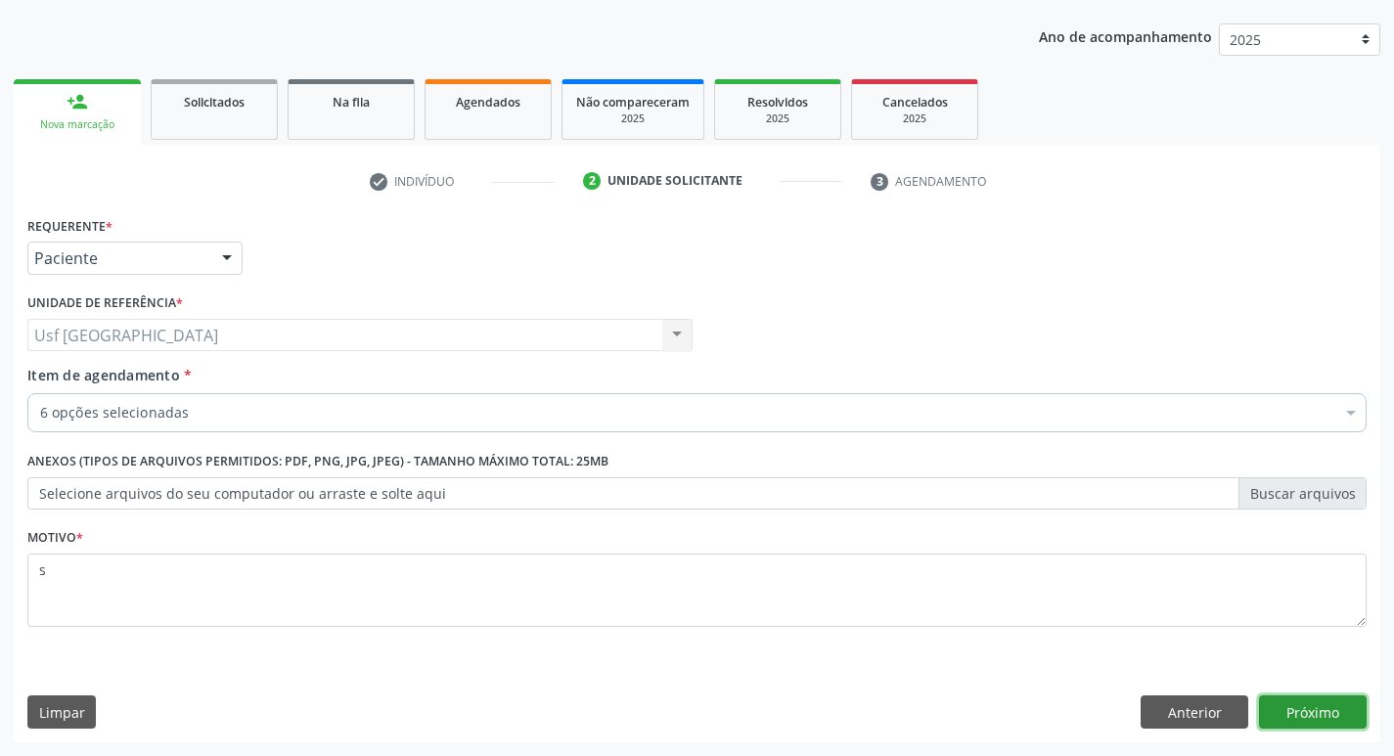
click at [1351, 712] on button "Próximo" at bounding box center [1313, 712] width 108 height 33
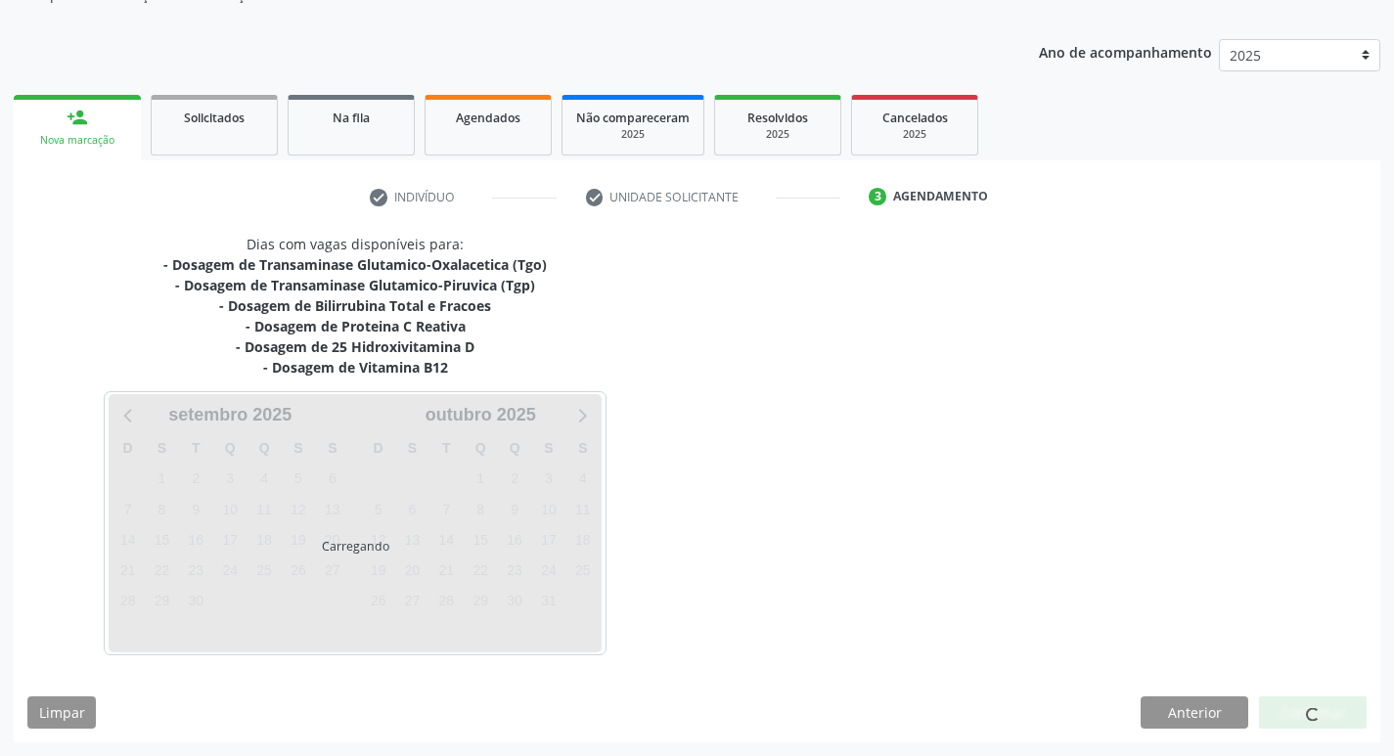
scroll to position [198, 0]
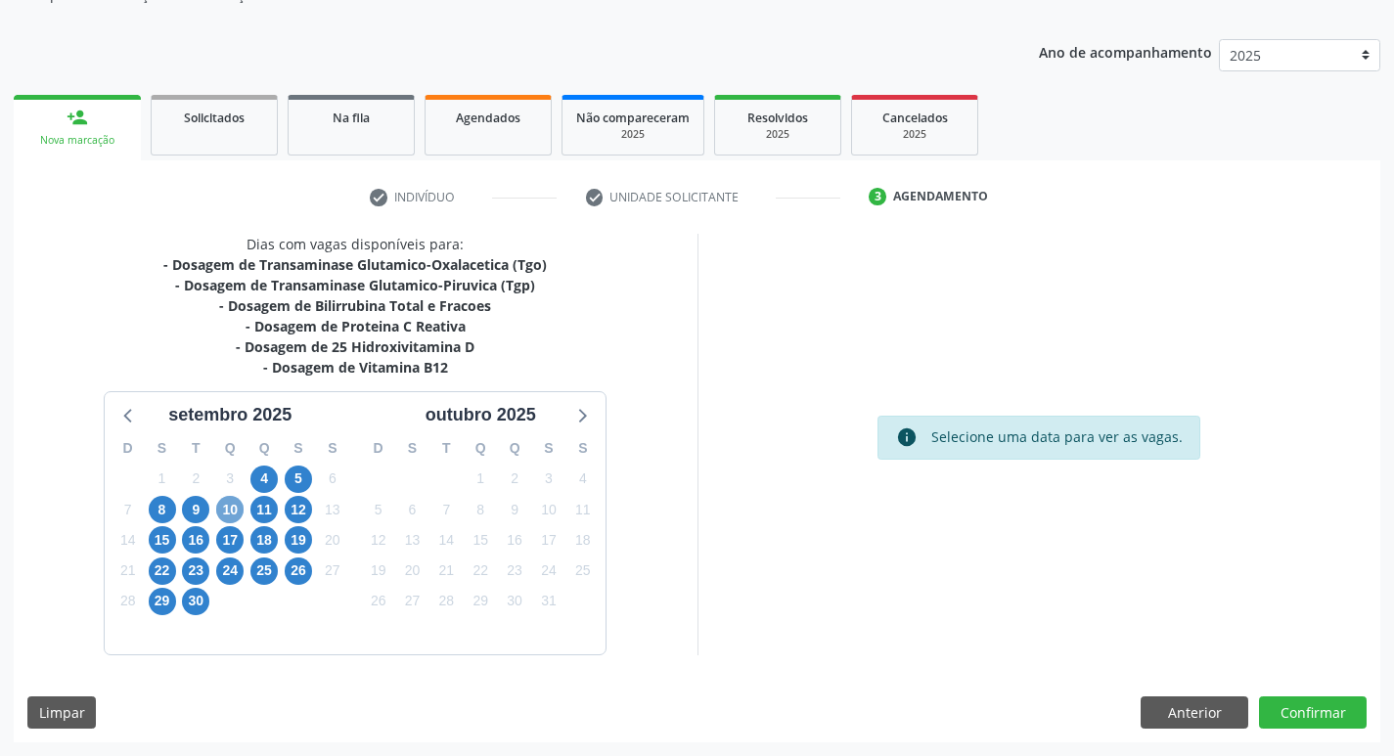
click at [228, 503] on span "10" at bounding box center [229, 509] width 27 height 27
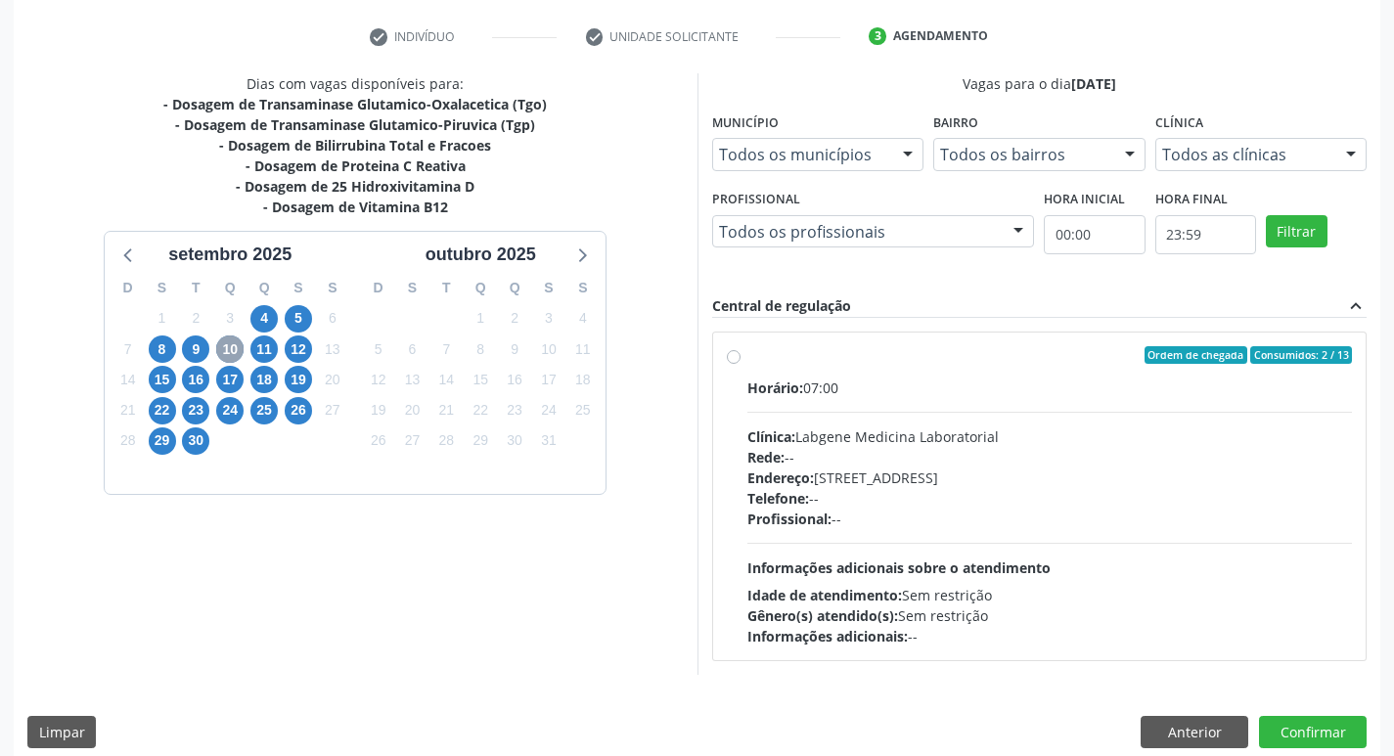
scroll to position [378, 0]
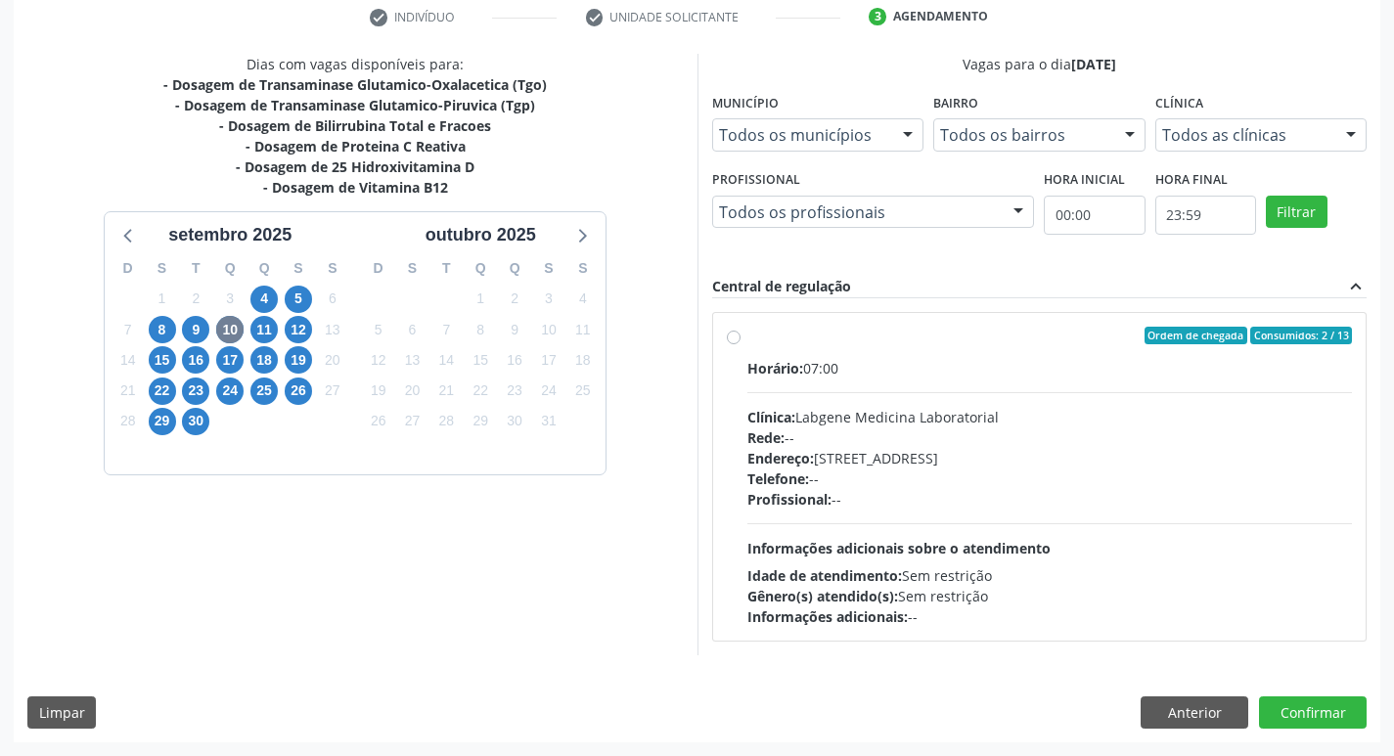
click at [1003, 458] on div "Endereço: [STREET_ADDRESS]" at bounding box center [1050, 458] width 606 height 21
click at [741, 344] on input "Ordem de chegada Consumidos: 2 / 13 Horário: 07:00 Clínica: Labgene Medicina La…" at bounding box center [734, 336] width 14 height 18
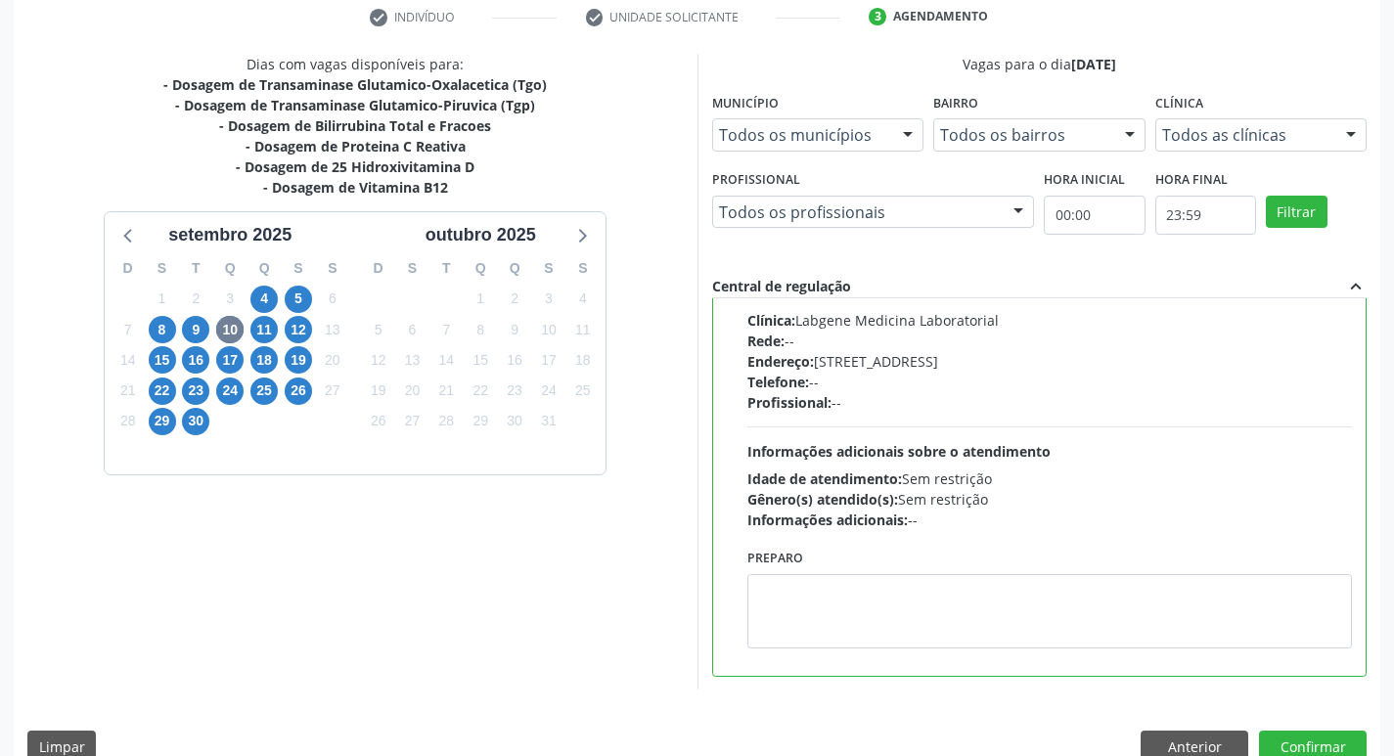
scroll to position [0, 0]
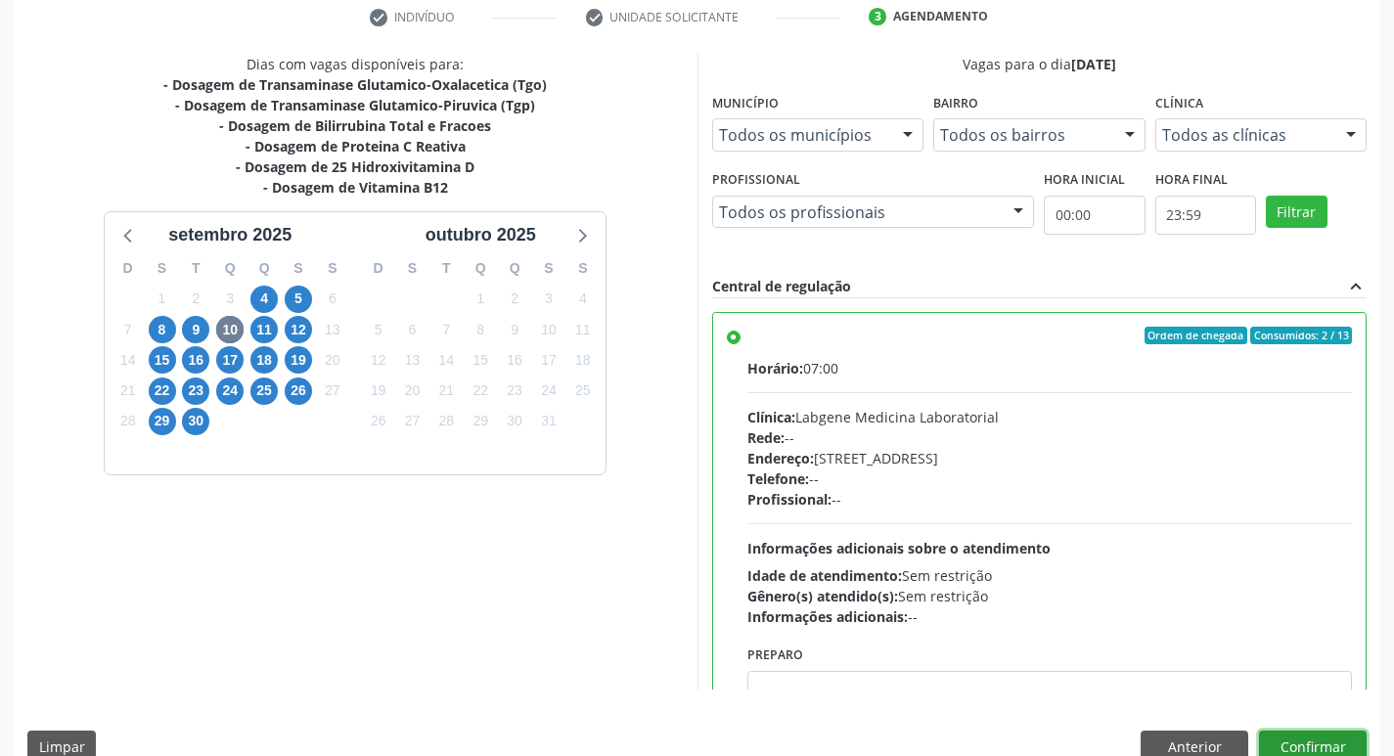
click at [1315, 736] on button "Confirmar" at bounding box center [1313, 747] width 108 height 33
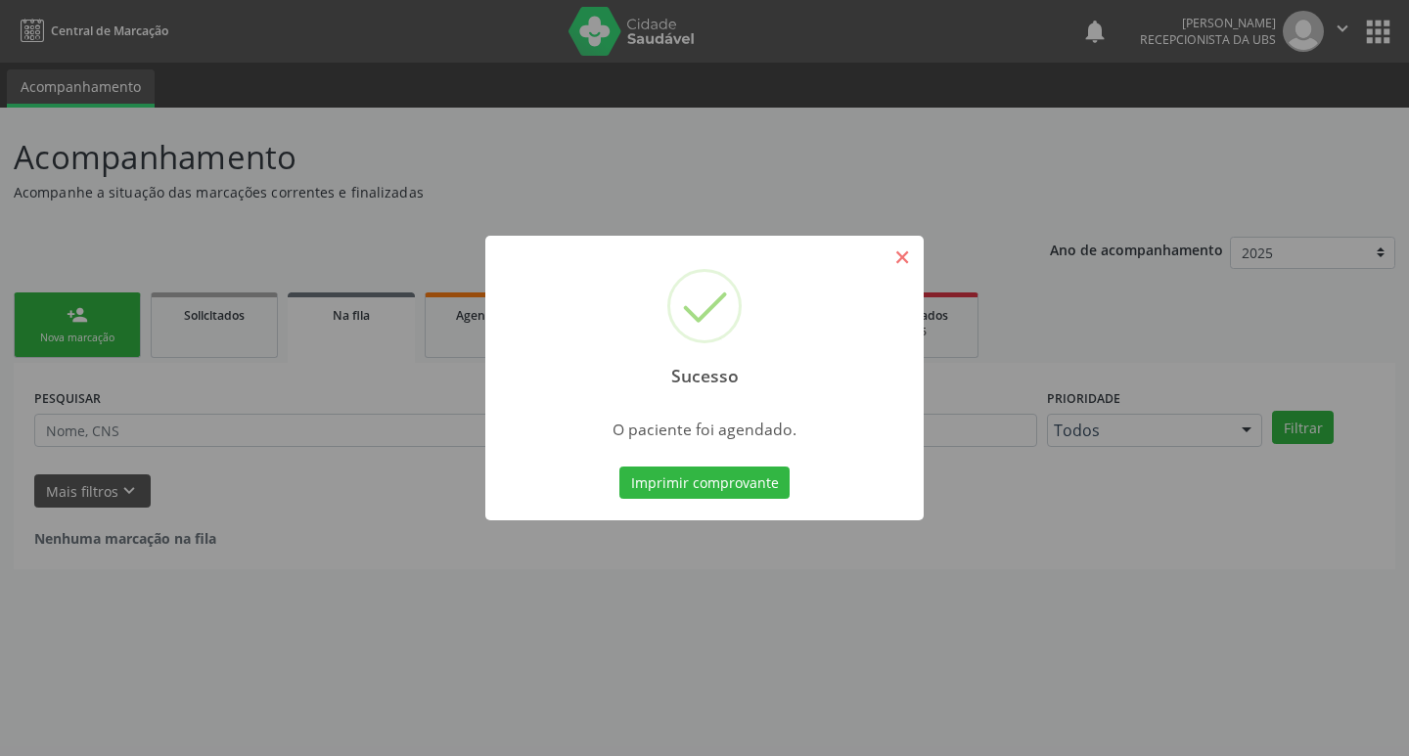
click at [892, 256] on button "×" at bounding box center [901, 257] width 33 height 33
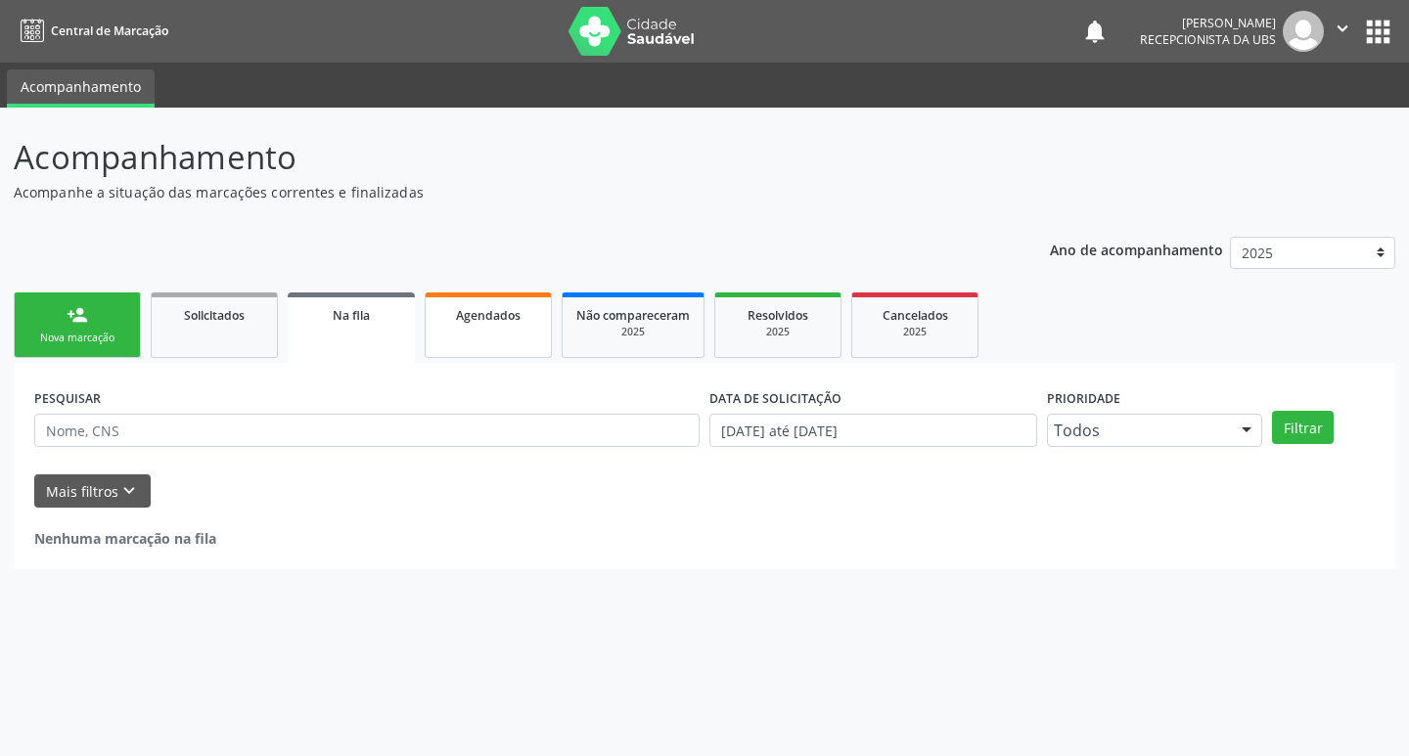
click at [506, 312] on span "Agendados" at bounding box center [488, 315] width 65 height 17
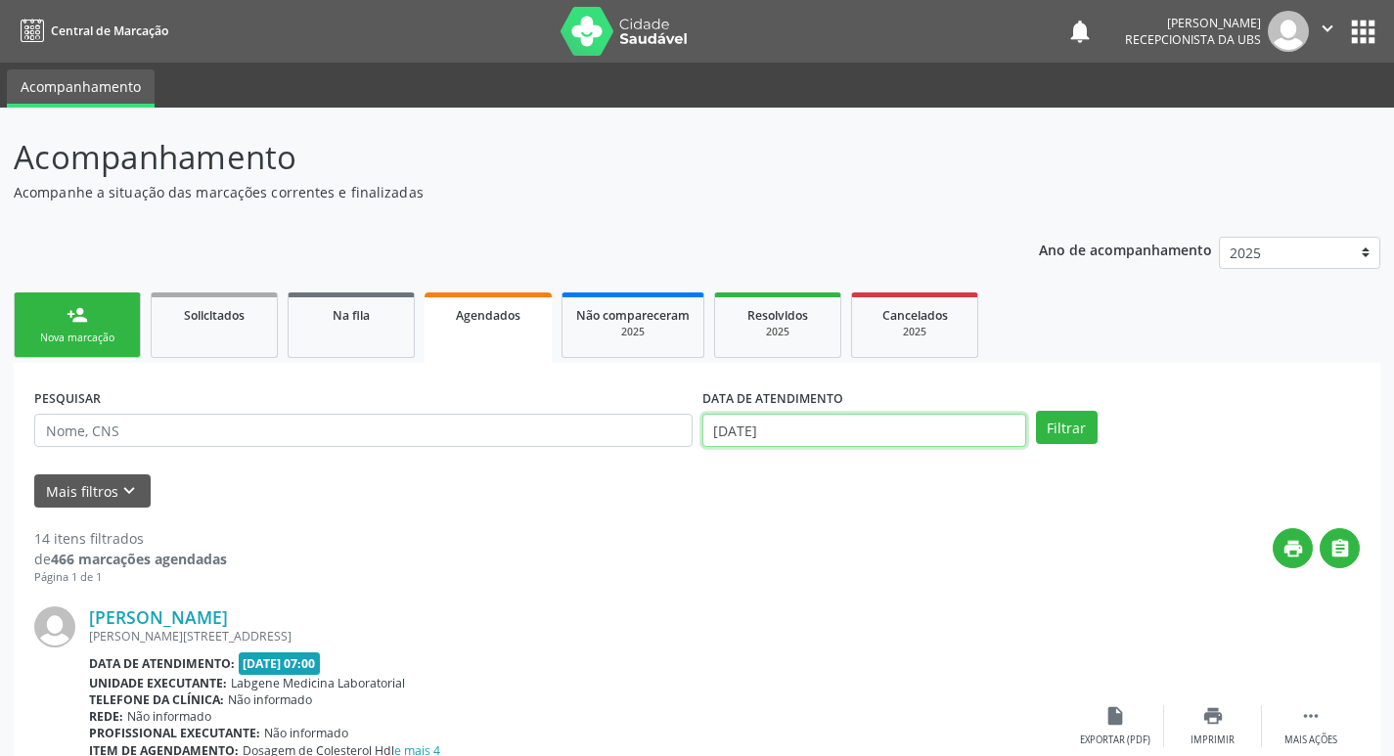
click at [789, 421] on input "[DATE]" at bounding box center [864, 430] width 324 height 33
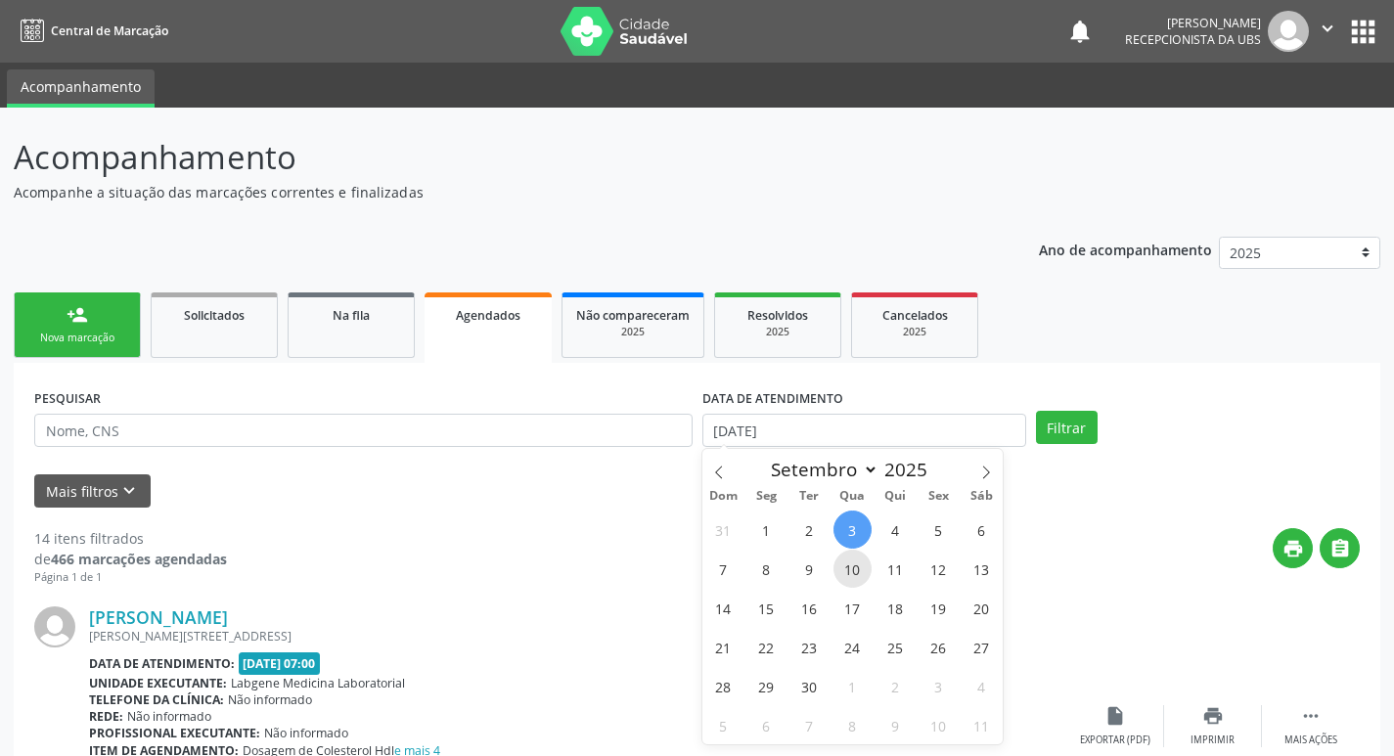
click at [858, 559] on span "10" at bounding box center [852, 569] width 38 height 38
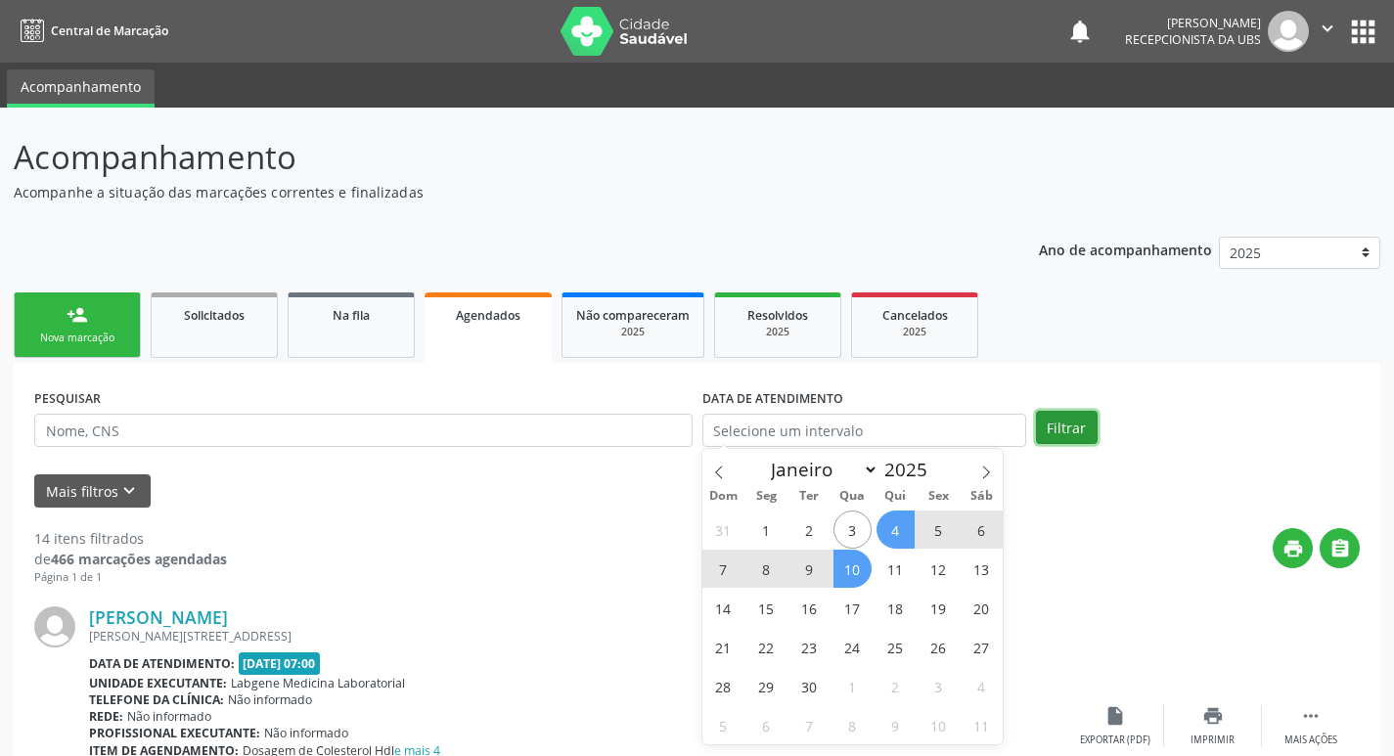
click at [1040, 428] on button "Filtrar" at bounding box center [1067, 427] width 62 height 33
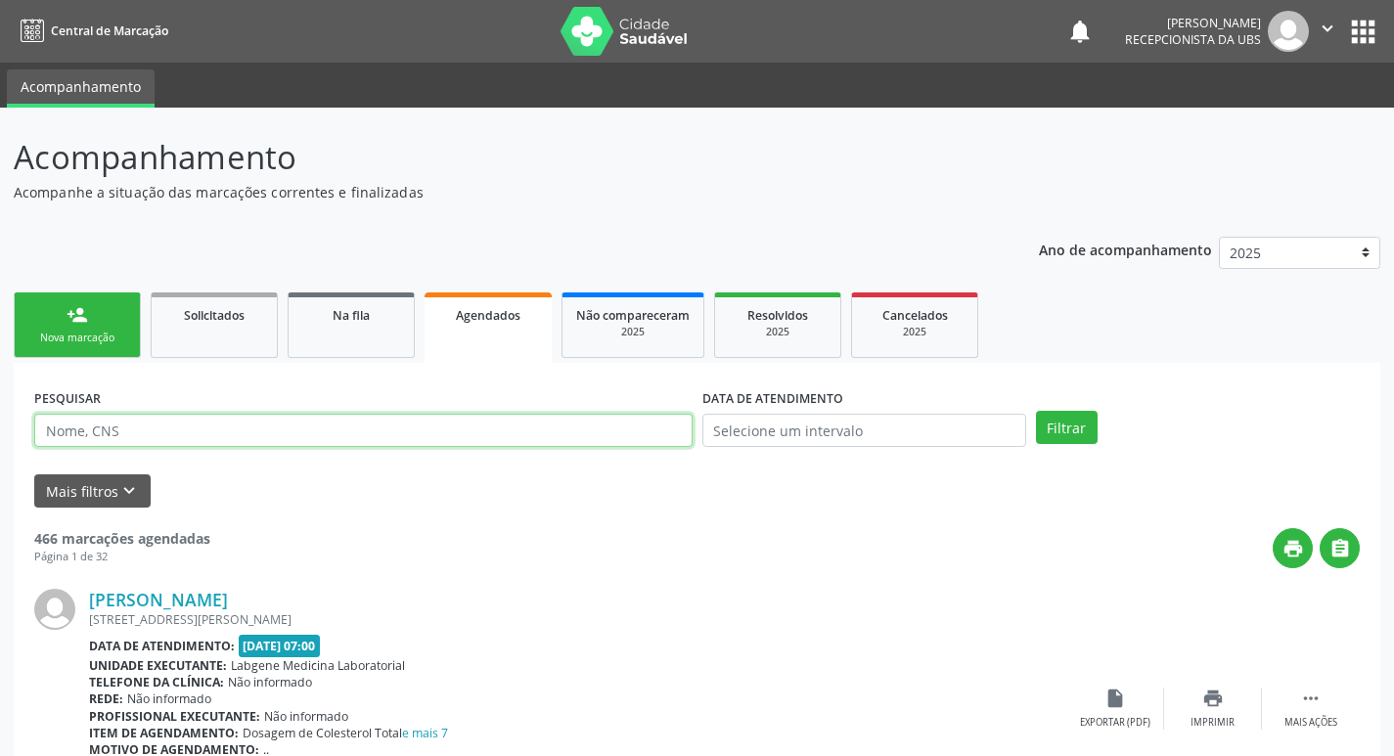
click at [622, 429] on input "text" at bounding box center [363, 430] width 658 height 33
click at [1036, 411] on button "Filtrar" at bounding box center [1067, 427] width 62 height 33
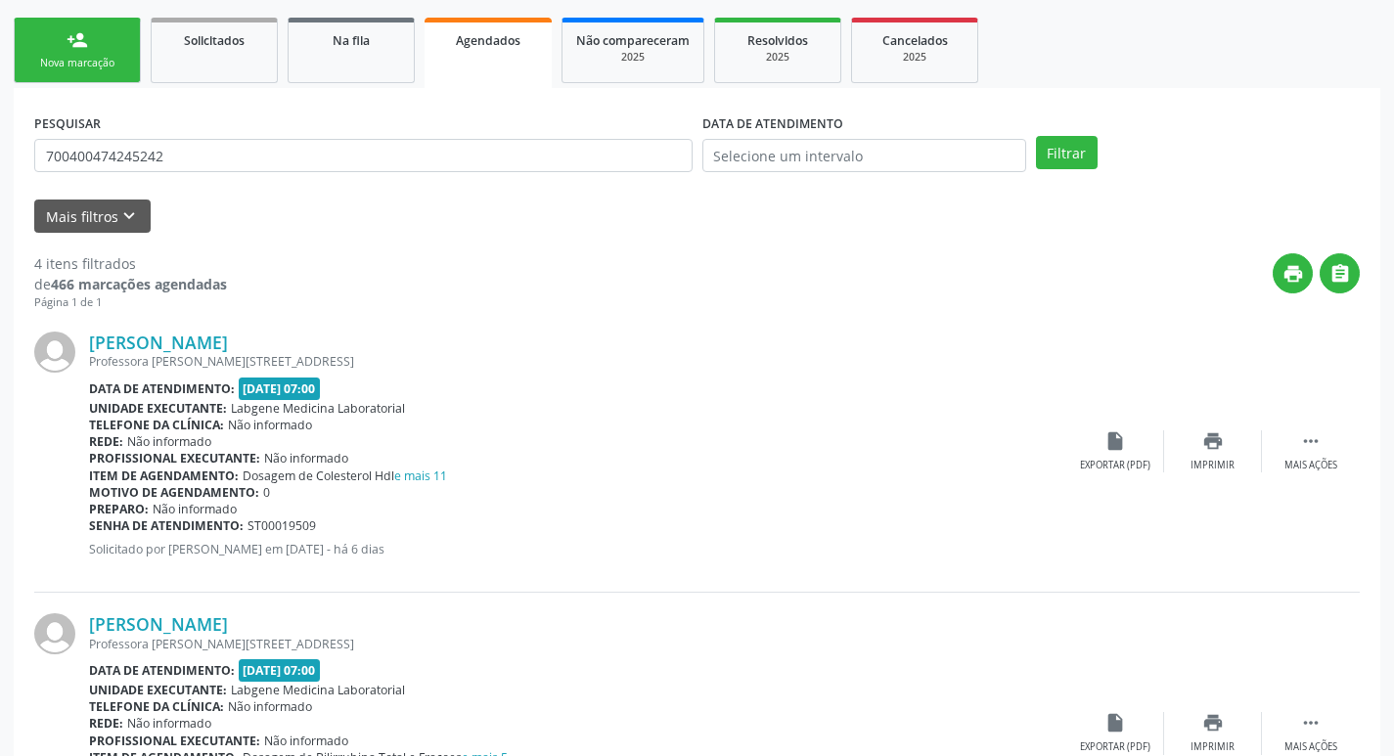
scroll to position [391, 0]
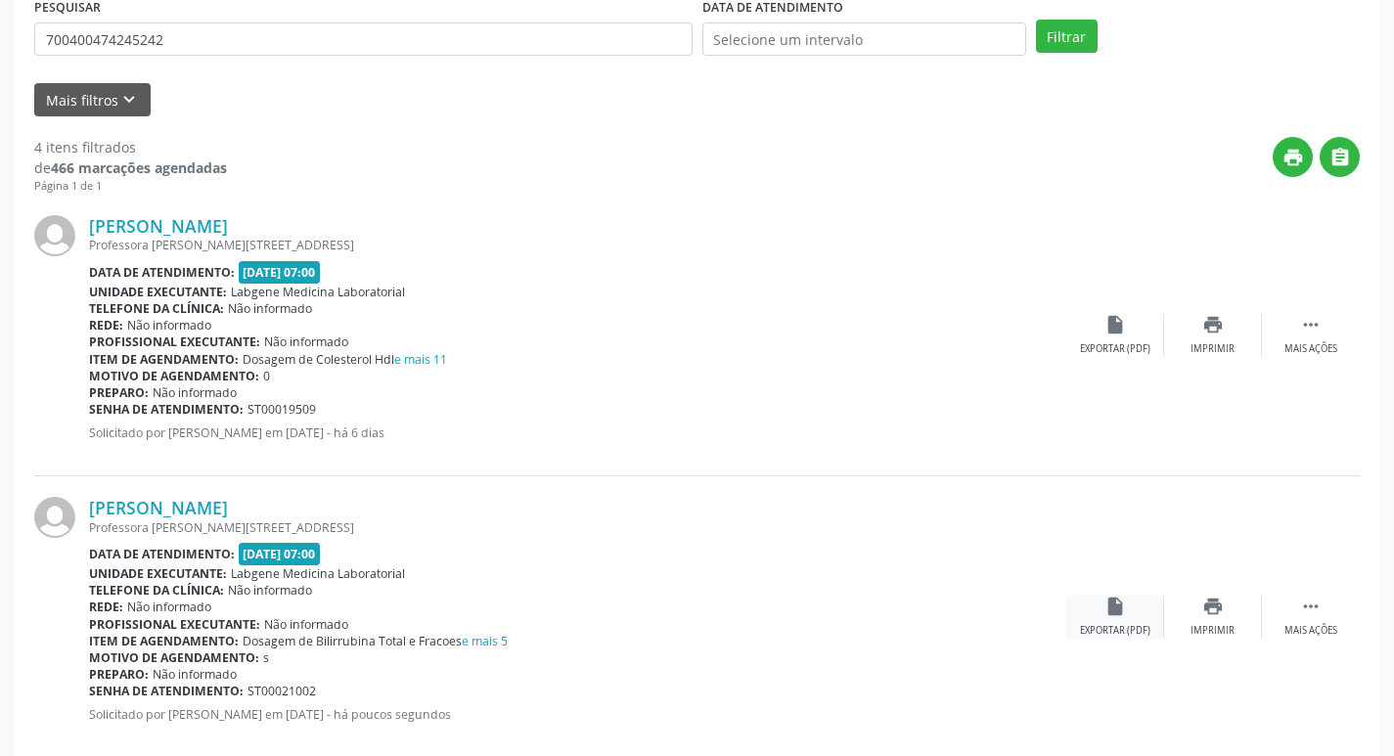
click at [1100, 601] on div "insert_drive_file Exportar (PDF)" at bounding box center [1115, 617] width 98 height 42
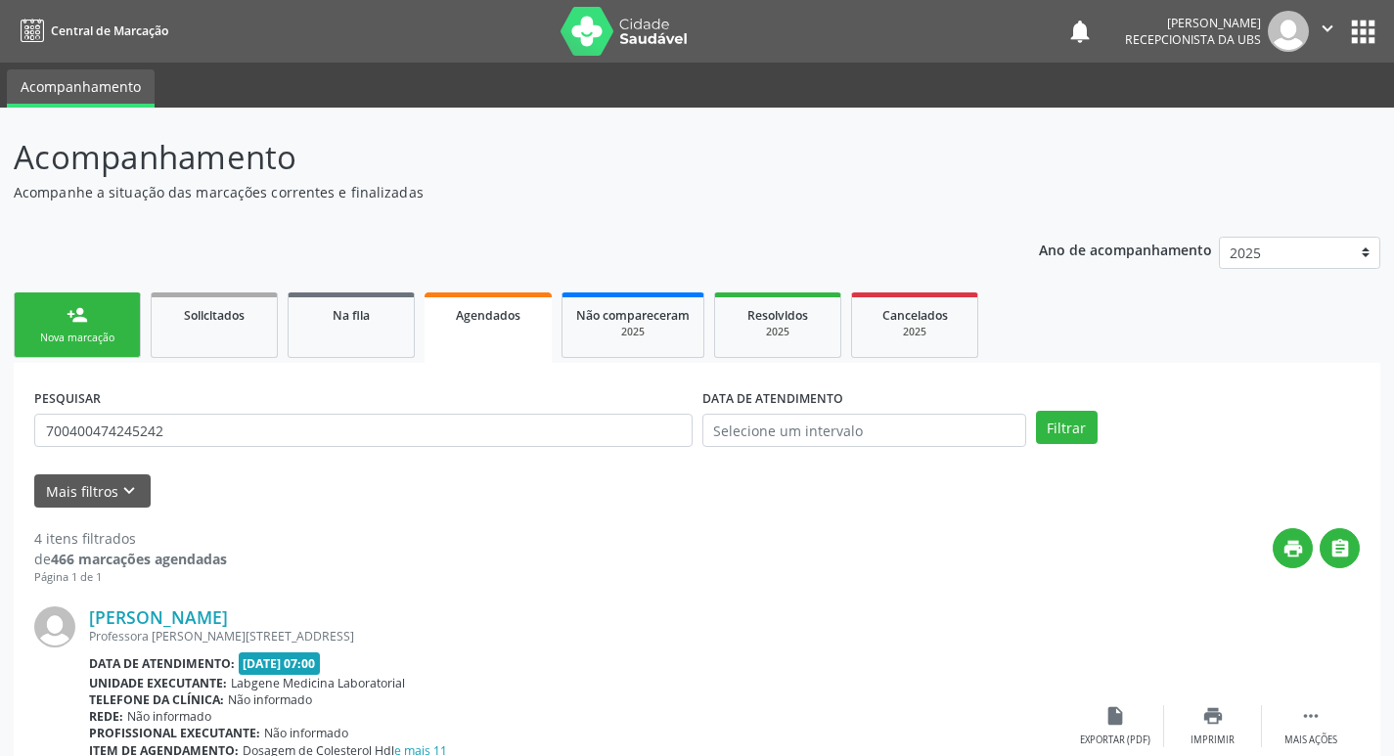
scroll to position [391, 0]
